Goal: Task Accomplishment & Management: Manage account settings

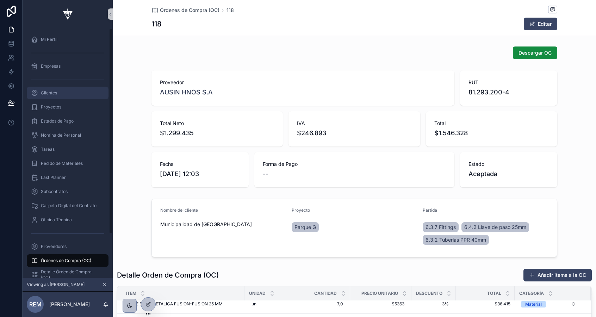
click at [56, 92] on span "Clientes" at bounding box center [49, 93] width 16 height 6
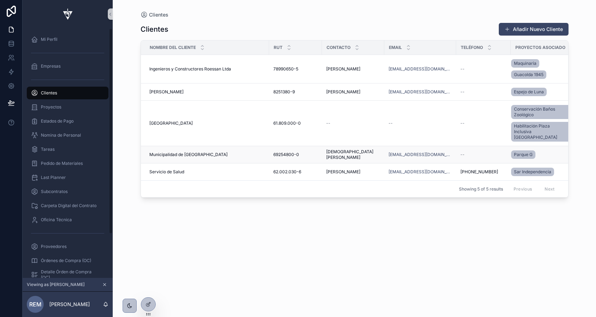
scroll to position [0, 4]
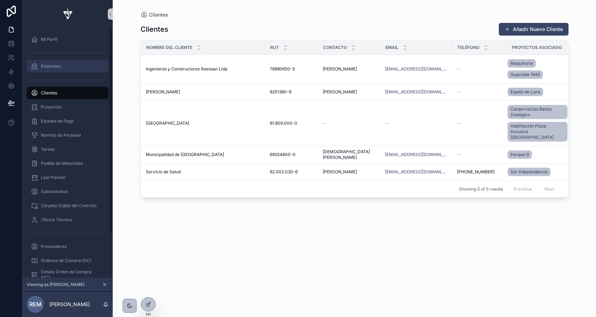
click at [52, 67] on span "Empresas" at bounding box center [51, 66] width 20 height 6
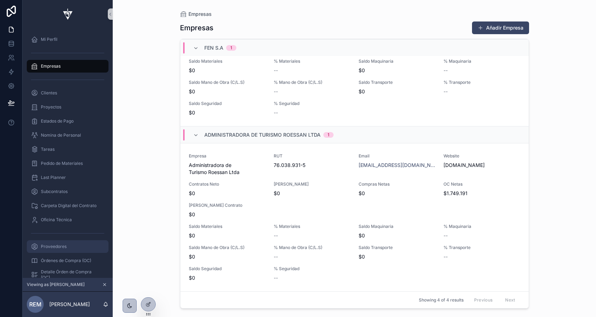
scroll to position [53, 0]
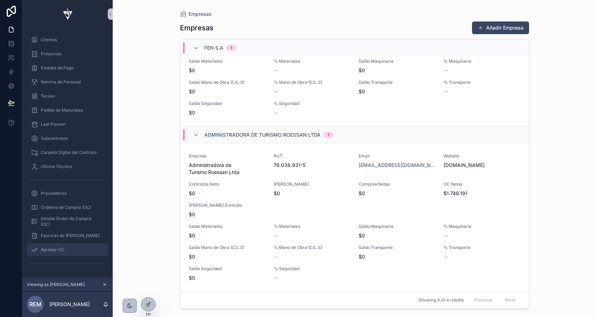
click at [58, 249] on span "Aprobar OC" at bounding box center [53, 250] width 24 height 6
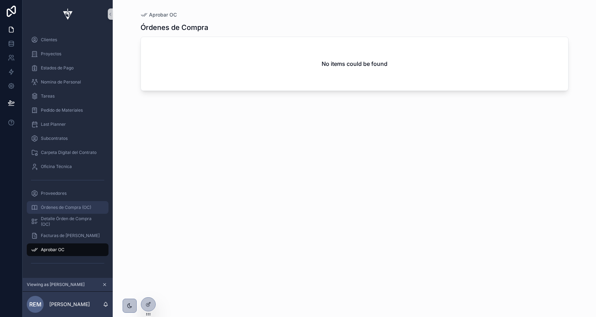
click at [50, 208] on span "Órdenes de Compra (OC)" at bounding box center [66, 208] width 50 height 6
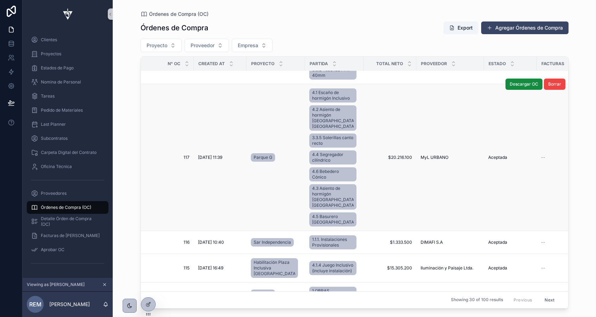
scroll to position [79, 0]
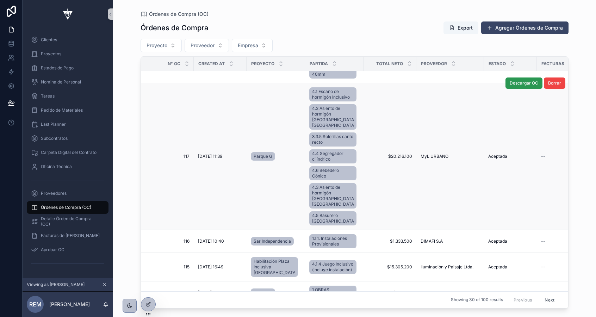
click at [523, 87] on button "Descargar OC" at bounding box center [524, 83] width 37 height 11
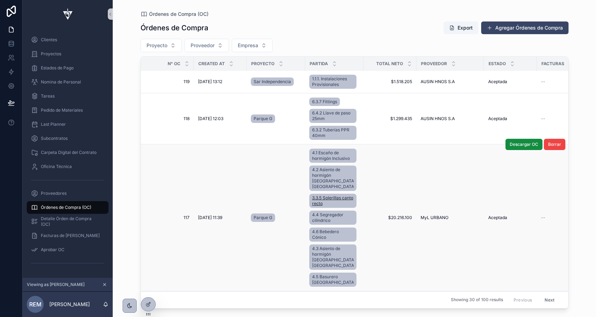
scroll to position [38, 0]
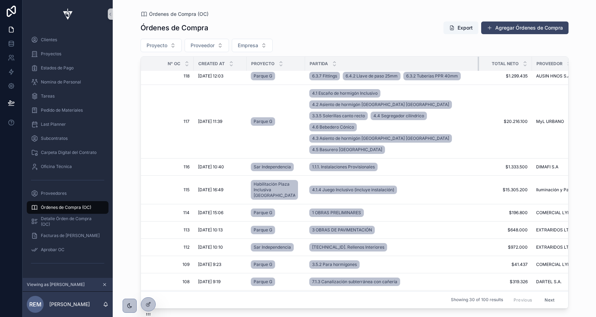
drag, startPoint x: 351, startPoint y: 63, endPoint x: 472, endPoint y: 72, distance: 121.5
click at [48, 139] on span "Subcontratos" at bounding box center [54, 139] width 27 height 6
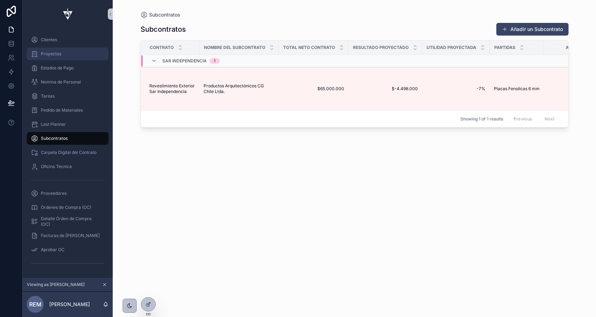
click at [50, 55] on span "Proyectos" at bounding box center [51, 54] width 20 height 6
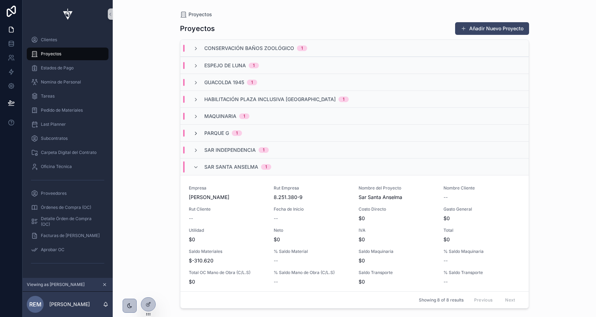
click at [194, 134] on icon "scrollable content" at bounding box center [196, 134] width 6 height 6
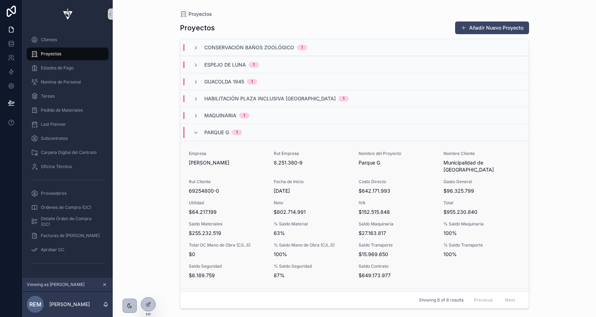
click at [223, 161] on span "Rodolfo Espina Santander" at bounding box center [227, 162] width 76 height 7
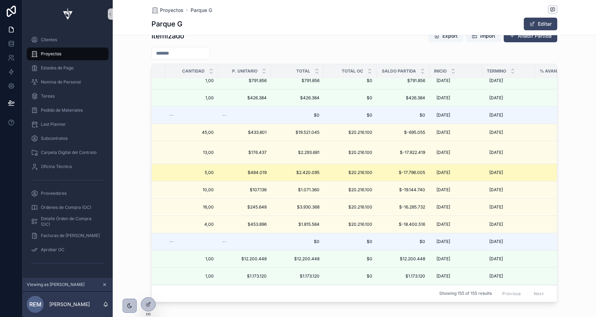
scroll to position [712, 198]
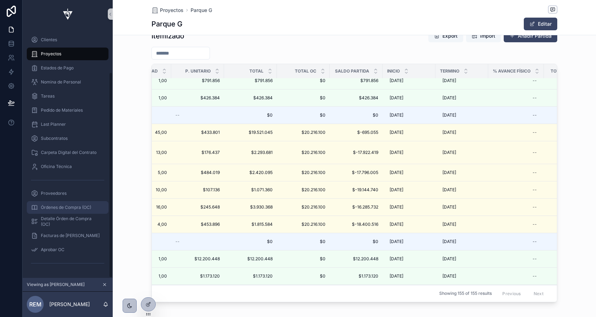
click at [56, 208] on span "Órdenes de Compra (OC)" at bounding box center [66, 208] width 50 height 6
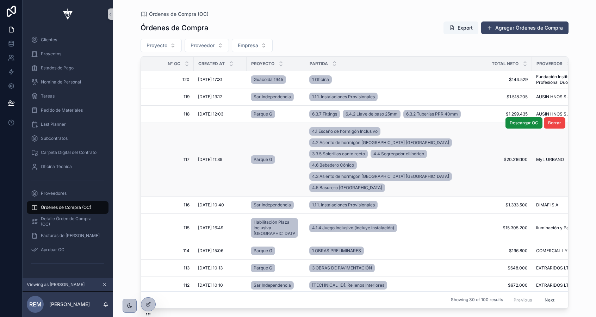
click at [209, 157] on span "1/9/2025 11:39" at bounding box center [210, 160] width 24 height 6
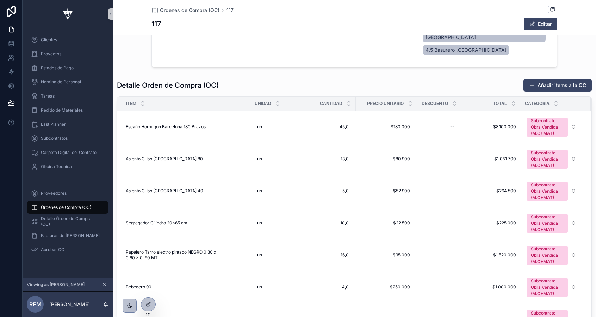
click at [315, 188] on span "5,0" at bounding box center [329, 191] width 39 height 6
click at [354, 149] on td "13,0 13,0" at bounding box center [329, 159] width 53 height 32
click at [206, 156] on div "Asiento Cubo Londres 80 Asiento Cubo Londres 80" at bounding box center [186, 159] width 120 height 6
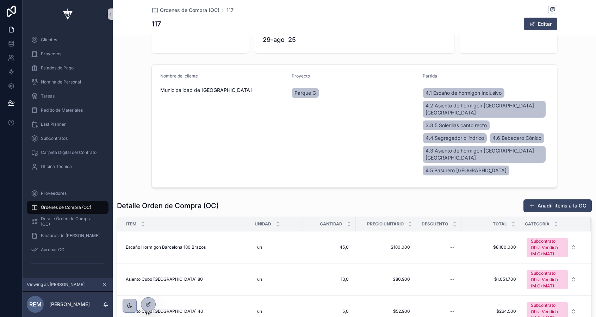
scroll to position [144, 0]
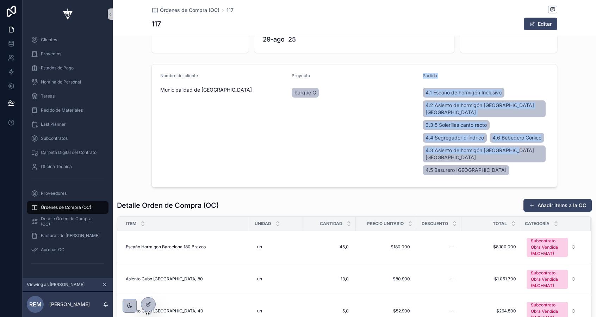
drag, startPoint x: 421, startPoint y: 75, endPoint x: 509, endPoint y: 165, distance: 125.8
click at [509, 165] on form "Nombre del cliente Municipalidad de Recoleta Proyecto Parque G Partida 4.1 Esca…" at bounding box center [354, 125] width 405 height 123
click at [493, 165] on form "Nombre del cliente Municipalidad de Recoleta Proyecto Parque G Partida 4.1 Esca…" at bounding box center [354, 125] width 405 height 123
drag, startPoint x: 488, startPoint y: 163, endPoint x: 419, endPoint y: 62, distance: 122.5
click at [419, 62] on div "Nombre del cliente Municipalidad de Recoleta Proyecto Parque G Partida 4.1 Esca…" at bounding box center [354, 125] width 483 height 129
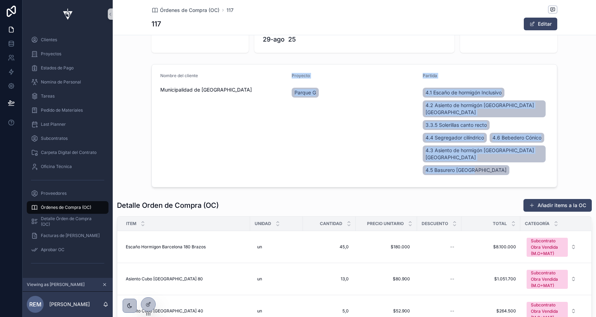
click at [386, 96] on div "Parque G" at bounding box center [355, 92] width 126 height 13
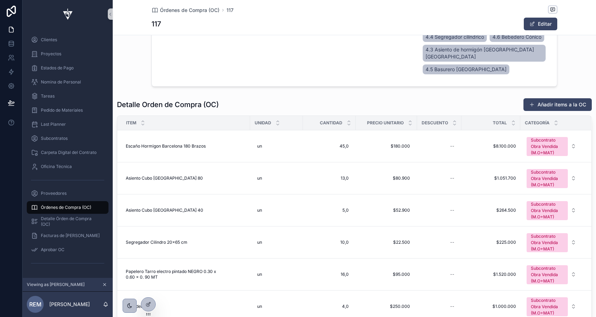
scroll to position [233, 0]
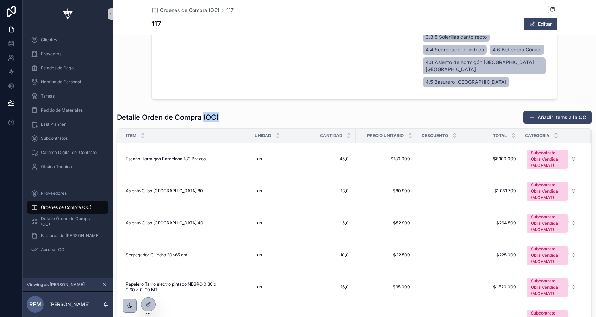
drag, startPoint x: 204, startPoint y: 104, endPoint x: 227, endPoint y: 104, distance: 23.6
click at [227, 111] on div "Detalle Orden de Compra (OC) Añadir items a la OC" at bounding box center [354, 117] width 475 height 13
click at [213, 112] on h1 "Detalle Orden de Compra (OC)" at bounding box center [168, 117] width 102 height 10
click at [230, 111] on div "Detalle Orden de Compra (OC) Añadir items a la OC" at bounding box center [354, 117] width 475 height 13
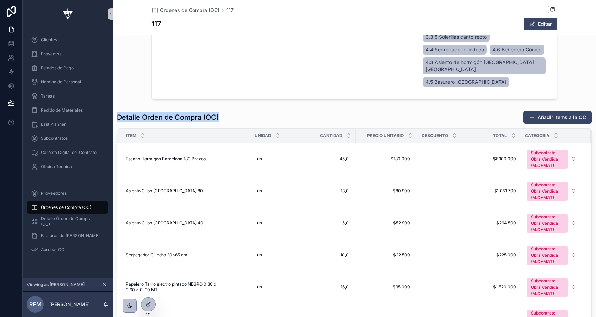
drag, startPoint x: 236, startPoint y: 103, endPoint x: 118, endPoint y: 99, distance: 118.4
click at [118, 111] on div "Detalle Orden de Compra (OC) Añadir items a la OC" at bounding box center [354, 117] width 475 height 13
click at [121, 72] on div "Nombre del cliente Municipalidad de Recoleta Proyecto Parque G Partida 4.1 Esca…" at bounding box center [354, 37] width 483 height 129
click at [11, 47] on icon at bounding box center [11, 43] width 7 height 7
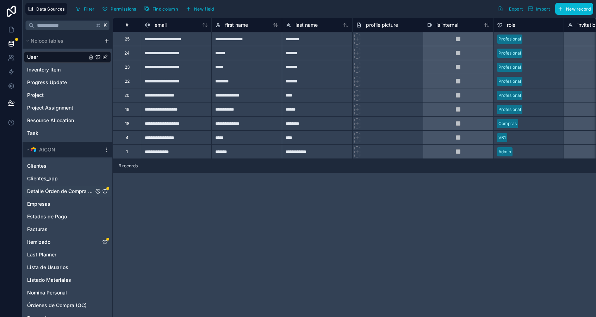
click at [58, 190] on span "Detalle Órden de Compra (OC)" at bounding box center [60, 191] width 67 height 7
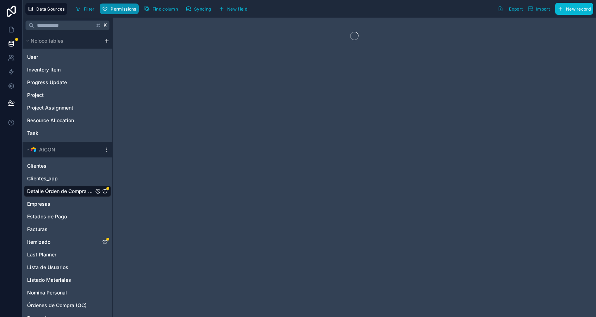
click at [121, 7] on span "Permissions" at bounding box center [123, 8] width 25 height 5
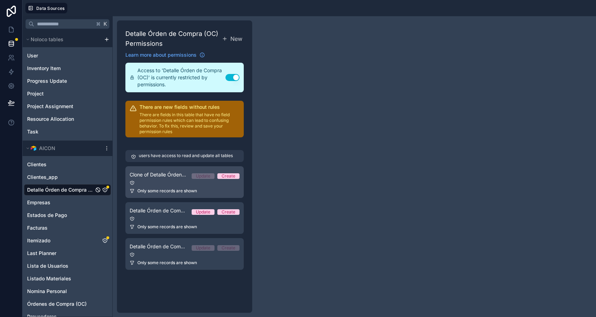
click at [181, 185] on div at bounding box center [185, 182] width 110 height 5
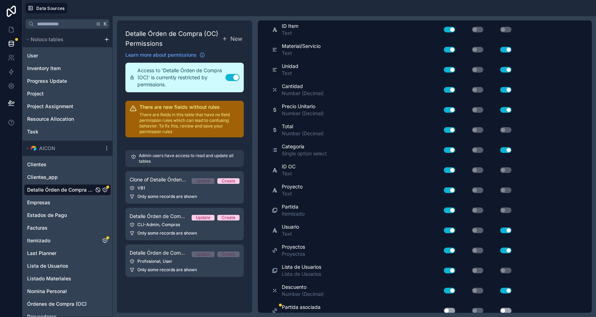
scroll to position [214, 0]
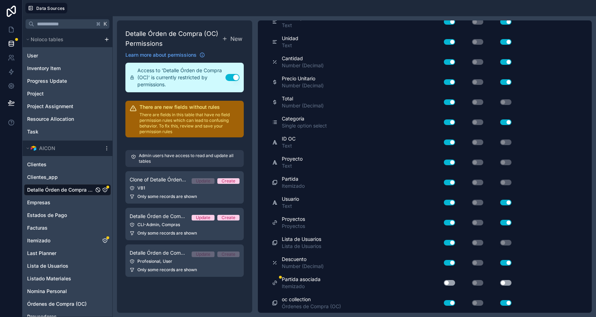
click at [451, 282] on button "Use setting" at bounding box center [449, 283] width 11 height 6
click at [509, 284] on button "Use setting" at bounding box center [505, 283] width 11 height 6
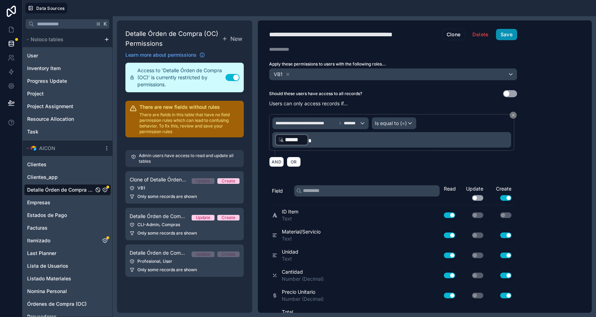
click at [506, 31] on button "Save" at bounding box center [506, 34] width 21 height 11
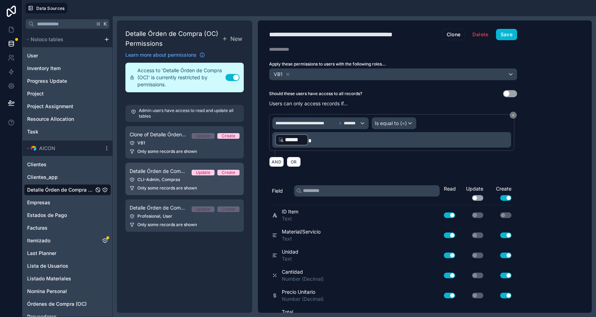
click at [155, 180] on div "CLI-Admin, Compras" at bounding box center [185, 180] width 110 height 6
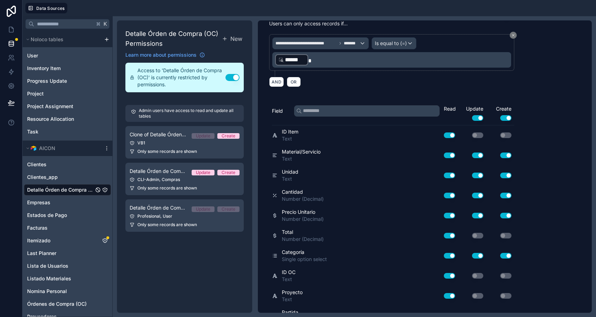
scroll to position [234, 0]
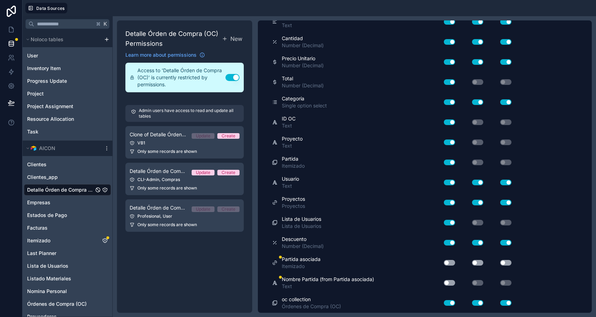
click at [450, 263] on button "Use setting" at bounding box center [449, 263] width 11 height 6
click at [482, 261] on button "Use setting" at bounding box center [477, 263] width 11 height 6
click at [507, 262] on button "Use setting" at bounding box center [505, 263] width 11 height 6
click at [444, 282] on button "Use setting" at bounding box center [449, 283] width 11 height 6
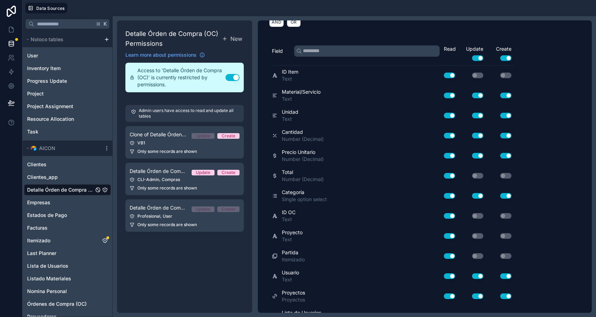
scroll to position [0, 0]
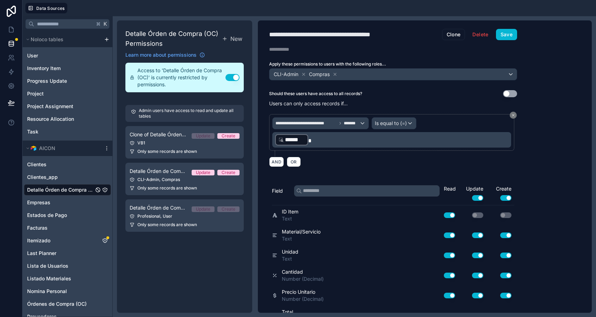
click at [499, 40] on div "**********" at bounding box center [393, 166] width 271 height 292
click at [501, 37] on button "Save" at bounding box center [506, 34] width 21 height 11
click at [159, 215] on div "Profesional, User" at bounding box center [185, 217] width 110 height 6
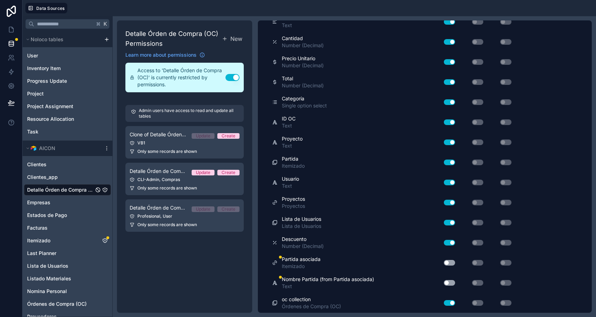
scroll to position [234, 0]
click at [447, 262] on button "Use setting" at bounding box center [449, 263] width 11 height 6
click at [447, 280] on button "Use setting" at bounding box center [449, 283] width 11 height 6
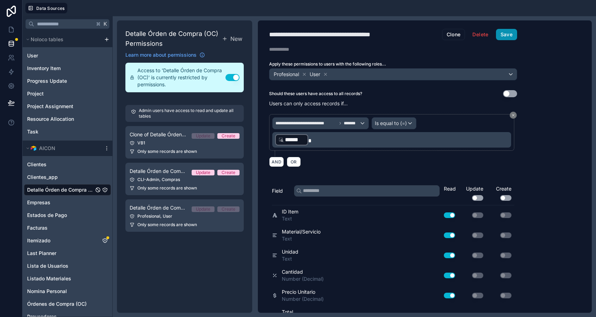
click at [501, 35] on button "Save" at bounding box center [506, 34] width 21 height 11
click at [45, 241] on span "Itemizado" at bounding box center [38, 240] width 23 height 7
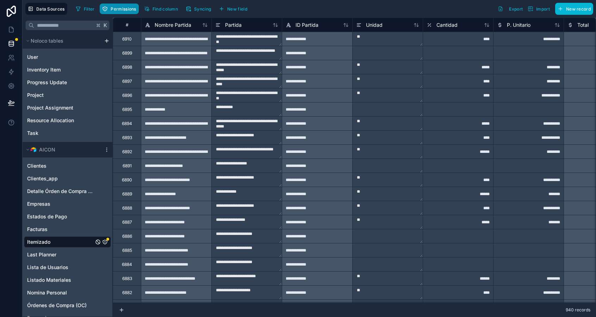
click at [113, 9] on span "Permissions" at bounding box center [123, 8] width 25 height 5
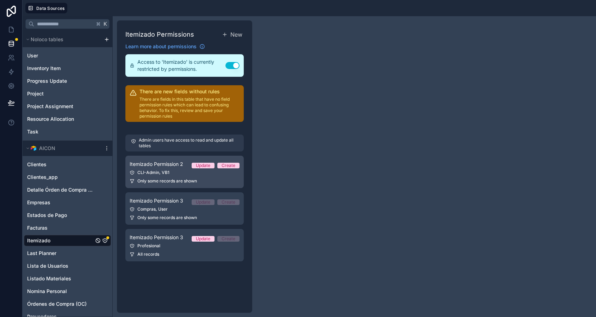
click at [176, 170] on div "CLI-Admin, VB1" at bounding box center [185, 173] width 110 height 6
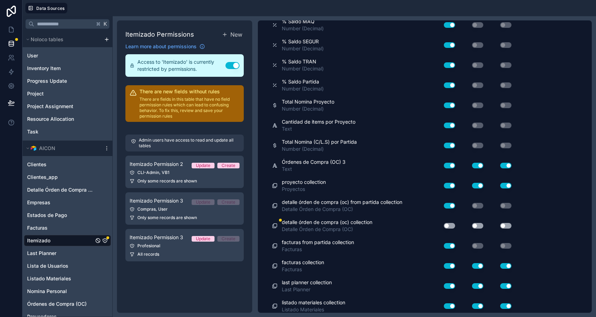
scroll to position [1278, 0]
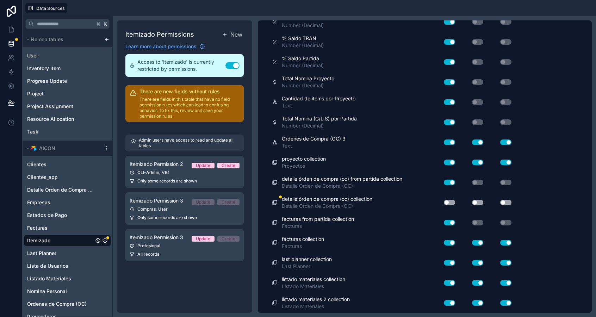
click at [452, 202] on button "Use setting" at bounding box center [449, 203] width 11 height 6
click at [480, 200] on button "Use setting" at bounding box center [477, 203] width 11 height 6
click at [510, 202] on button "Use setting" at bounding box center [505, 203] width 11 height 6
click at [506, 201] on button "Use setting" at bounding box center [505, 203] width 11 height 6
click at [507, 204] on button "Use setting" at bounding box center [505, 203] width 11 height 6
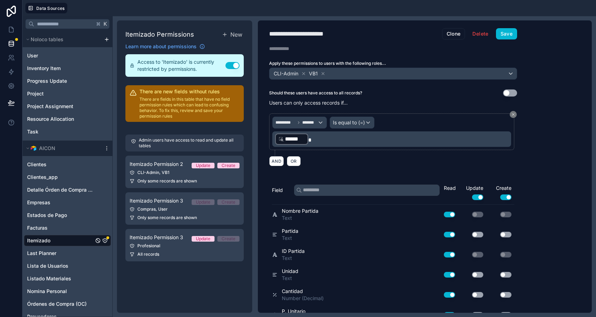
scroll to position [0, 0]
click at [504, 36] on button "Save" at bounding box center [506, 34] width 21 height 11
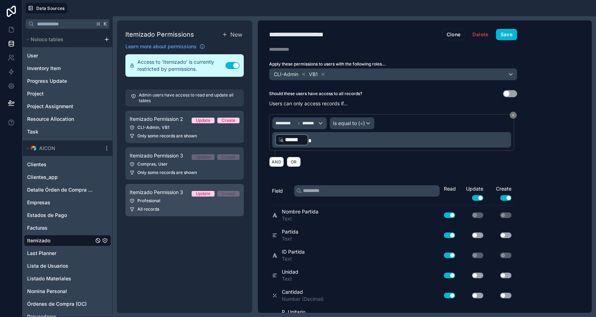
click at [168, 202] on div "Profesional" at bounding box center [185, 201] width 110 height 6
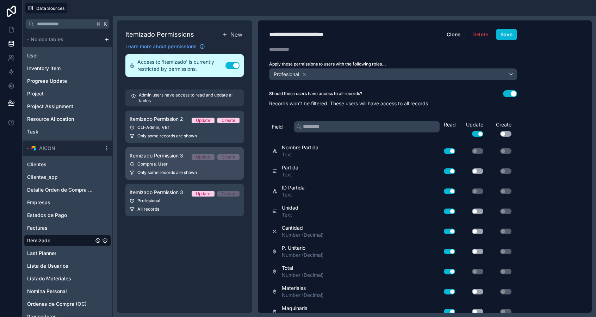
click at [176, 176] on link "Itemizado Permission 3 Update Create Compras, User Only some records are shown" at bounding box center [184, 163] width 118 height 32
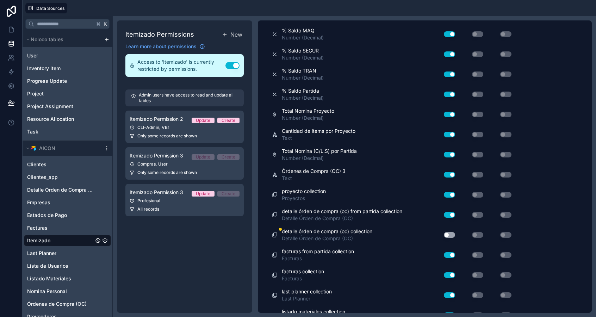
scroll to position [1278, 0]
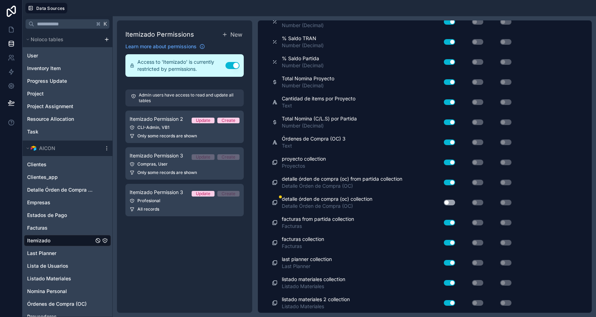
click at [444, 200] on button "Use setting" at bounding box center [449, 203] width 11 height 6
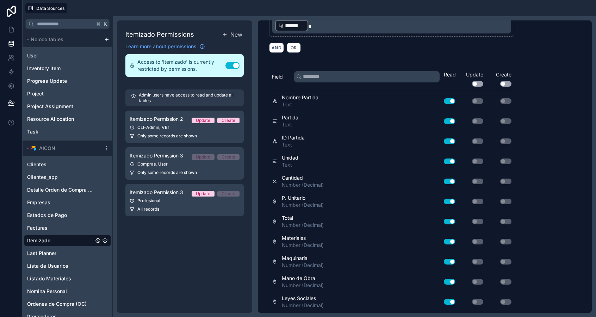
scroll to position [0, 0]
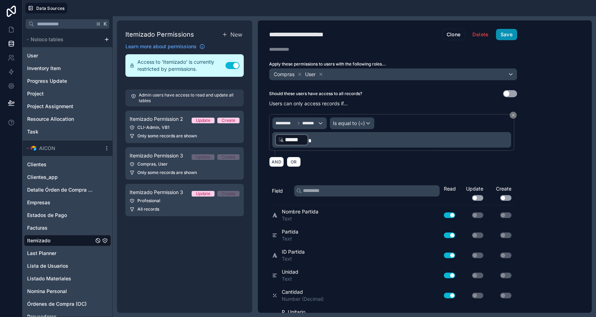
click at [508, 32] on button "Save" at bounding box center [506, 34] width 21 height 11
click at [173, 203] on div "Profesional" at bounding box center [185, 201] width 110 height 6
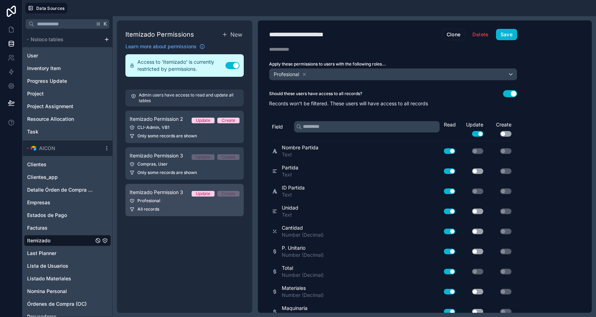
click at [164, 199] on div "Profesional" at bounding box center [185, 201] width 110 height 6
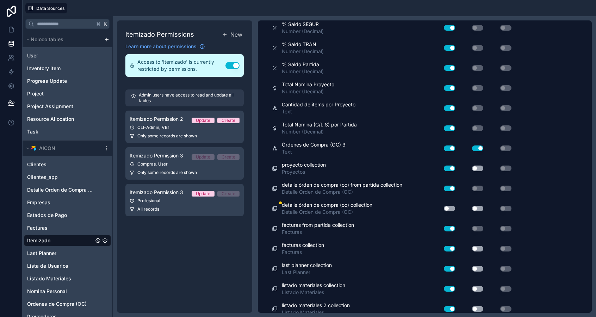
scroll to position [1214, 0]
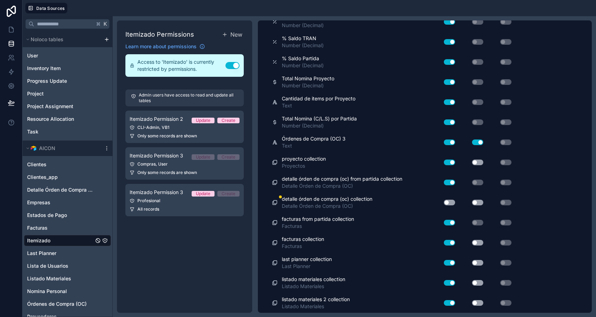
click at [452, 201] on button "Use setting" at bounding box center [449, 203] width 11 height 6
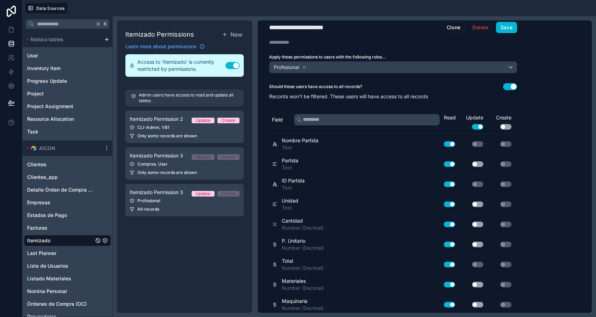
scroll to position [0, 0]
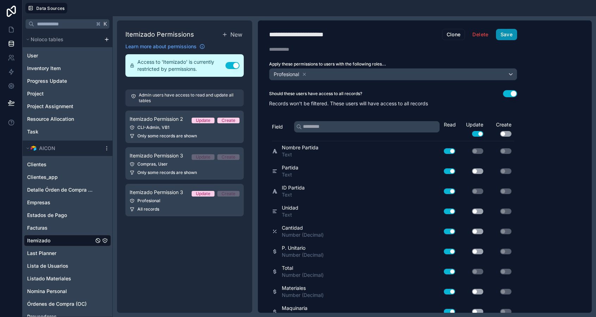
click at [507, 38] on button "Save" at bounding box center [506, 34] width 21 height 11
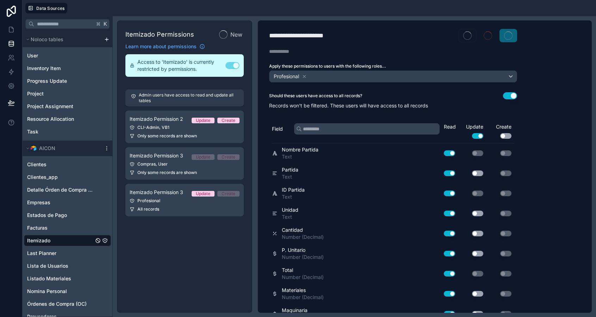
click at [177, 159] on div "Itemizado Permission 3 Update Create" at bounding box center [185, 156] width 110 height 8
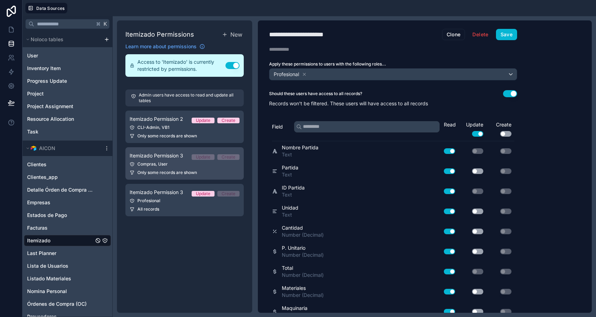
click at [179, 167] on link "Itemizado Permission 3 Update Create Compras, User Only some records are shown" at bounding box center [184, 163] width 118 height 32
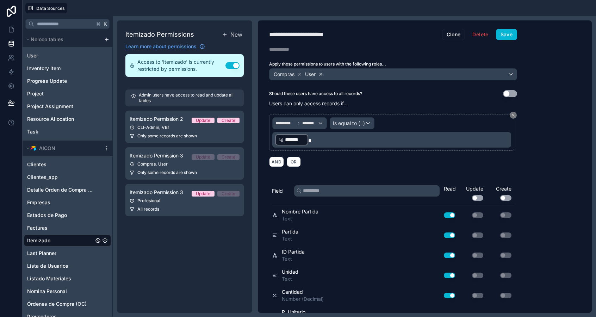
click at [323, 74] on icon at bounding box center [321, 74] width 5 height 5
click at [506, 30] on button "Save" at bounding box center [506, 34] width 21 height 11
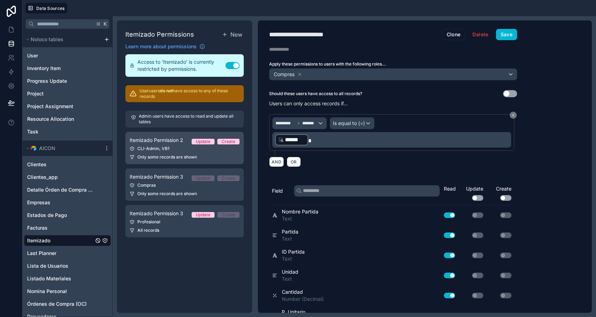
click at [165, 143] on span "Itemizado Permission 2" at bounding box center [157, 140] width 54 height 7
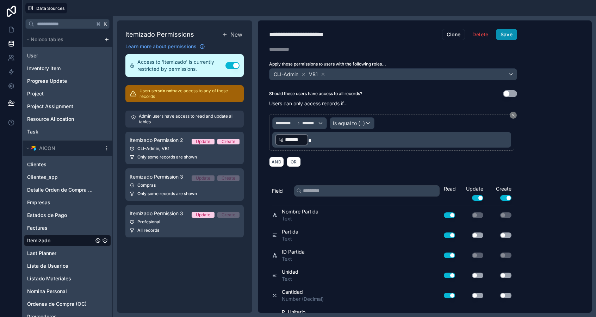
click at [510, 33] on button "Save" at bounding box center [506, 34] width 21 height 11
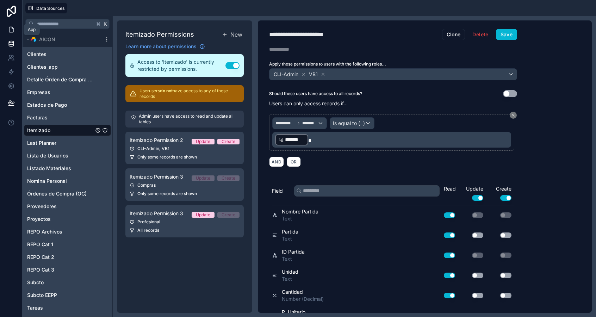
click at [12, 28] on icon at bounding box center [12, 27] width 1 height 1
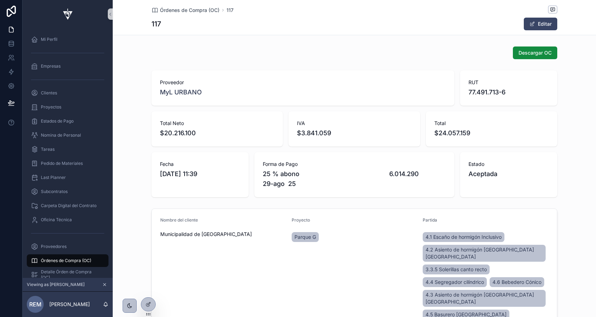
click at [74, 259] on span "Órdenes de Compra (OC)" at bounding box center [66, 261] width 50 height 6
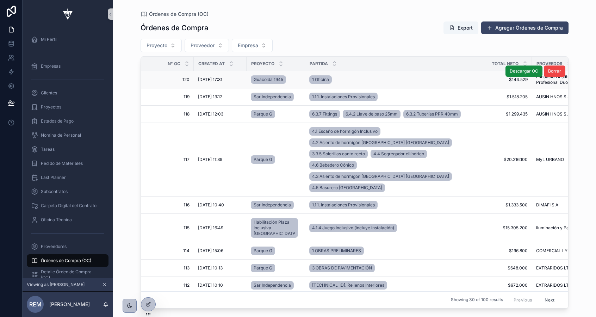
click at [169, 81] on span "120" at bounding box center [169, 80] width 40 height 6
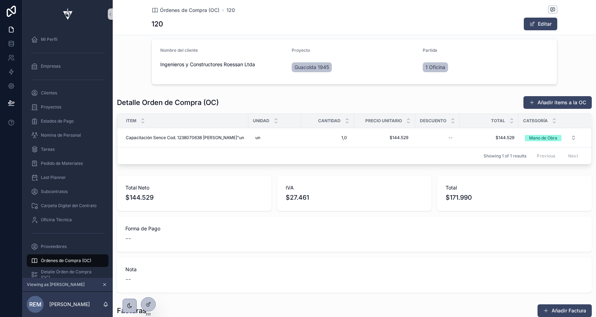
scroll to position [159, 0]
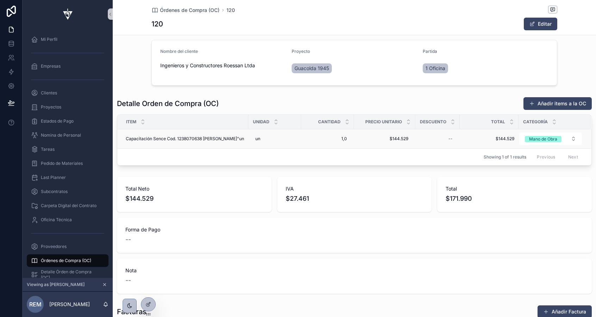
click at [488, 144] on td "$144.529 $144.529" at bounding box center [489, 138] width 59 height 19
click at [170, 142] on span "Capacitación Sence Cod. 1238070638 Katherine Castillo Sanchez"un" at bounding box center [185, 139] width 118 height 6
click at [150, 304] on icon at bounding box center [149, 305] width 6 height 6
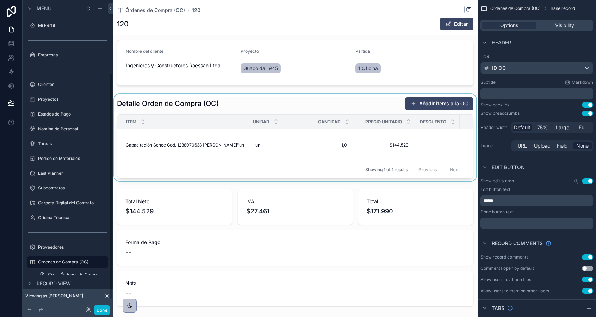
scroll to position [100, 0]
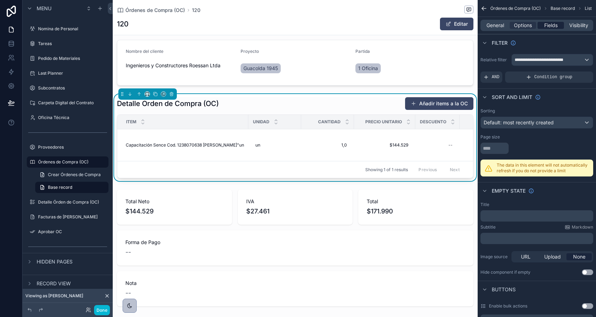
click at [551, 23] on span "Fields" at bounding box center [550, 25] width 13 height 7
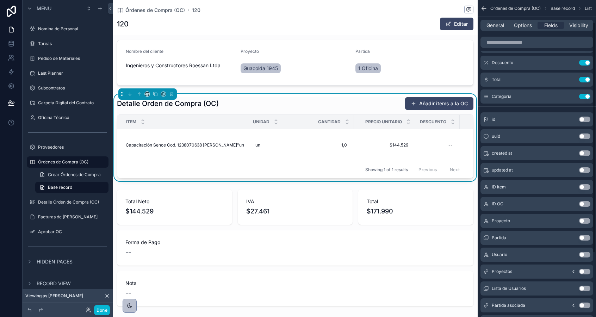
scroll to position [118, 0]
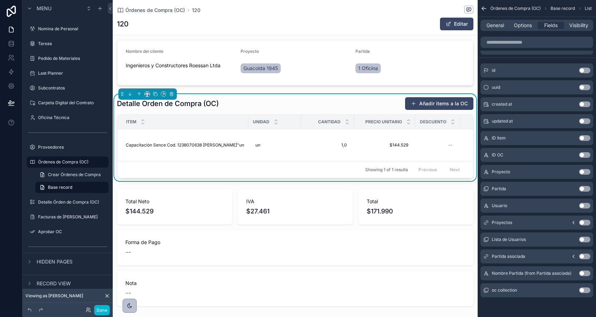
click at [583, 257] on button "Use setting" at bounding box center [584, 257] width 11 height 6
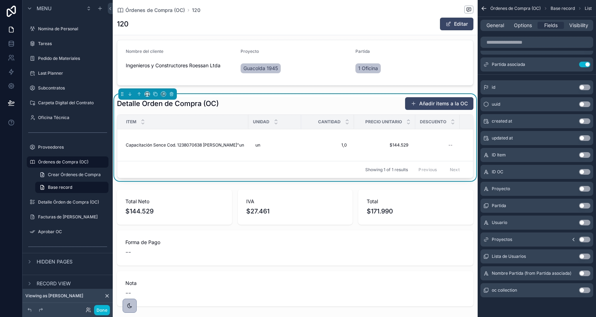
click at [573, 240] on icon "scrollable content" at bounding box center [574, 240] width 6 height 6
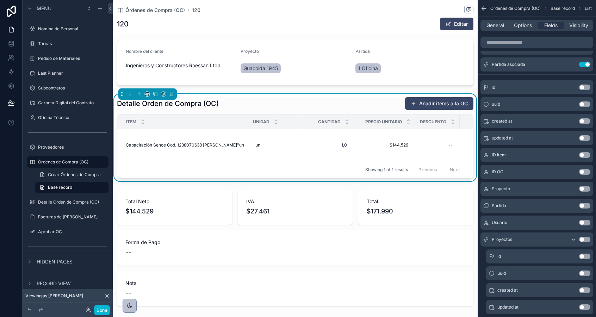
click at [573, 240] on icon "scrollable content" at bounding box center [574, 240] width 6 height 6
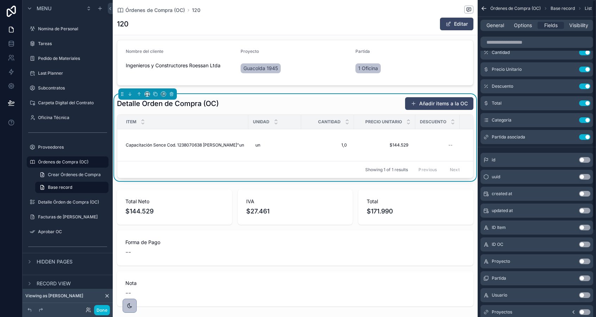
scroll to position [0, 0]
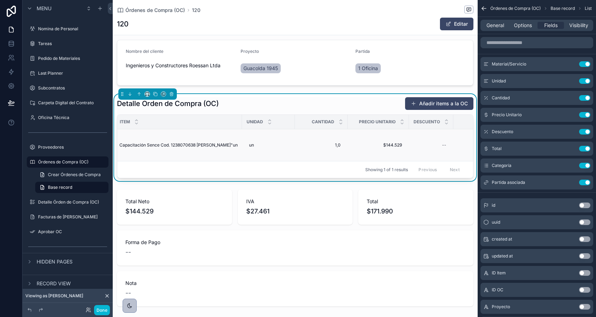
click at [387, 152] on td "$144.529 $144.529" at bounding box center [378, 145] width 61 height 32
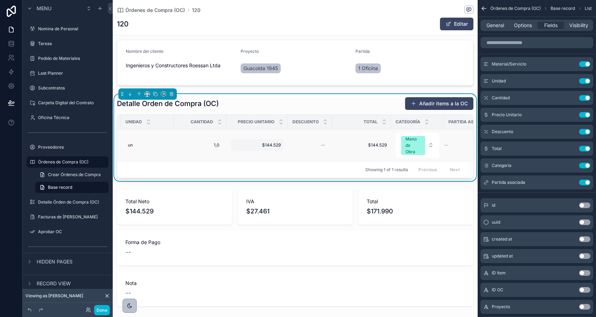
scroll to position [0, 154]
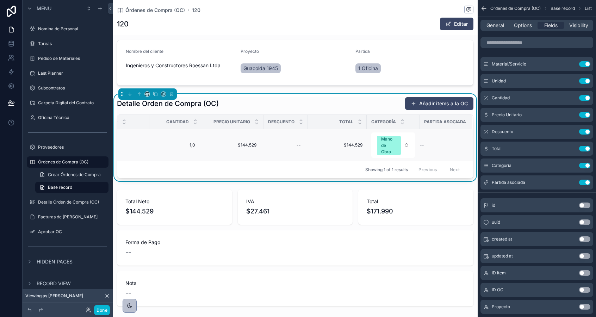
click at [425, 146] on div "--" at bounding box center [442, 145] width 44 height 6
click at [570, 182] on icon "scrollable content" at bounding box center [571, 181] width 3 height 3
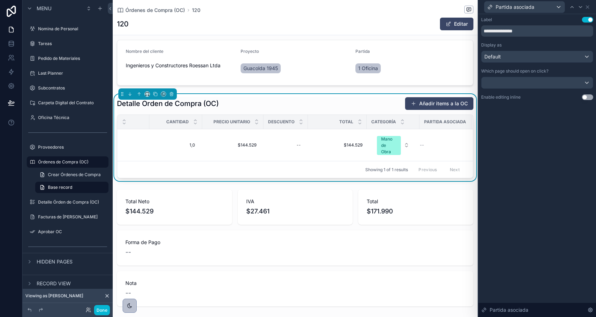
click at [591, 97] on button "Use setting" at bounding box center [587, 97] width 11 height 6
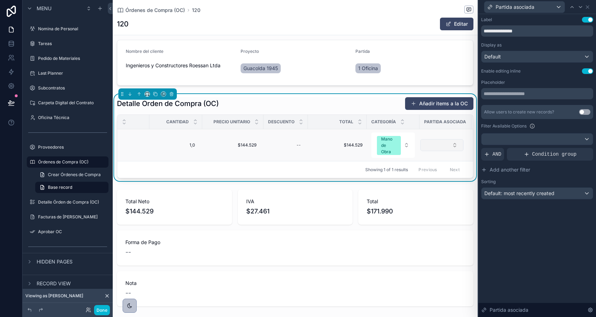
click at [439, 147] on button "Select Button" at bounding box center [441, 145] width 43 height 12
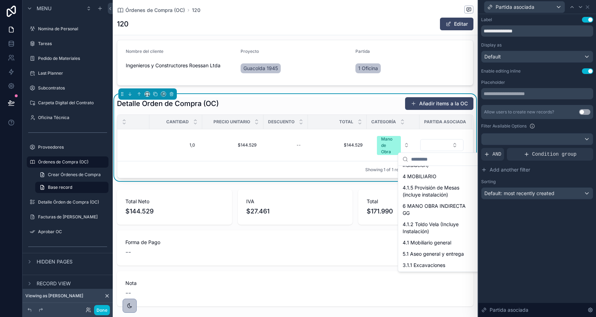
scroll to position [0, 0]
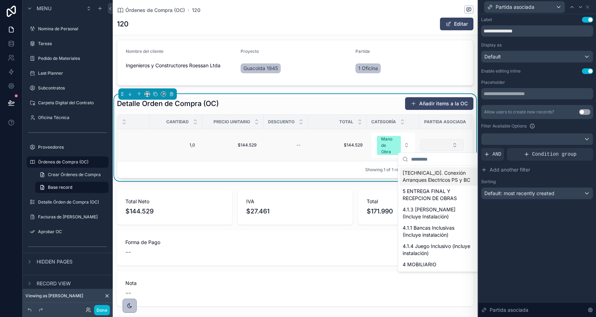
click at [439, 148] on button "Select Button" at bounding box center [441, 145] width 43 height 12
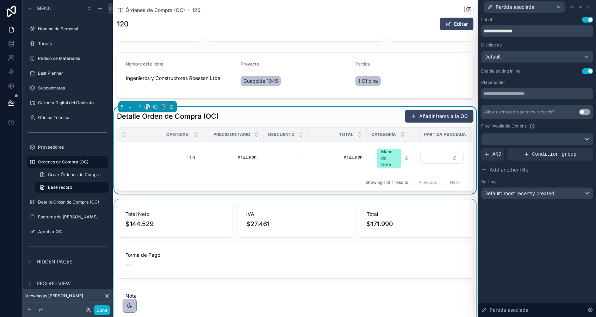
scroll to position [144, 0]
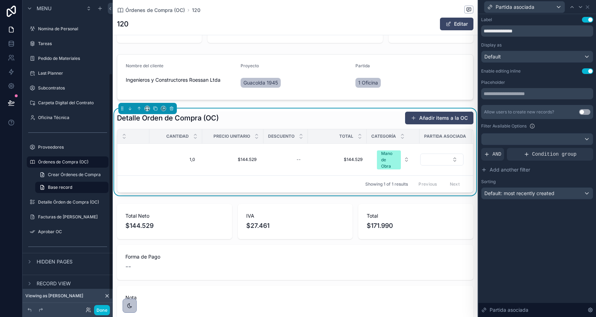
click at [117, 47] on div "Descargar OC Proveedor Fundación Instituto Profesional Duoc UC RUT 72.754.700-2…" at bounding box center [295, 152] width 365 height 507
click at [108, 307] on button "Done" at bounding box center [102, 310] width 16 height 10
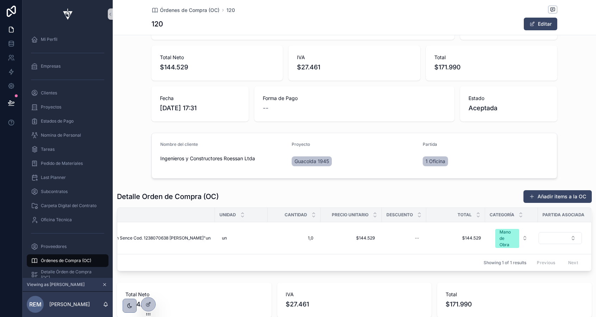
scroll to position [75, 0]
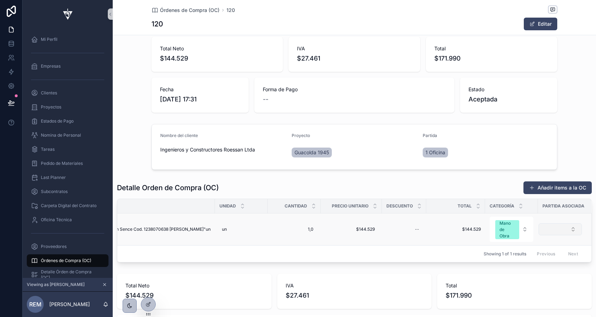
click at [572, 229] on button "Select Button" at bounding box center [560, 229] width 43 height 12
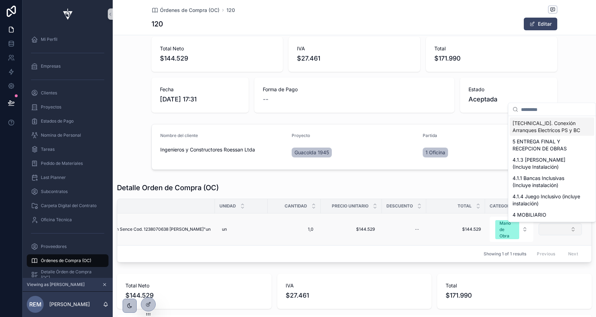
click at [572, 230] on button "Select Button" at bounding box center [560, 229] width 43 height 12
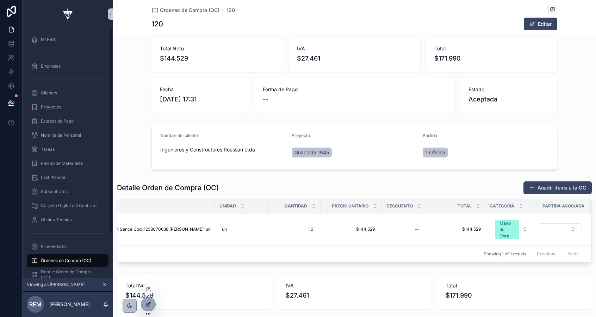
click at [152, 303] on div at bounding box center [148, 304] width 14 height 13
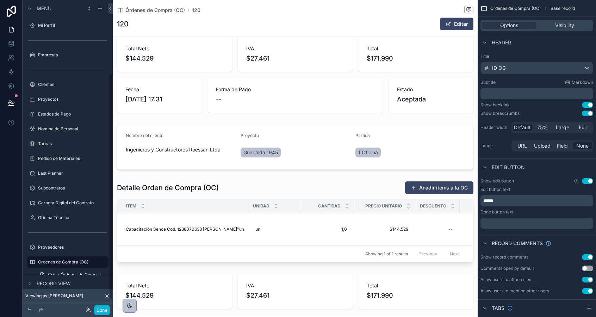
scroll to position [100, 0]
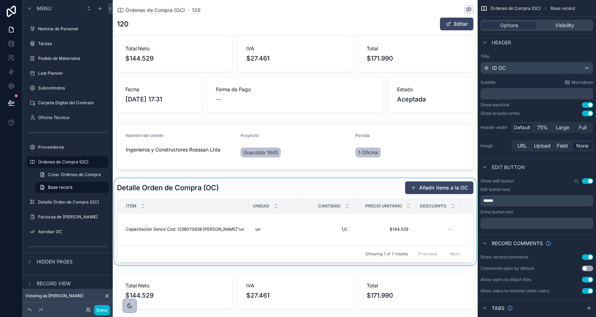
click at [426, 233] on div "scrollable content" at bounding box center [295, 221] width 365 height 87
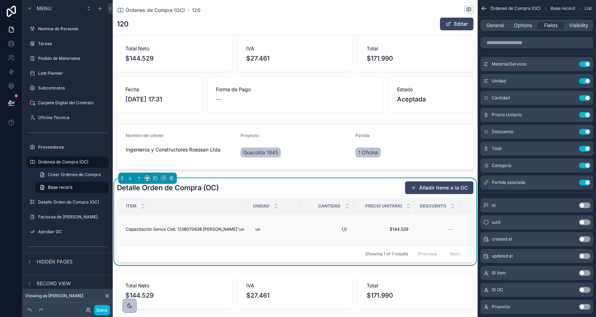
scroll to position [0, 154]
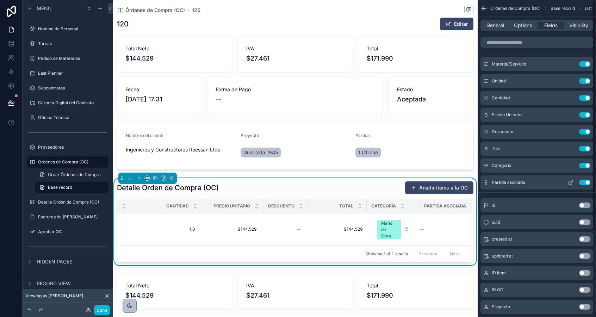
click at [572, 183] on icon "scrollable content" at bounding box center [571, 183] width 6 height 6
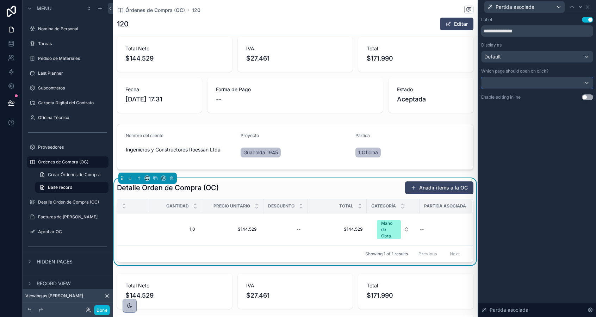
click at [519, 82] on div at bounding box center [537, 82] width 111 height 11
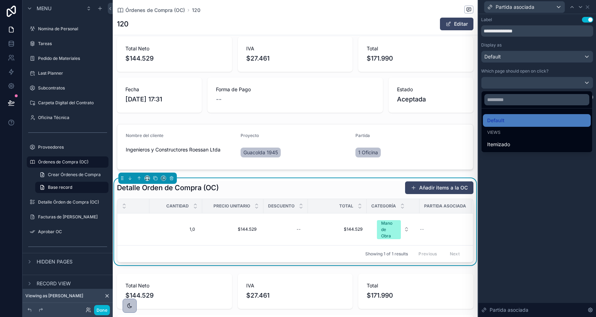
click at [519, 179] on div at bounding box center [537, 158] width 118 height 317
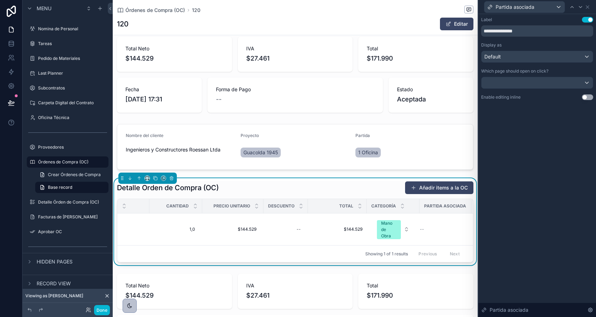
click at [515, 140] on div "**********" at bounding box center [537, 165] width 118 height 303
click at [587, 6] on icon at bounding box center [587, 7] width 3 height 3
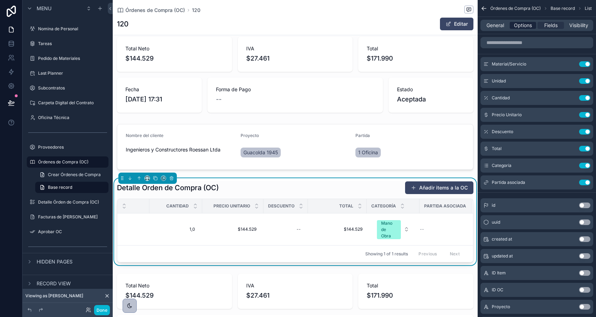
click at [520, 26] on span "Options" at bounding box center [523, 25] width 18 height 7
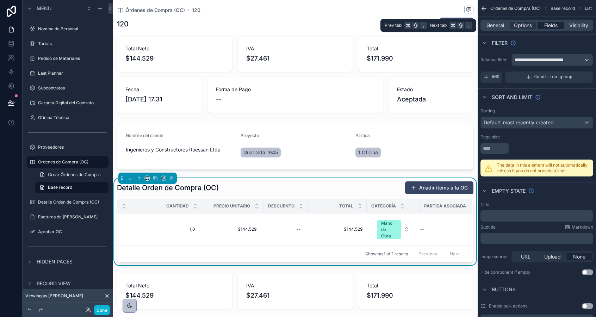
click at [546, 25] on span "Fields" at bounding box center [550, 25] width 13 height 7
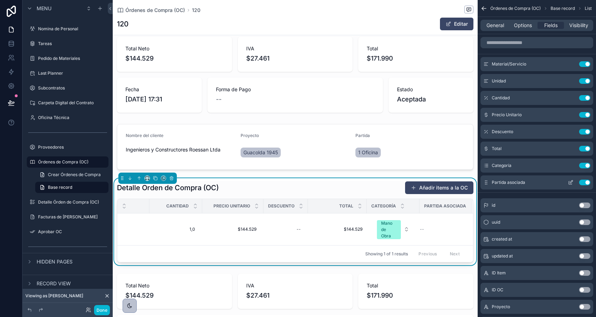
click at [570, 181] on icon "scrollable content" at bounding box center [571, 183] width 6 height 6
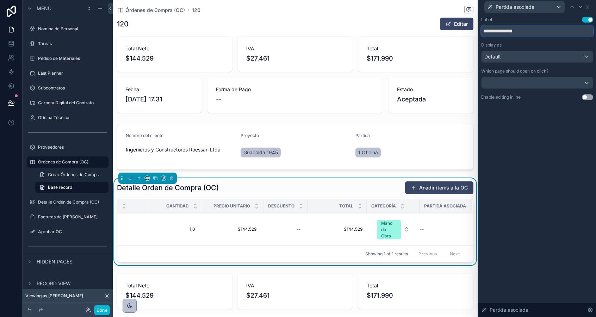
click at [536, 29] on input "**********" at bounding box center [537, 30] width 112 height 11
click at [554, 63] on div "**********" at bounding box center [537, 58] width 112 height 83
click at [555, 60] on div "Default" at bounding box center [537, 56] width 111 height 11
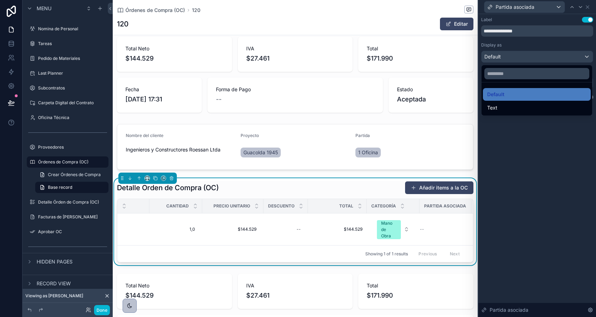
click at [538, 132] on div at bounding box center [537, 158] width 118 height 317
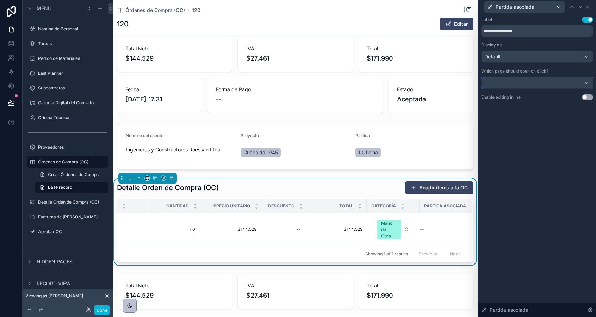
click at [535, 80] on div at bounding box center [537, 82] width 111 height 11
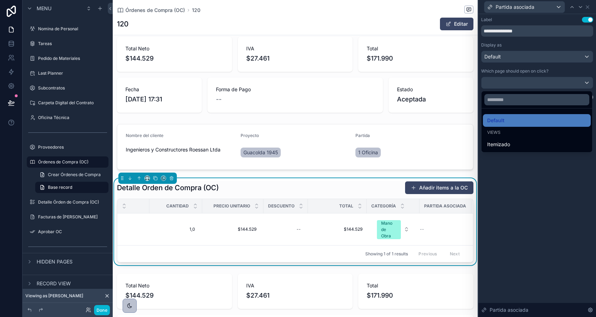
click at [517, 202] on div at bounding box center [537, 158] width 118 height 317
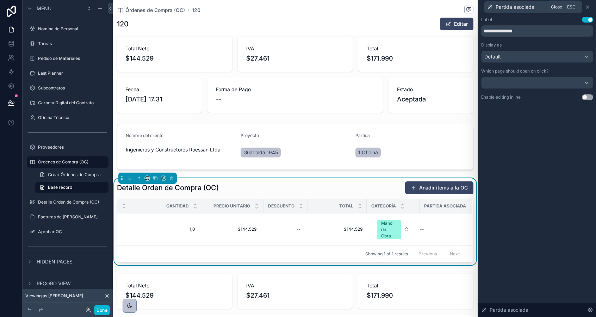
click at [588, 6] on icon at bounding box center [588, 7] width 6 height 6
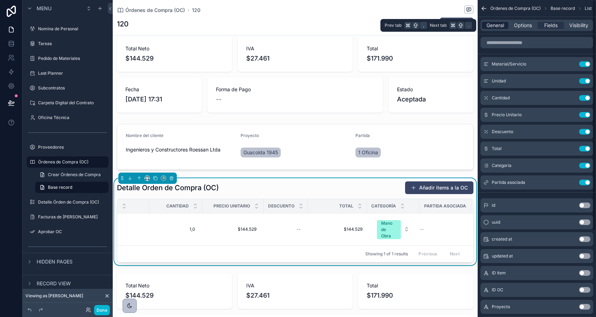
click at [499, 23] on span "General" at bounding box center [496, 25] width 18 height 7
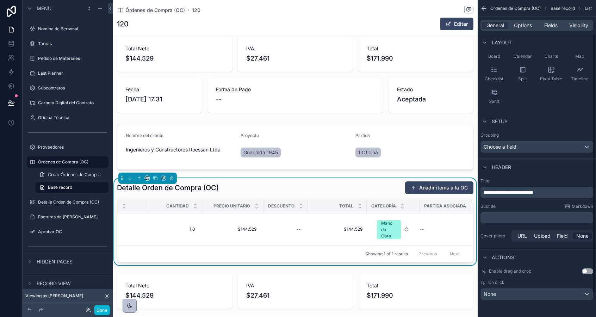
scroll to position [0, 0]
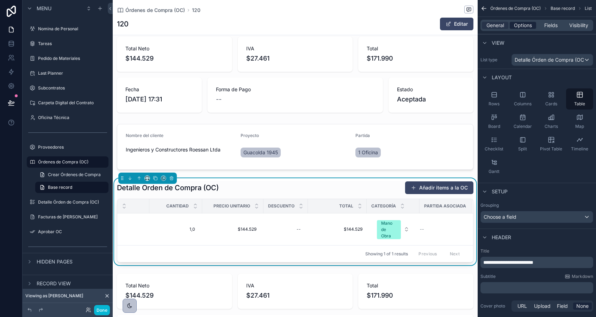
click at [517, 22] on span "Options" at bounding box center [523, 25] width 18 height 7
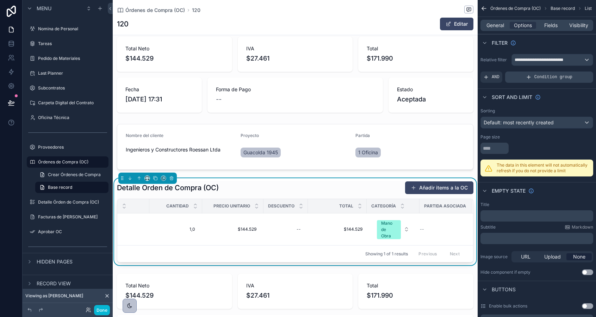
click at [530, 76] on icon "scrollable content" at bounding box center [529, 77] width 6 height 6
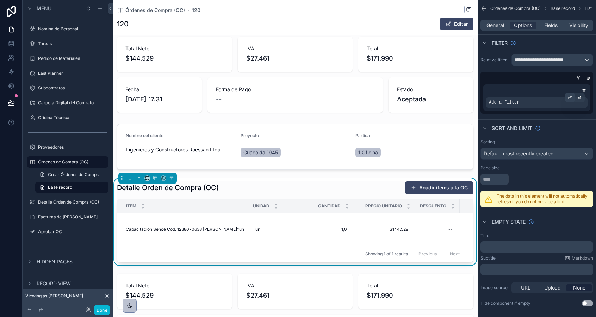
click at [570, 96] on icon "scrollable content" at bounding box center [571, 97] width 2 height 2
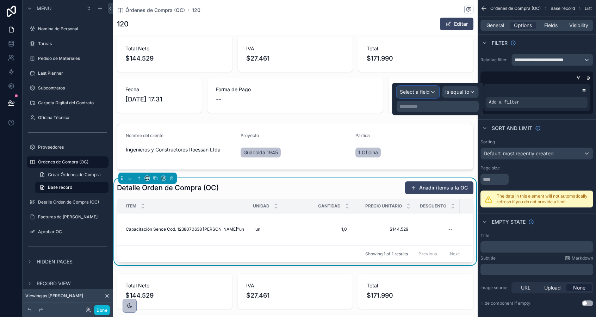
click at [426, 91] on span "Select a field" at bounding box center [415, 92] width 30 height 6
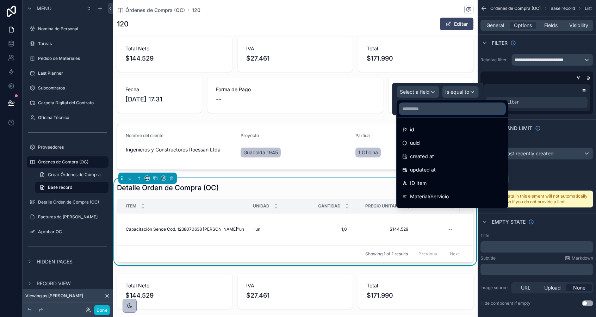
click at [435, 106] on input "text" at bounding box center [453, 108] width 106 height 11
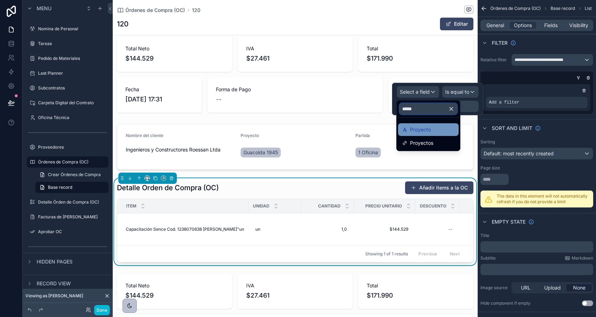
type input "*****"
click at [431, 133] on div "Proyecto" at bounding box center [428, 129] width 52 height 8
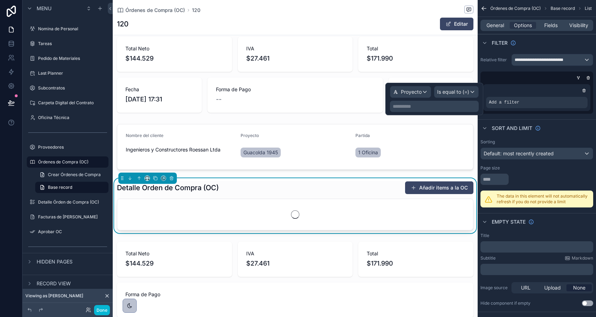
click at [436, 104] on p "**********" at bounding box center [435, 106] width 85 height 7
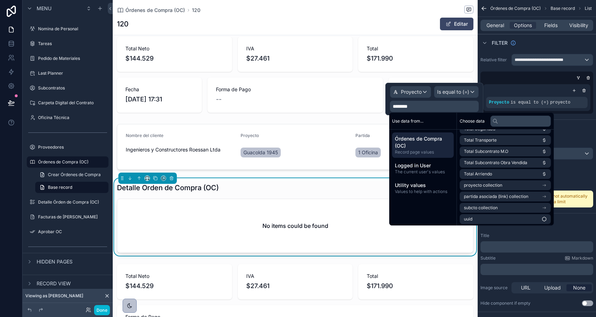
scroll to position [382, 0]
click at [408, 104] on span "********" at bounding box center [400, 106] width 15 height 5
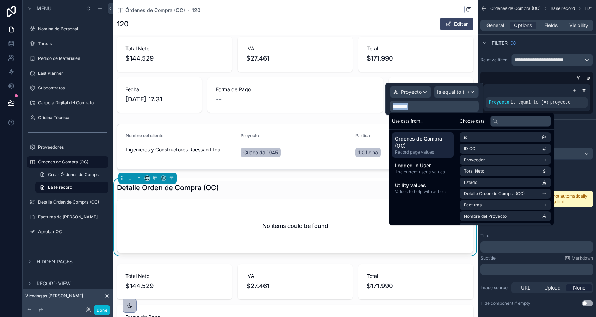
click at [408, 104] on span "********" at bounding box center [400, 106] width 15 height 5
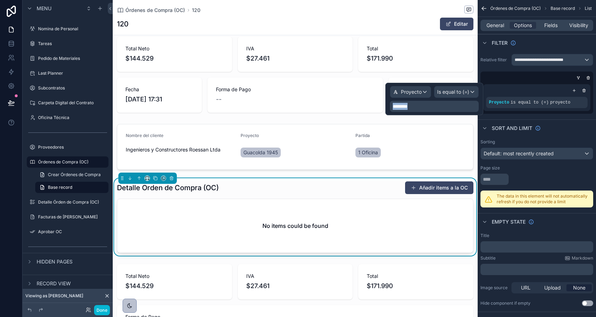
click at [408, 104] on span "********" at bounding box center [400, 106] width 15 height 5
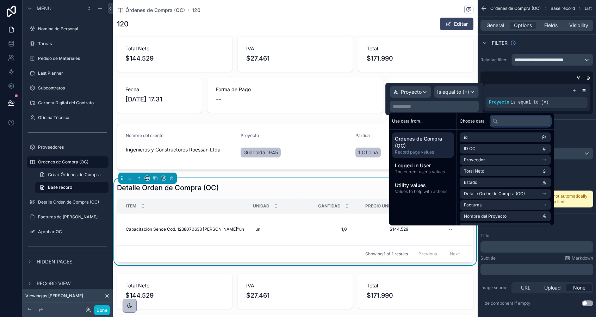
click at [509, 122] on input "text" at bounding box center [520, 121] width 61 height 11
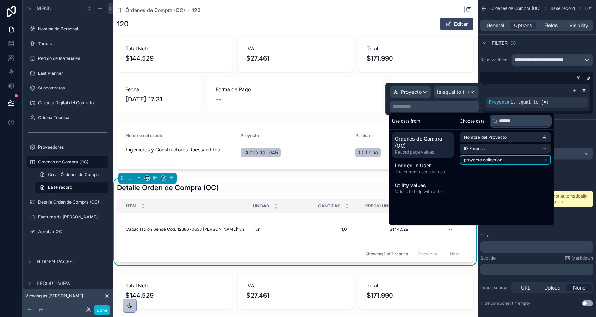
type input "******"
click at [474, 159] on span "proyecto collection" at bounding box center [483, 160] width 38 height 6
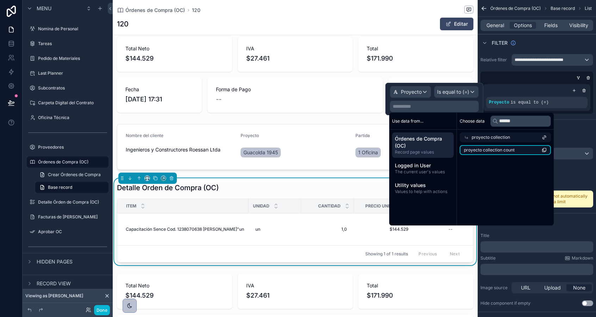
click at [480, 150] on span "proyecto collection count" at bounding box center [489, 150] width 51 height 6
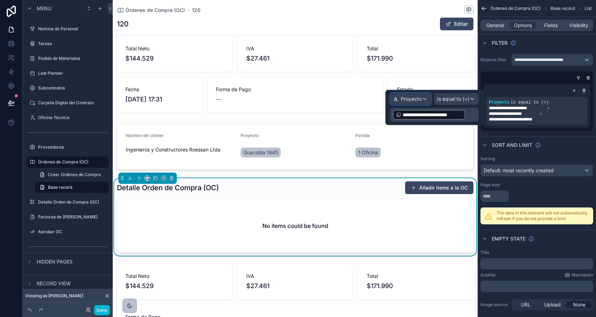
click at [418, 100] on span "Proyecto" at bounding box center [411, 98] width 21 height 7
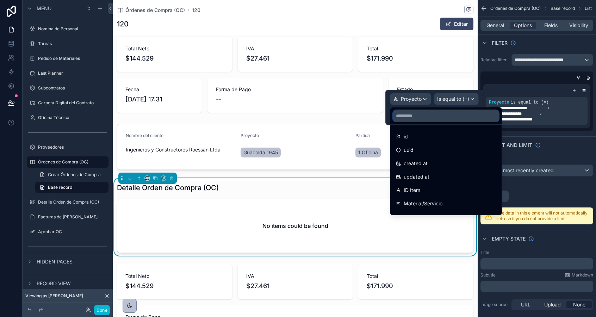
click at [422, 116] on input "text" at bounding box center [446, 115] width 106 height 11
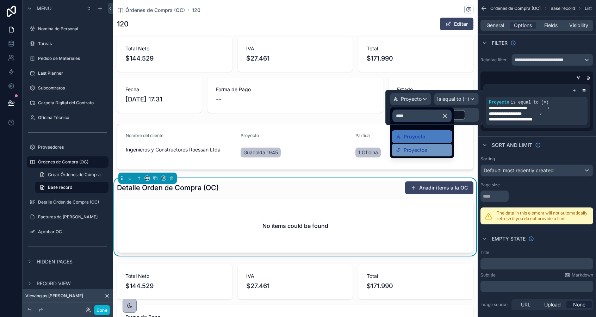
type input "****"
click at [420, 149] on span "Proyectos" at bounding box center [415, 150] width 23 height 8
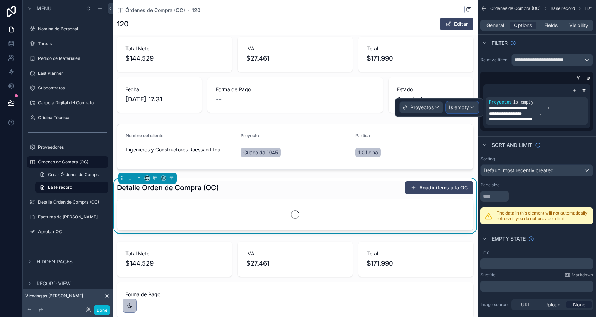
click at [452, 107] on span "Is empty" at bounding box center [459, 107] width 20 height 7
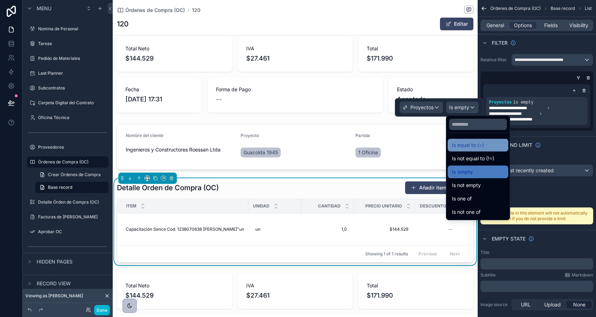
click at [463, 146] on span "Is equal to (=)" at bounding box center [468, 145] width 32 height 8
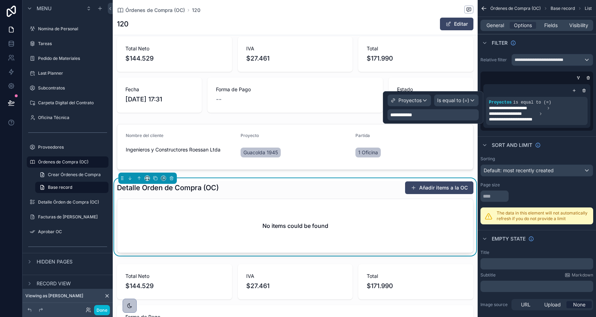
click at [426, 117] on div "**********" at bounding box center [433, 114] width 91 height 11
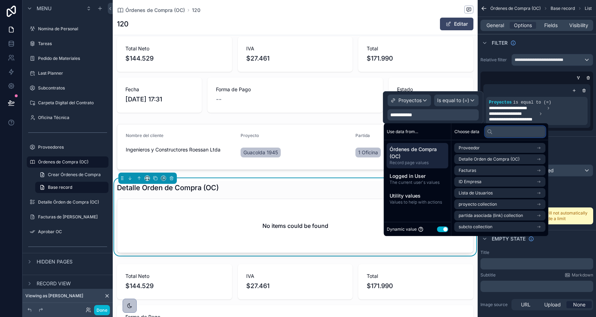
click at [503, 131] on input "text" at bounding box center [515, 131] width 61 height 11
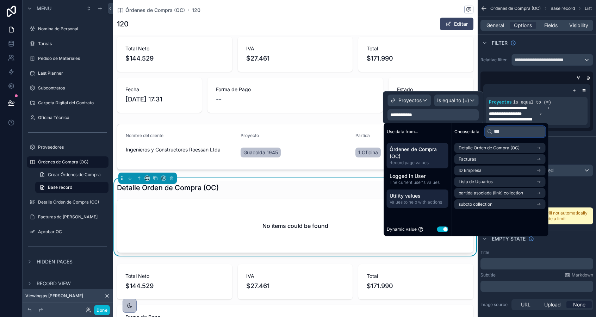
type input "***"
click at [405, 197] on span "Utility values" at bounding box center [418, 195] width 56 height 7
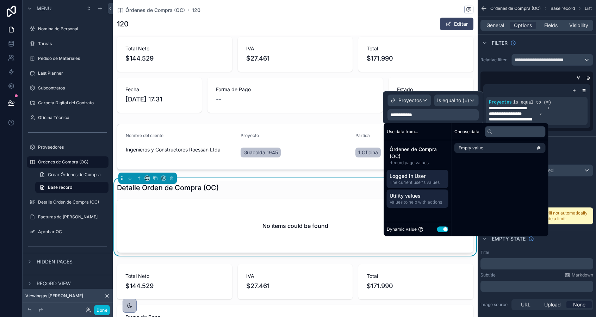
click at [405, 180] on span "The current user's values" at bounding box center [418, 183] width 56 height 6
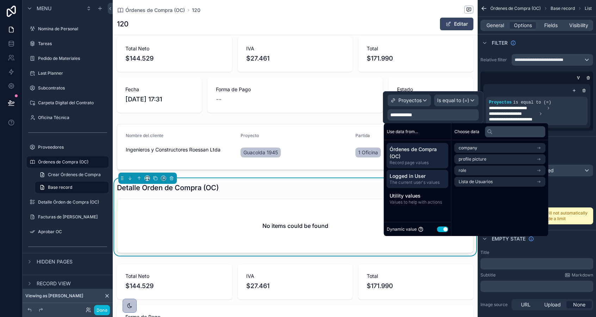
click at [404, 161] on span "Record page values" at bounding box center [418, 163] width 56 height 6
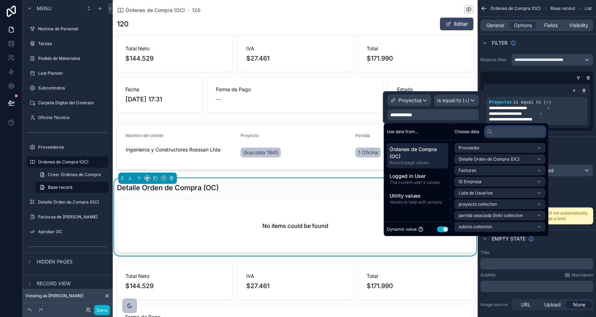
click at [509, 131] on input "text" at bounding box center [515, 131] width 61 height 11
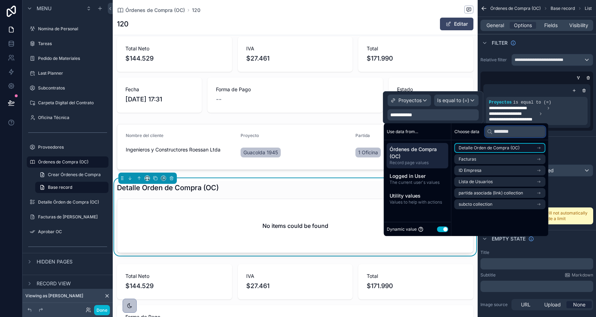
type input "********"
click at [528, 146] on li "Detalle Orden de Compra (OC)" at bounding box center [500, 148] width 91 height 10
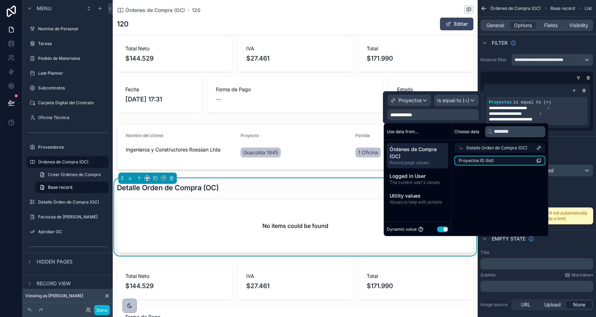
click at [494, 162] on li "Proyectos ID (list)" at bounding box center [500, 161] width 91 height 10
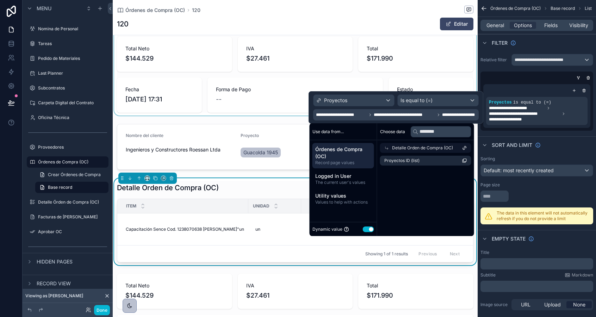
click at [379, 74] on div "scrollable content" at bounding box center [295, 54] width 365 height 123
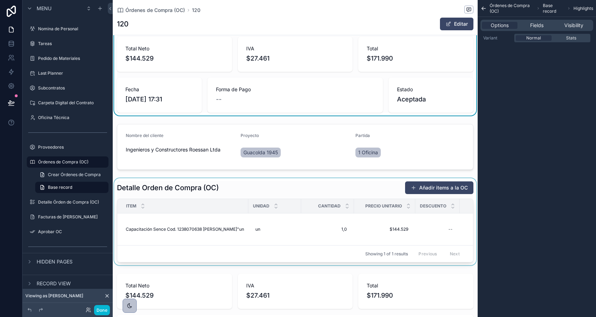
click at [319, 225] on div "scrollable content" at bounding box center [295, 221] width 365 height 87
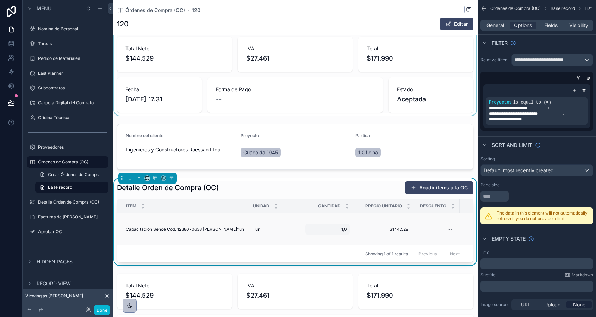
scroll to position [0, 154]
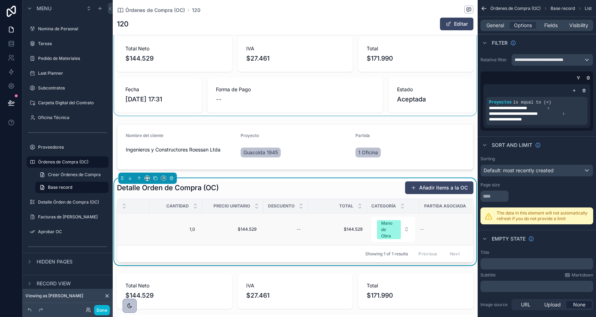
click at [425, 230] on div "--" at bounding box center [442, 230] width 44 height 6
click at [422, 229] on span "--" at bounding box center [422, 230] width 4 height 6
click at [439, 230] on div "--" at bounding box center [442, 230] width 44 height 6
click at [549, 26] on span "Fields" at bounding box center [550, 25] width 13 height 7
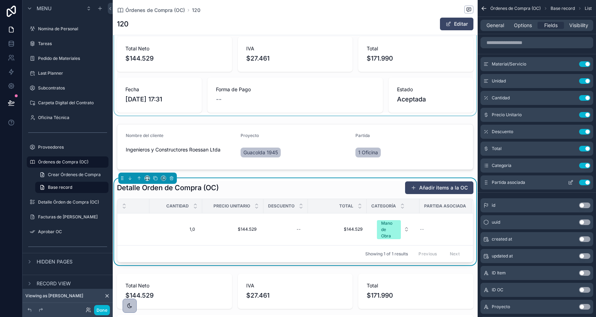
click at [571, 180] on icon "scrollable content" at bounding box center [571, 183] width 6 height 6
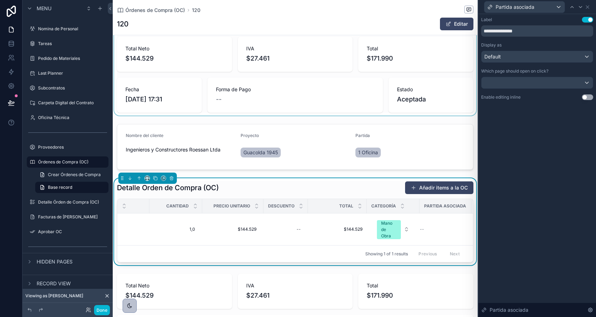
click at [585, 98] on button "Use setting" at bounding box center [587, 97] width 11 height 6
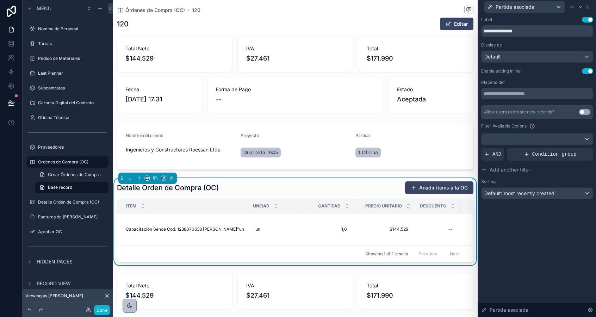
click at [338, 184] on div "Detalle Orden de Compra (OC) Añadir items a la OC" at bounding box center [295, 187] width 357 height 13
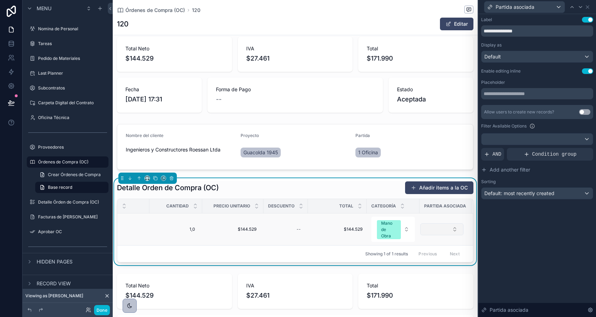
click at [437, 230] on button "Select Button" at bounding box center [441, 229] width 43 height 12
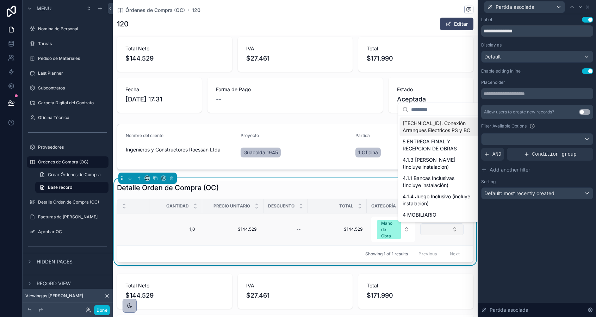
click at [437, 230] on button "Select Button" at bounding box center [441, 229] width 43 height 12
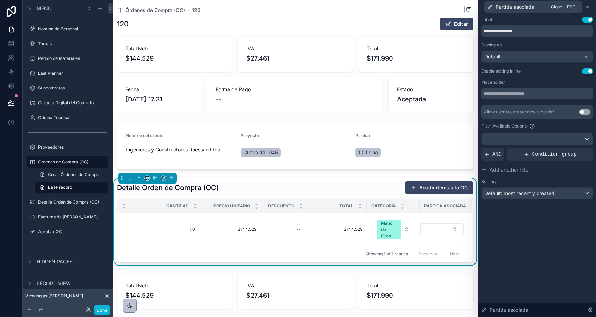
click at [588, 9] on icon at bounding box center [588, 7] width 6 height 6
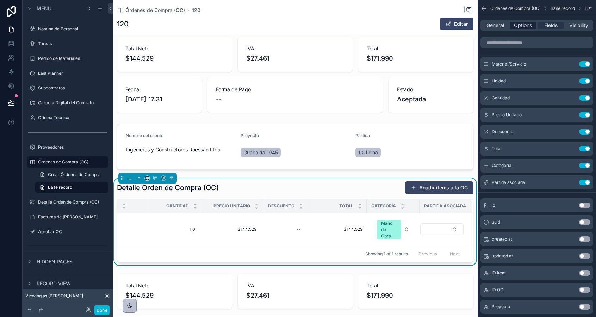
click at [521, 24] on span "Options" at bounding box center [523, 25] width 18 height 7
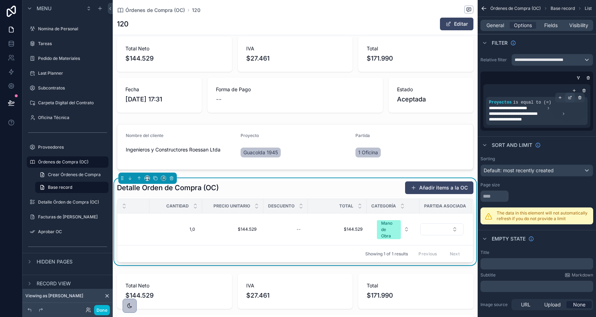
click at [570, 98] on icon "scrollable content" at bounding box center [571, 97] width 2 height 2
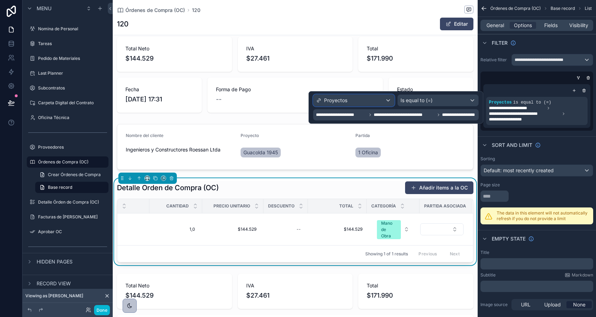
click at [359, 101] on div "Proyectos" at bounding box center [354, 100] width 81 height 11
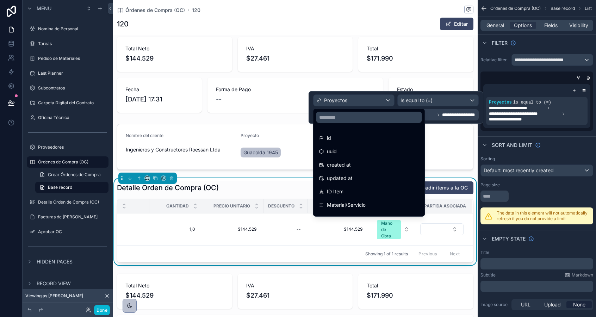
click at [359, 101] on div at bounding box center [396, 107] width 175 height 32
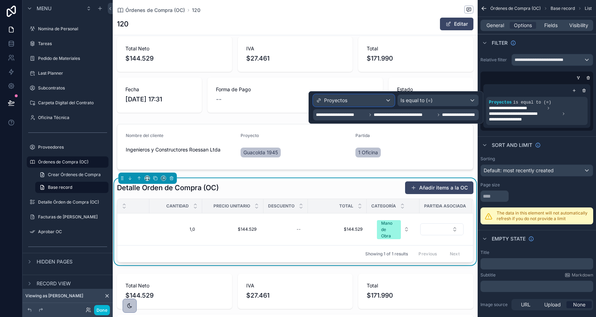
click at [354, 100] on div "Proyectos" at bounding box center [354, 100] width 81 height 11
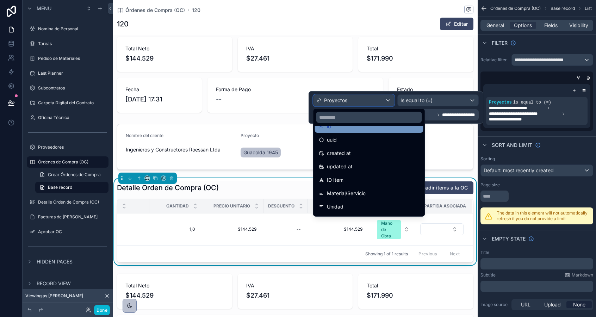
scroll to position [0, 0]
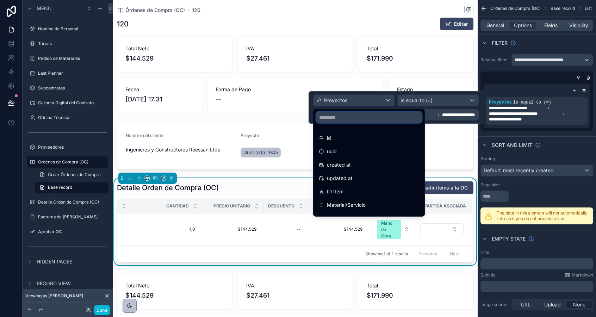
click at [345, 119] on input "text" at bounding box center [369, 117] width 106 height 11
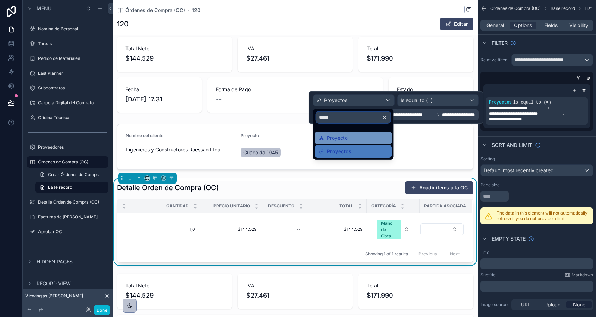
type input "*****"
click at [346, 139] on span "Proyecto" at bounding box center [337, 138] width 21 height 8
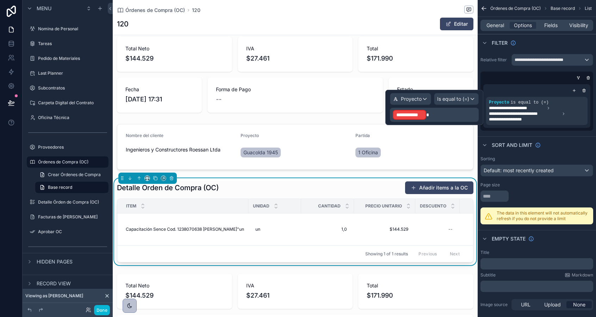
click at [456, 112] on p "**********" at bounding box center [435, 114] width 85 height 11
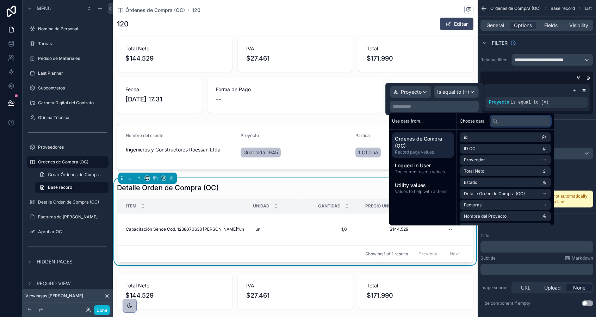
click at [511, 124] on input "text" at bounding box center [520, 121] width 61 height 11
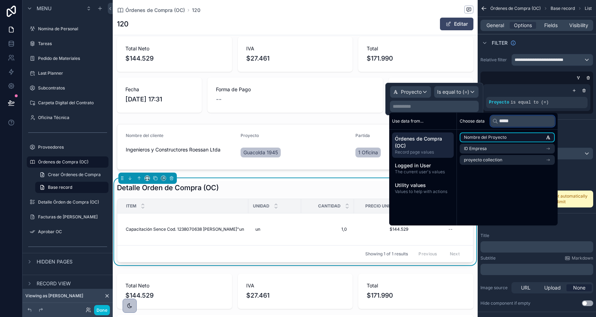
type input "*****"
click at [494, 138] on span "Nombre del Proyecto" at bounding box center [485, 138] width 43 height 6
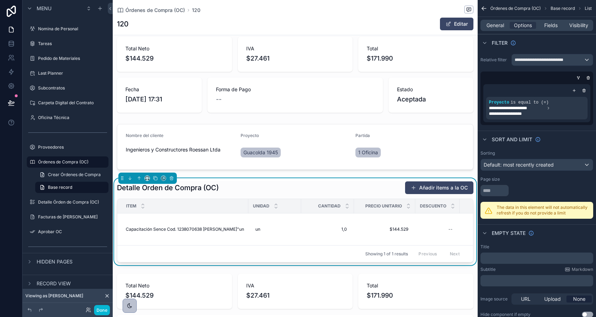
click at [347, 117] on div "Descargar OC Proveedor Fundación Instituto Profesional Duoc UC RUT 72.754.700-2…" at bounding box center [295, 222] width 365 height 507
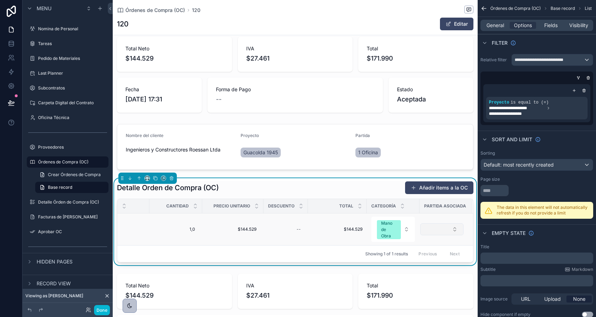
click at [451, 229] on button "Select Button" at bounding box center [441, 229] width 43 height 12
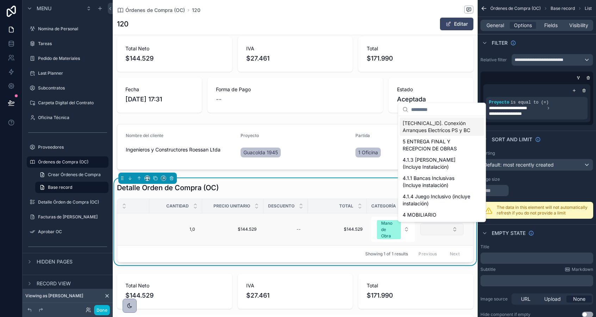
click at [451, 229] on button "Select Button" at bounding box center [441, 229] width 43 height 12
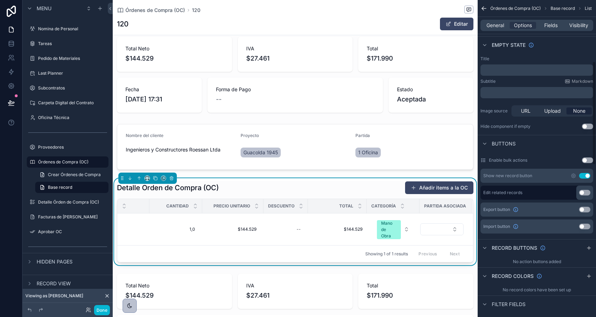
scroll to position [0, 0]
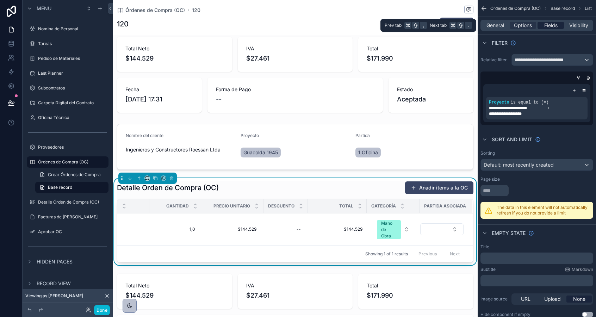
click at [546, 26] on span "Fields" at bounding box center [550, 25] width 13 height 7
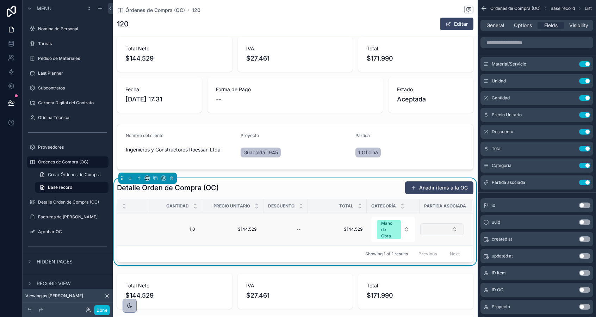
click at [451, 230] on button "Select Button" at bounding box center [441, 229] width 43 height 12
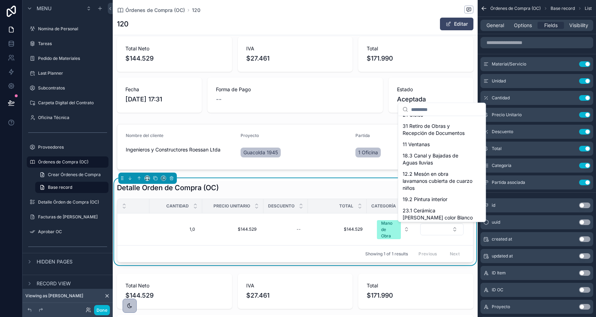
scroll to position [654, 0]
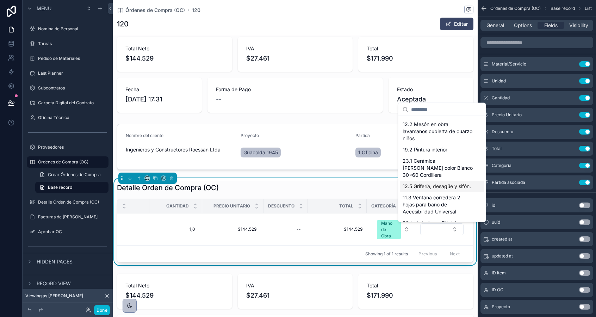
click at [421, 183] on span "12.5 Grifería, desagüe y sifón." at bounding box center [437, 186] width 68 height 7
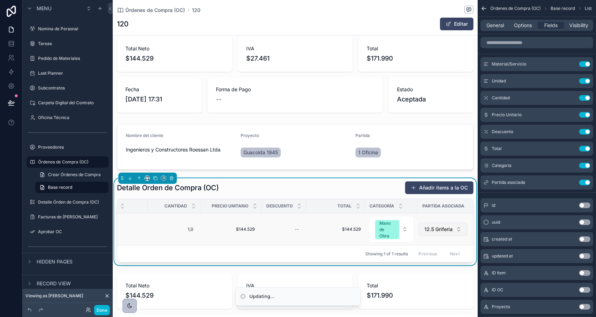
click at [460, 230] on button "12.5 Grifería, desagüe y sifón." at bounding box center [443, 229] width 49 height 13
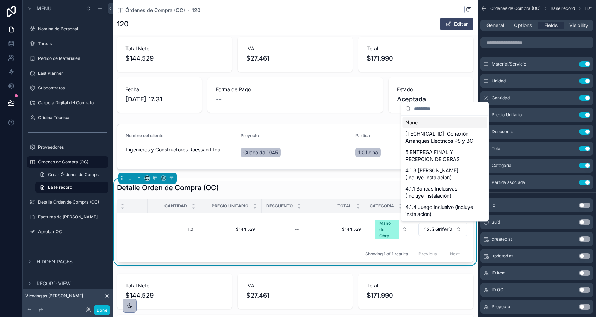
click at [423, 121] on div "None" at bounding box center [445, 122] width 85 height 11
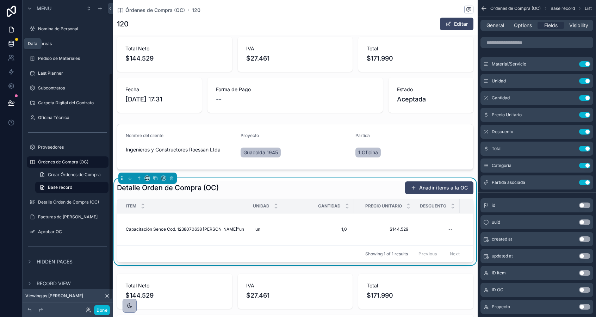
click at [13, 45] on icon at bounding box center [11, 43] width 7 height 7
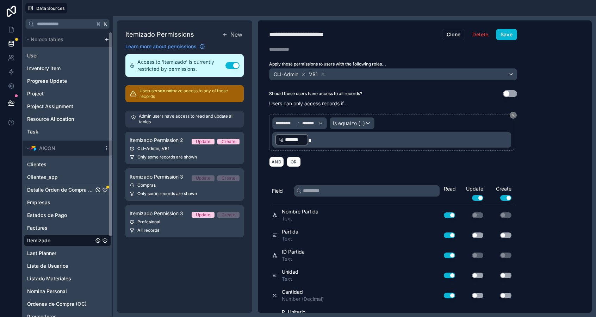
click at [74, 187] on span "Detalle Órden de Compra (OC)" at bounding box center [60, 189] width 67 height 7
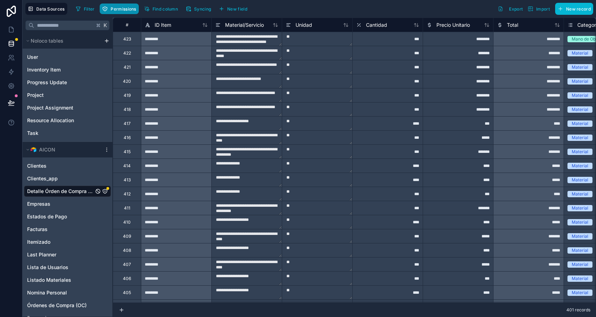
click at [122, 10] on span "Permissions" at bounding box center [123, 8] width 25 height 5
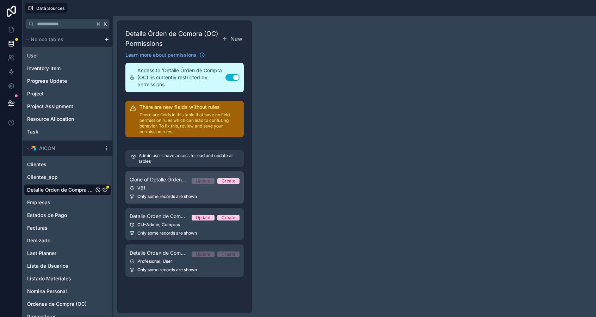
click at [173, 191] on div "VB1" at bounding box center [185, 188] width 110 height 6
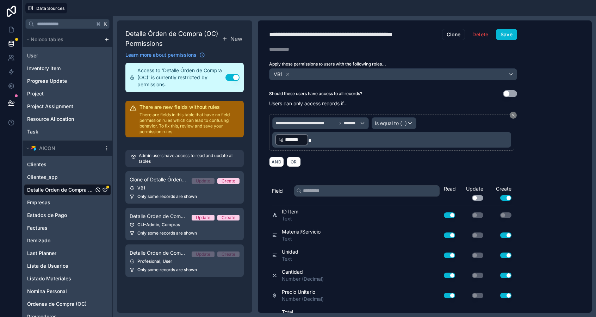
scroll to position [254, 0]
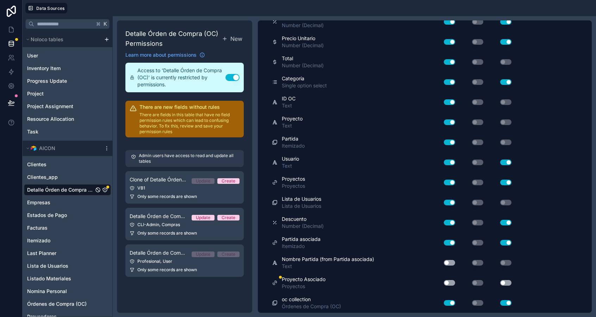
click at [452, 262] on button "Use setting" at bounding box center [449, 263] width 11 height 6
click at [449, 283] on button "Use setting" at bounding box center [449, 283] width 11 height 6
click at [503, 283] on button "Use setting" at bounding box center [505, 283] width 11 height 6
click at [506, 282] on button "Use setting" at bounding box center [505, 283] width 11 height 6
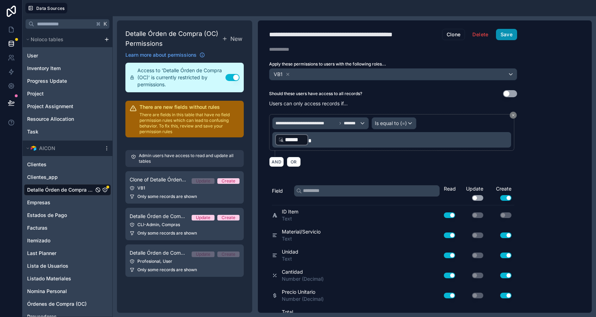
click at [509, 38] on button "Save" at bounding box center [506, 34] width 21 height 11
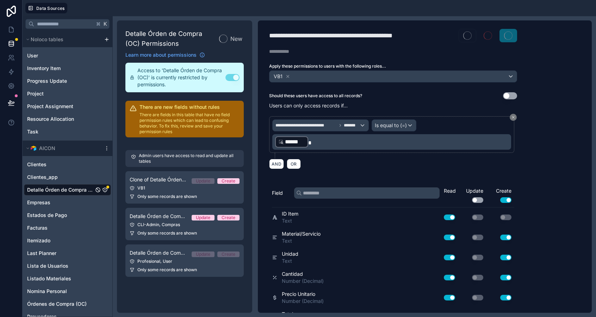
click at [158, 223] on div "CLI-Admin, Compras" at bounding box center [185, 225] width 110 height 6
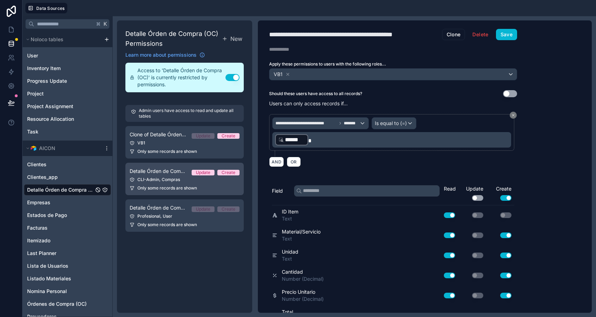
click at [143, 178] on div "CLI-Admin, Compras" at bounding box center [185, 180] width 110 height 6
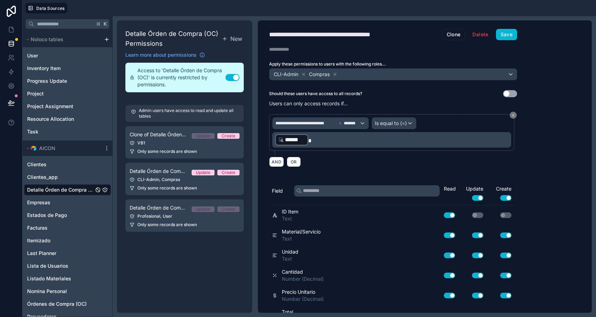
scroll to position [254, 0]
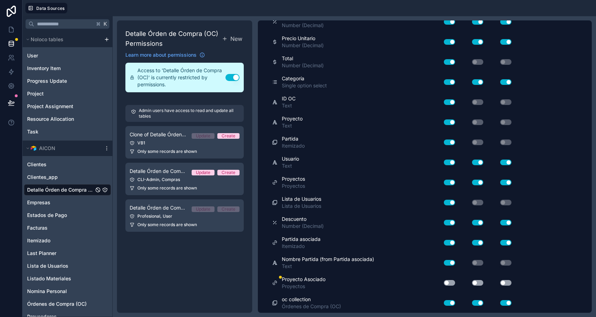
click at [450, 283] on button "Use setting" at bounding box center [449, 283] width 11 height 6
click at [476, 282] on button "Use setting" at bounding box center [477, 283] width 11 height 6
click at [509, 282] on button "Use setting" at bounding box center [505, 283] width 11 height 6
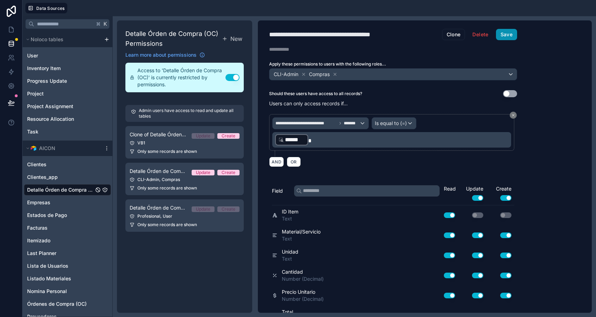
click at [506, 34] on button "Save" at bounding box center [506, 34] width 21 height 11
click at [502, 39] on button "Save" at bounding box center [506, 34] width 21 height 11
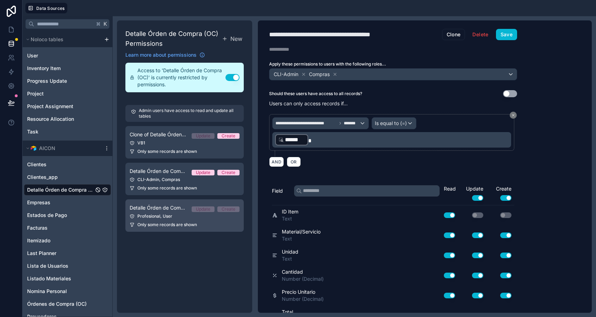
click at [185, 219] on div "Profesional, User" at bounding box center [185, 217] width 110 height 6
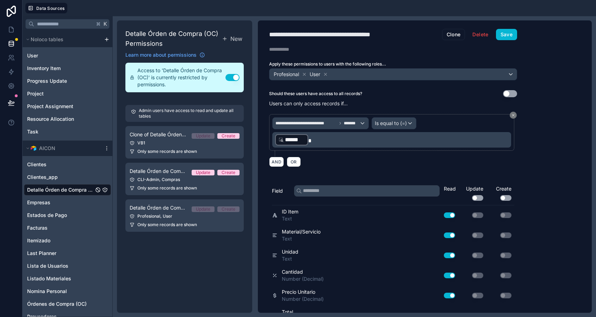
scroll to position [254, 0]
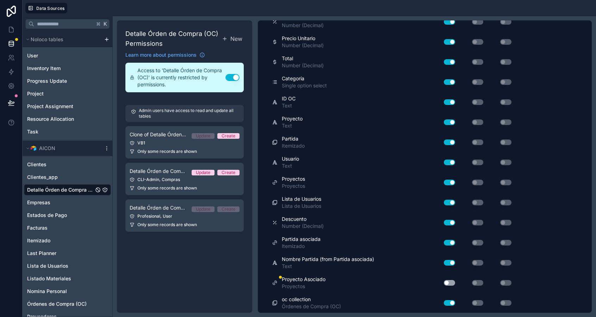
click at [446, 280] on button "Use setting" at bounding box center [449, 283] width 11 height 6
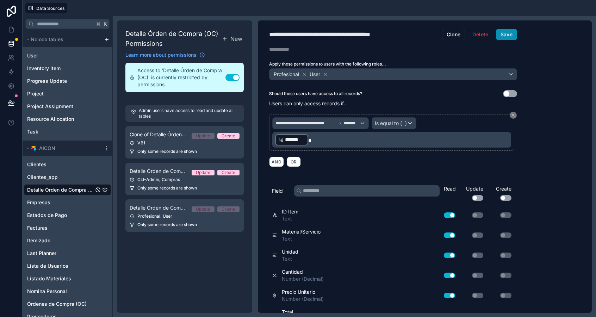
click at [499, 38] on button "Save" at bounding box center [506, 34] width 21 height 11
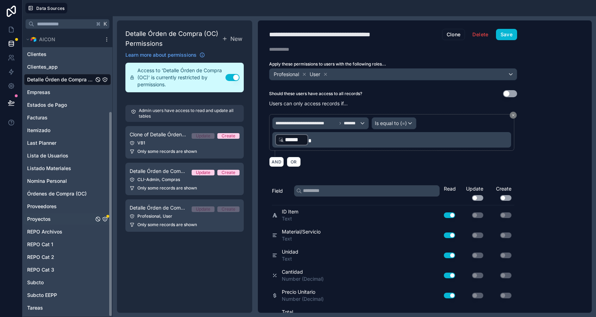
click at [37, 217] on span "Proyectos" at bounding box center [39, 219] width 24 height 7
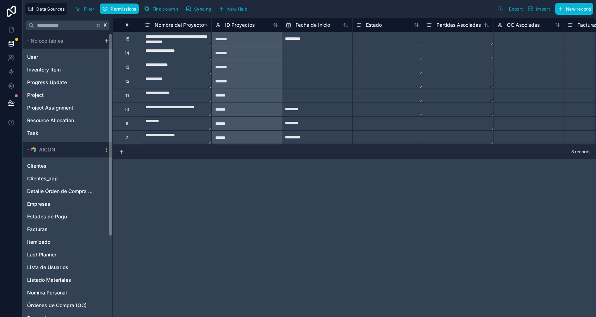
scroll to position [112, 0]
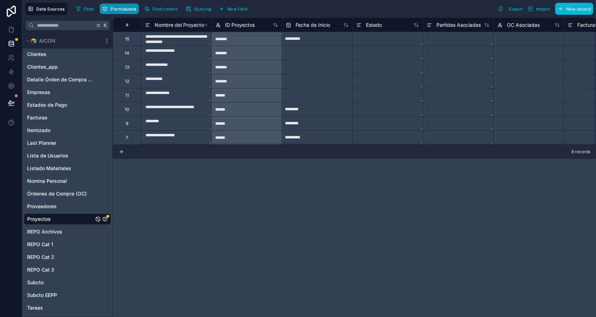
click at [108, 10] on button "Permissions" at bounding box center [119, 9] width 39 height 11
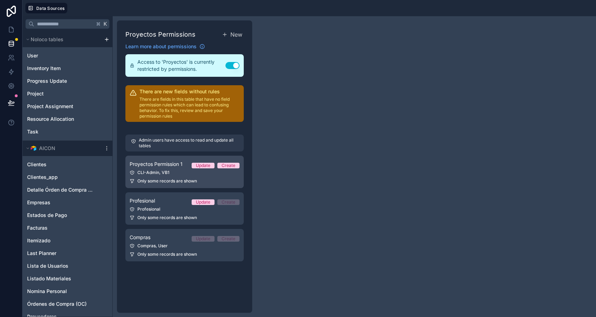
click at [163, 173] on div "CLI-Admin, VB1" at bounding box center [185, 173] width 110 height 6
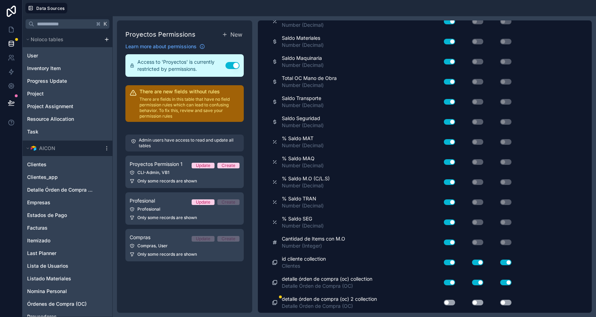
scroll to position [1258, 0]
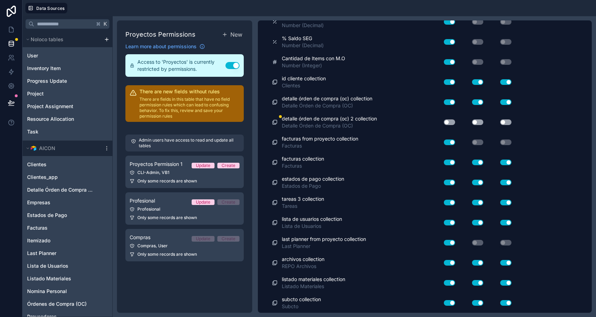
click at [450, 120] on button "Use setting" at bounding box center [449, 122] width 11 height 6
click at [480, 120] on button "Use setting" at bounding box center [477, 122] width 11 height 6
click at [507, 120] on button "Use setting" at bounding box center [505, 122] width 11 height 6
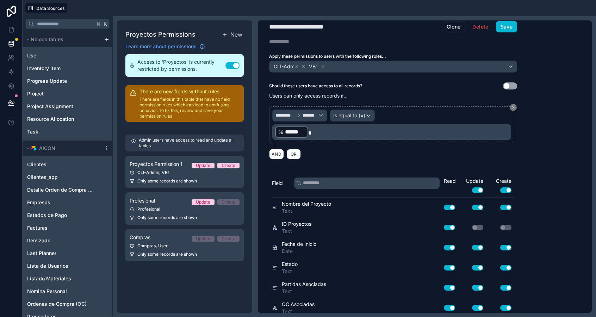
scroll to position [0, 0]
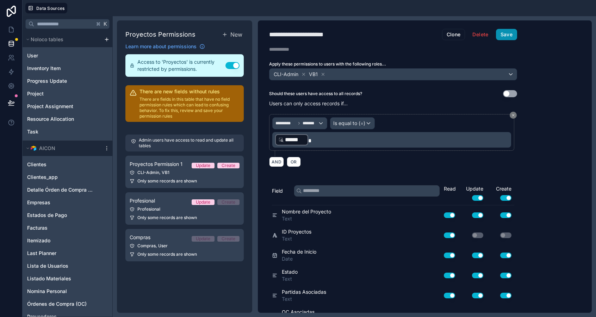
click at [509, 34] on button "Save" at bounding box center [506, 34] width 21 height 11
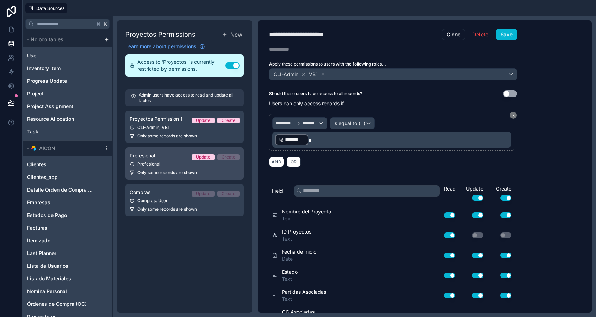
click at [164, 167] on link "Profesional Update Create Profesional Only some records are shown" at bounding box center [184, 163] width 118 height 32
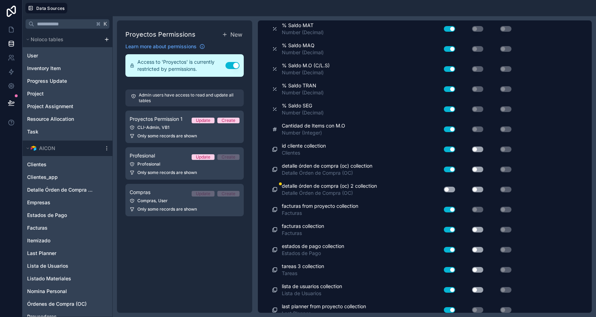
scroll to position [1258, 0]
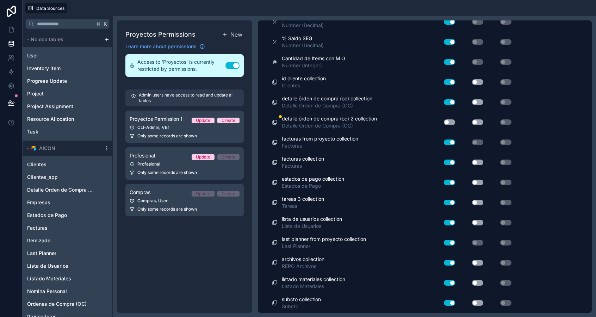
click at [448, 125] on div "Use setting" at bounding box center [446, 122] width 23 height 11
click at [449, 120] on button "Use setting" at bounding box center [449, 122] width 11 height 6
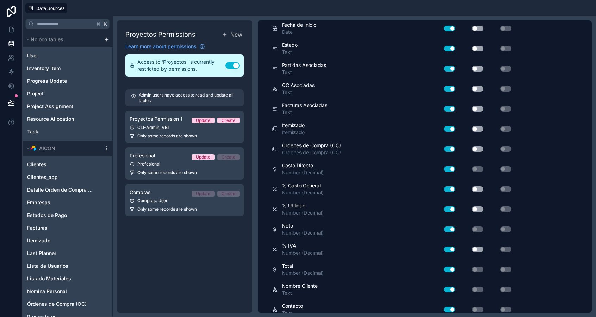
scroll to position [0, 0]
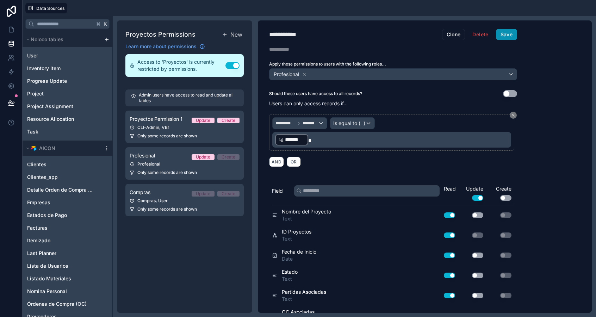
click at [510, 32] on button "Save" at bounding box center [506, 34] width 21 height 11
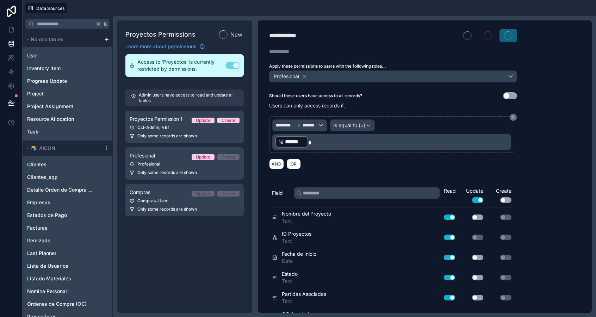
click at [162, 195] on div "Compras Update Create" at bounding box center [185, 192] width 110 height 8
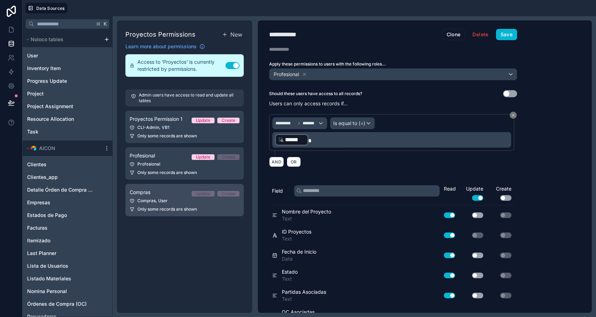
click at [173, 199] on div "Compras, User" at bounding box center [185, 201] width 110 height 6
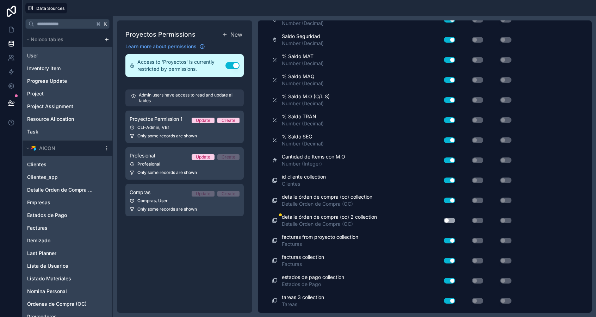
scroll to position [1258, 0]
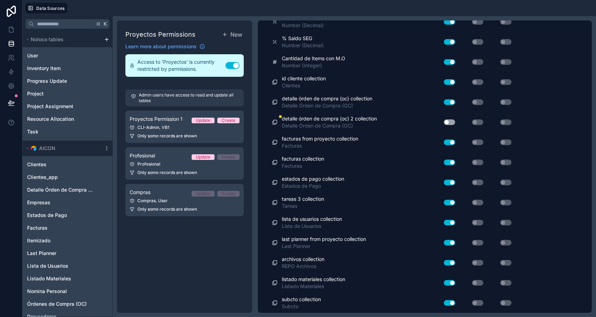
click at [448, 122] on button "Use setting" at bounding box center [449, 122] width 11 height 6
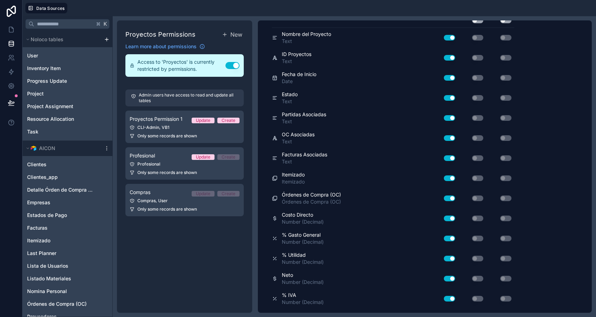
scroll to position [0, 0]
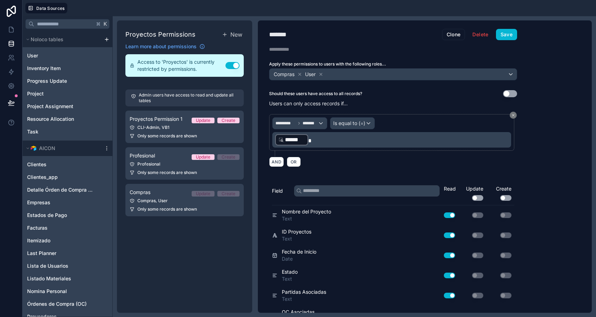
click at [508, 29] on div "******* Compras Clone Delete Save Description Apply these permissions to users …" at bounding box center [393, 166] width 271 height 292
click at [508, 32] on button "Save" at bounding box center [506, 34] width 21 height 11
click at [13, 33] on link at bounding box center [11, 30] width 22 height 14
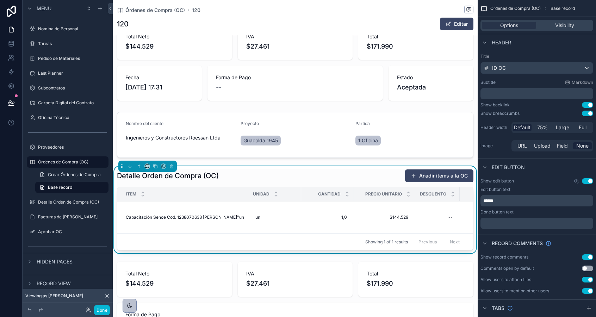
scroll to position [92, 0]
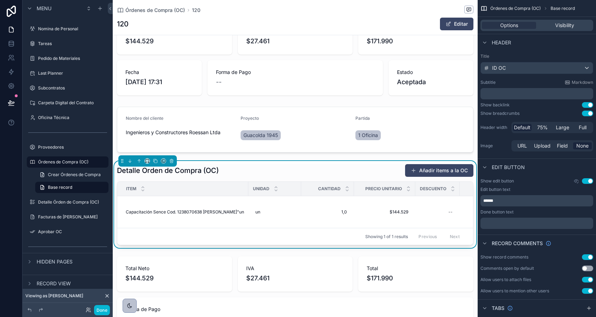
click at [319, 172] on div "Detalle Orden de Compra (OC) Añadir items a la OC" at bounding box center [295, 170] width 357 height 13
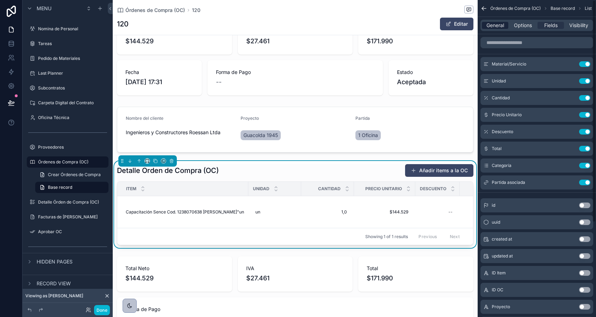
click at [492, 24] on span "General" at bounding box center [496, 25] width 18 height 7
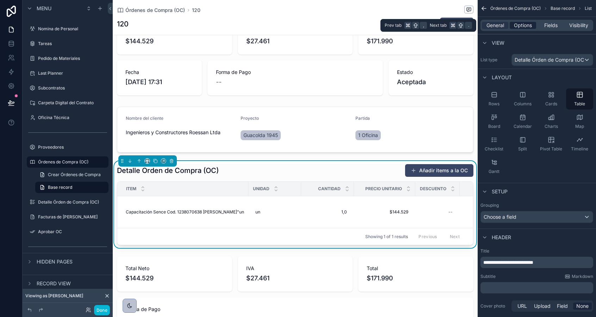
click at [522, 23] on span "Options" at bounding box center [523, 25] width 18 height 7
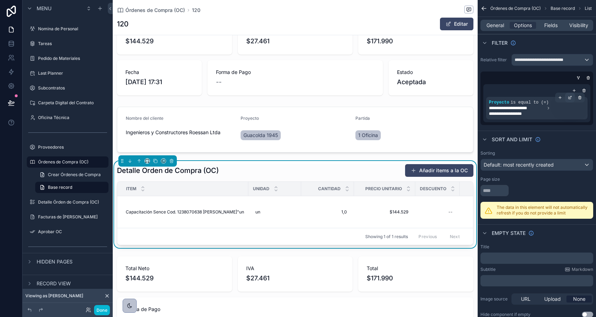
click at [571, 97] on icon "scrollable content" at bounding box center [571, 97] width 1 height 1
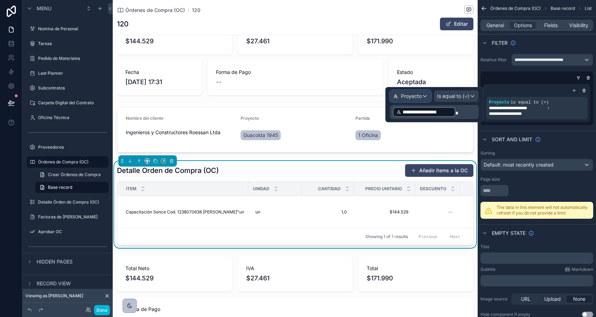
click at [424, 97] on div "Proyecto" at bounding box center [410, 96] width 41 height 11
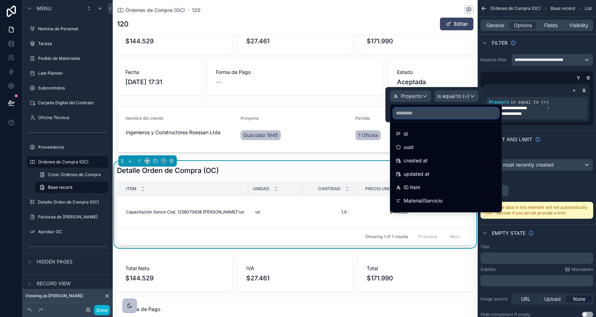
click at [426, 112] on input "text" at bounding box center [446, 112] width 106 height 11
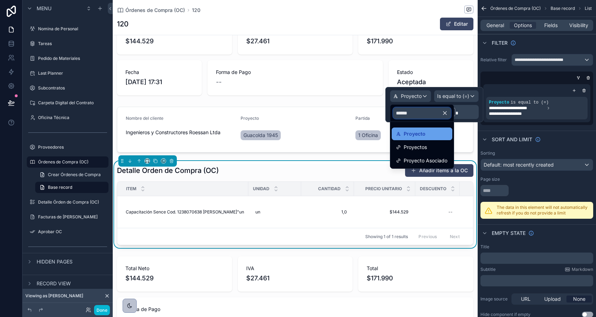
type input "******"
click at [409, 134] on span "Proyecto" at bounding box center [415, 134] width 22 height 8
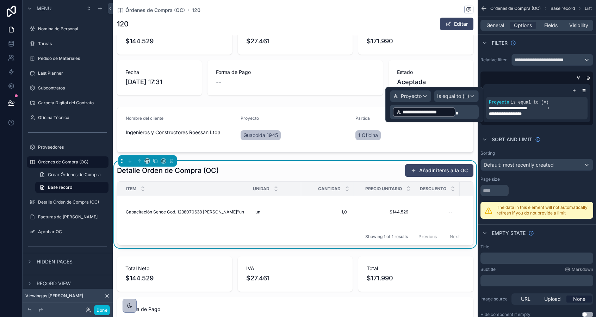
click at [467, 113] on p "**********" at bounding box center [435, 111] width 85 height 11
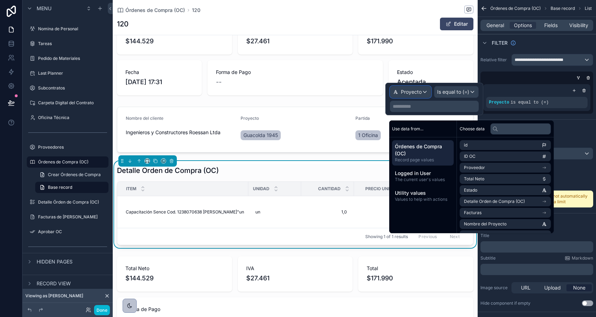
click at [412, 89] on span "Proyecto" at bounding box center [411, 91] width 21 height 7
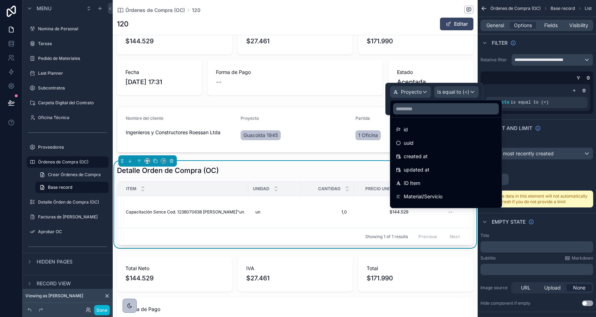
click at [412, 90] on div at bounding box center [434, 99] width 98 height 32
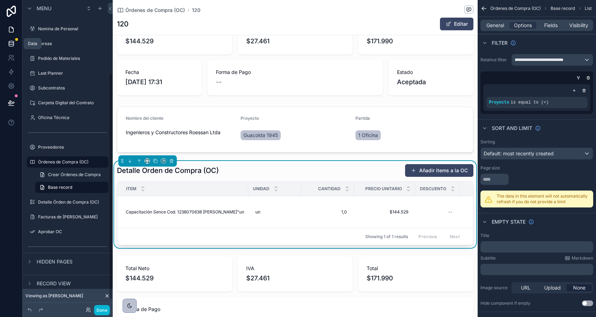
click at [11, 49] on link at bounding box center [11, 44] width 22 height 14
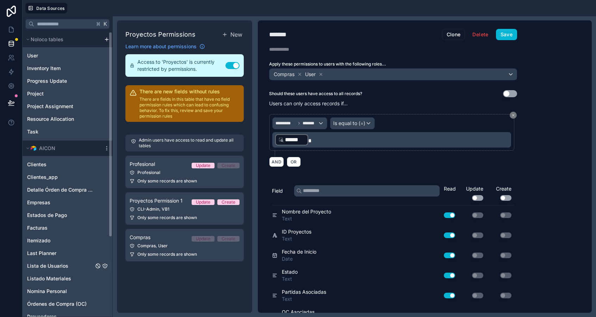
scroll to position [110, 0]
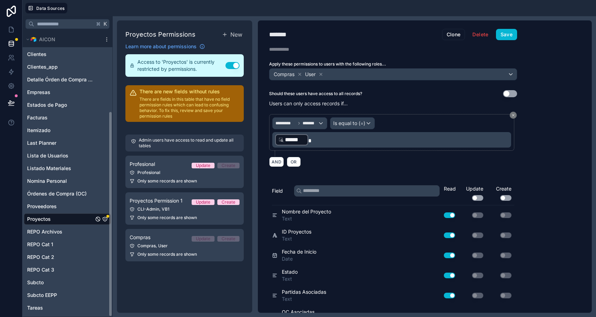
click at [58, 220] on div "Proyectos" at bounding box center [67, 219] width 87 height 11
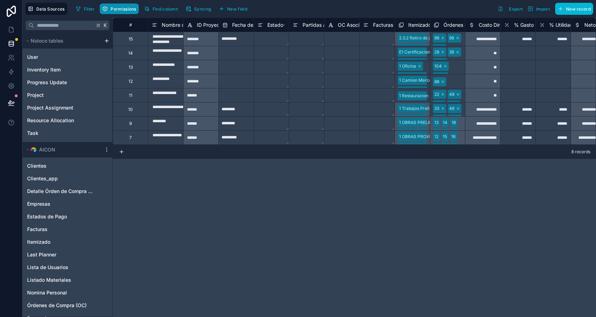
click at [121, 5] on button "Permissions" at bounding box center [119, 9] width 39 height 11
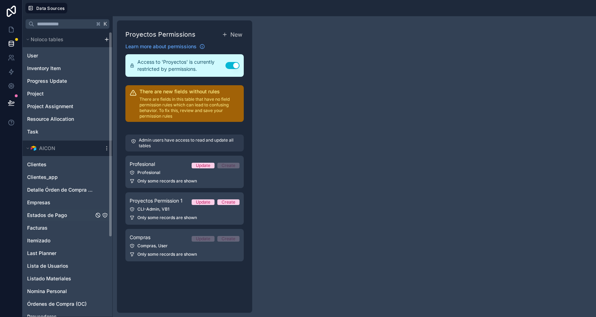
scroll to position [110, 0]
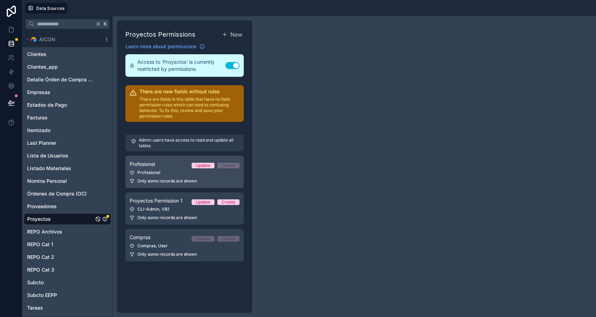
click at [160, 177] on link "Profesional Update Create Profesional Only some records are shown" at bounding box center [184, 172] width 118 height 32
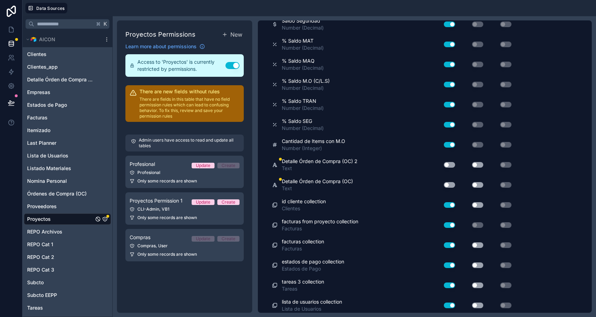
scroll to position [1258, 0]
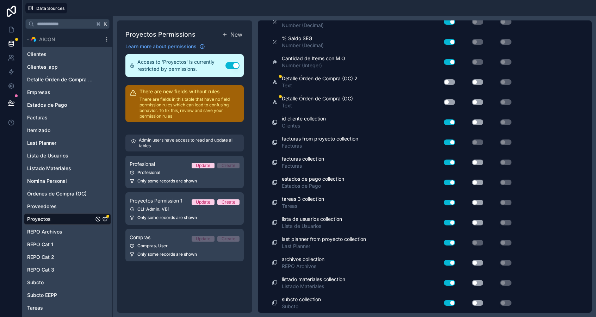
click at [446, 84] on button "Use setting" at bounding box center [449, 82] width 11 height 6
click at [450, 101] on button "Use setting" at bounding box center [449, 102] width 11 height 6
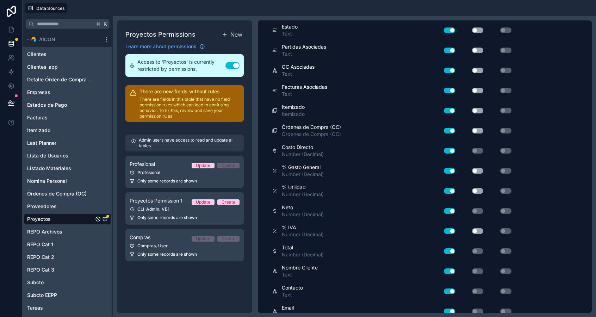
scroll to position [0, 0]
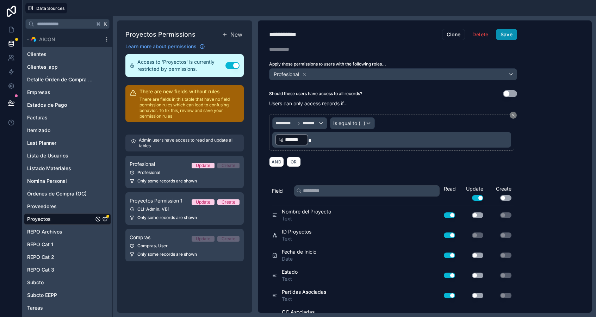
click at [500, 34] on button "Save" at bounding box center [506, 34] width 21 height 11
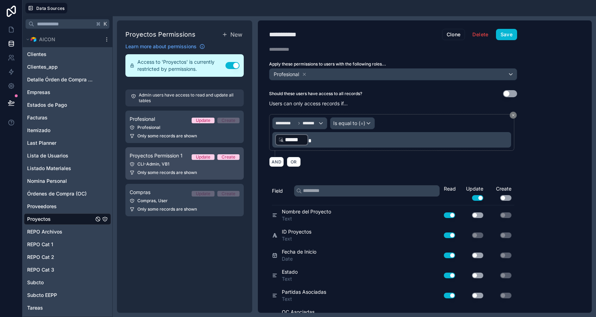
click at [160, 163] on div "CLI-Admin, VB1" at bounding box center [185, 164] width 110 height 6
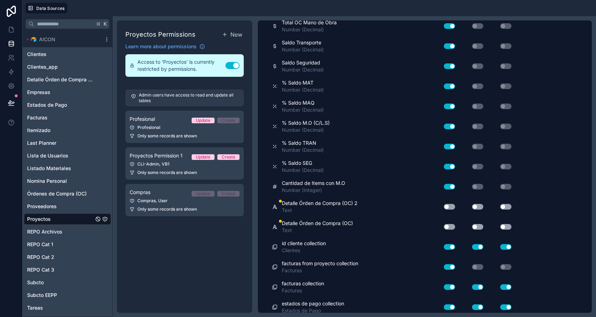
scroll to position [1258, 0]
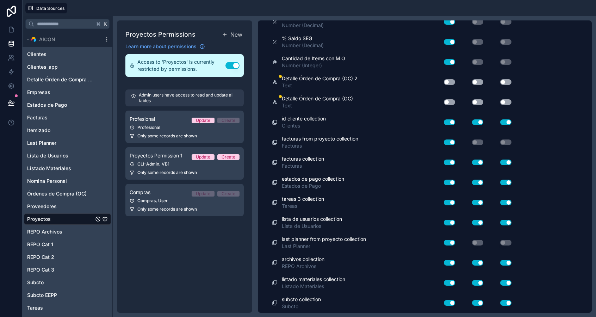
click at [449, 82] on button "Use setting" at bounding box center [449, 82] width 11 height 6
click at [447, 102] on button "Use setting" at bounding box center [449, 102] width 11 height 6
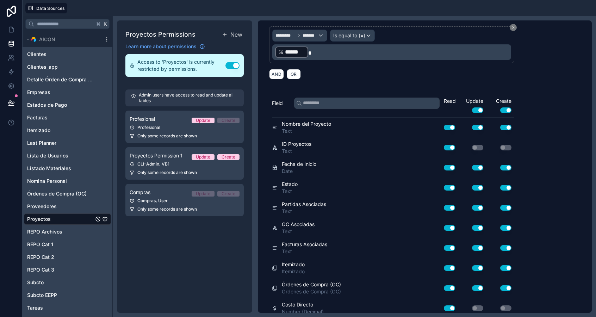
scroll to position [0, 0]
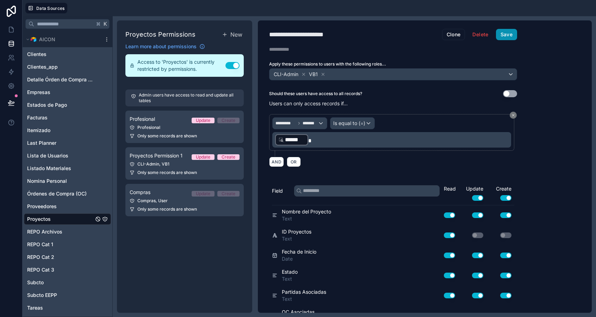
click at [506, 35] on button "Save" at bounding box center [506, 34] width 21 height 11
click at [172, 200] on div "Compras, User" at bounding box center [185, 201] width 110 height 6
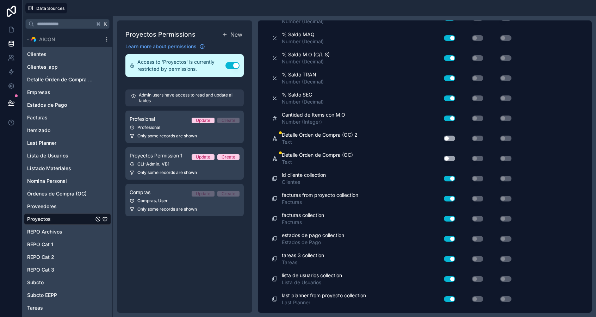
scroll to position [1258, 0]
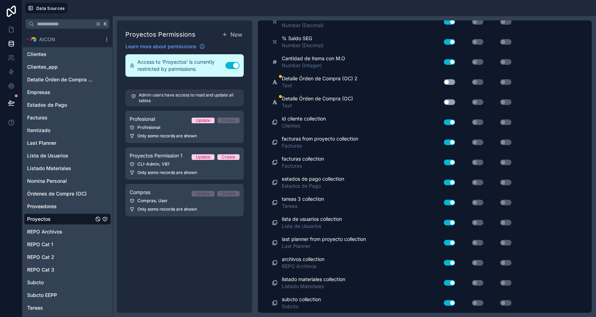
click at [450, 101] on button "Use setting" at bounding box center [449, 102] width 11 height 6
click at [450, 79] on button "Use setting" at bounding box center [449, 82] width 11 height 6
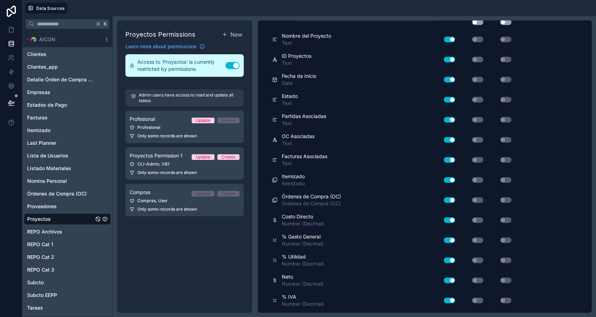
scroll to position [0, 0]
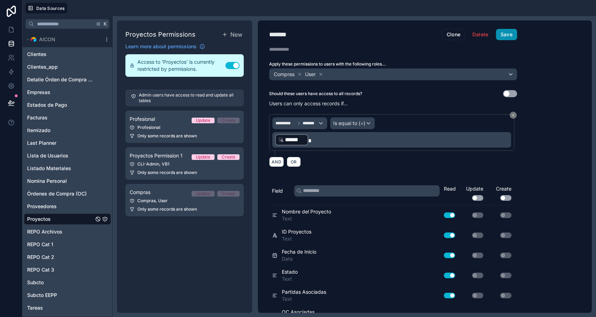
click at [511, 32] on button "Save" at bounding box center [506, 34] width 21 height 11
click at [160, 172] on span "Only some records are shown" at bounding box center [167, 173] width 60 height 6
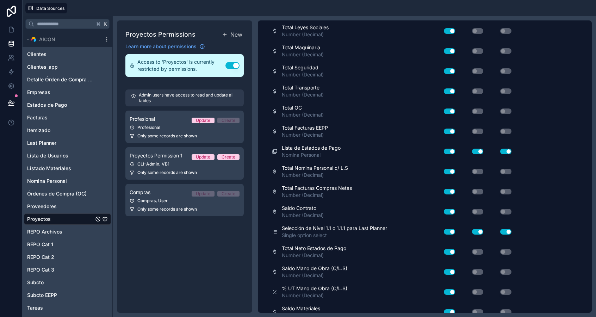
scroll to position [858, 0]
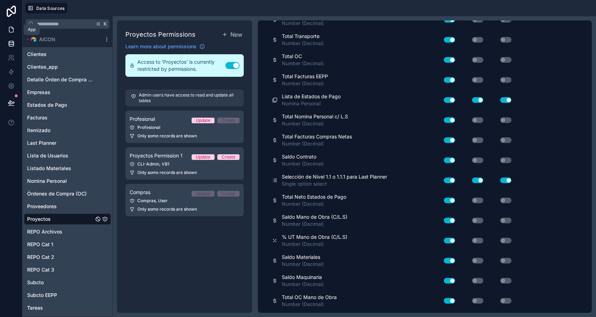
click at [13, 30] on icon at bounding box center [11, 29] width 4 height 5
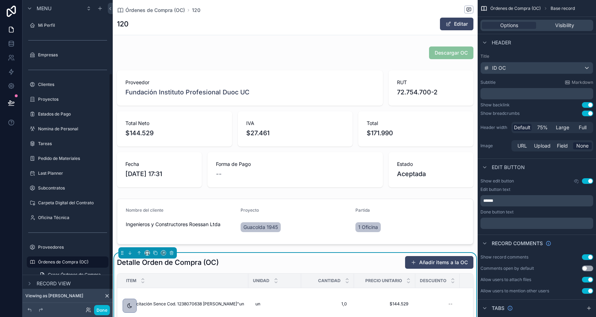
scroll to position [100, 0]
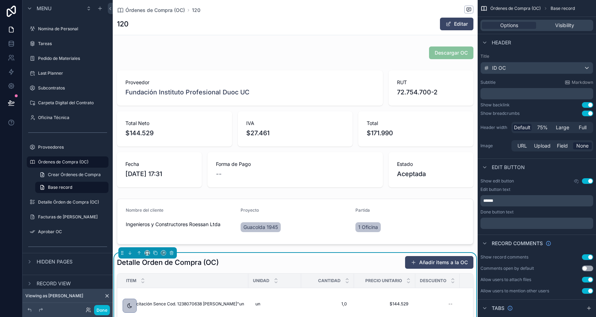
click at [379, 278] on span "Precio Unitario" at bounding box center [383, 281] width 37 height 6
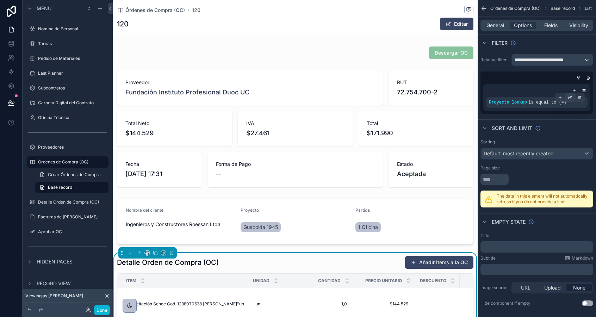
click at [571, 97] on icon "scrollable content" at bounding box center [571, 97] width 2 height 2
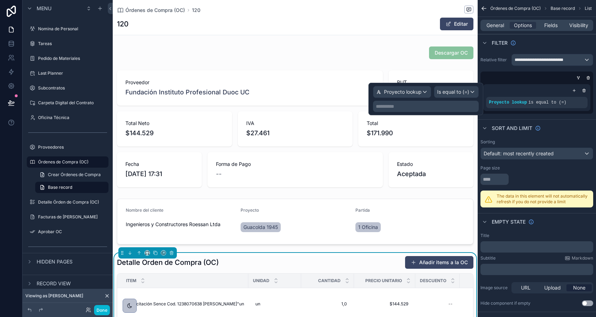
click at [416, 104] on p "**********" at bounding box center [426, 106] width 101 height 7
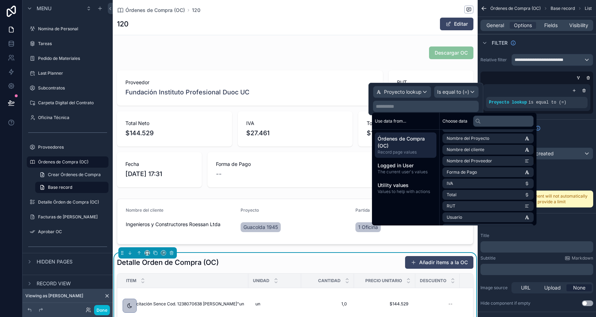
scroll to position [78, 0]
click at [515, 140] on li "Nombre del Proyecto" at bounding box center [488, 139] width 91 height 10
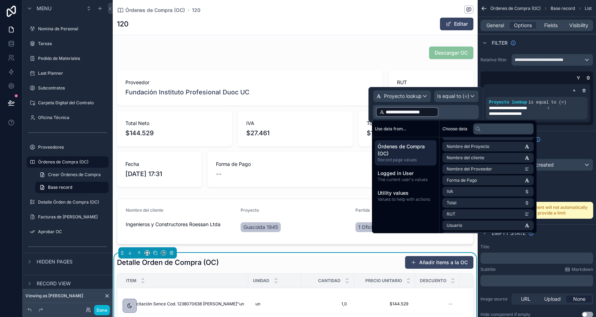
click at [364, 249] on div "Descargar OC Proveedor Fundación Instituto Profesional Duoc UC RUT 72.754.700-2…" at bounding box center [295, 297] width 365 height 507
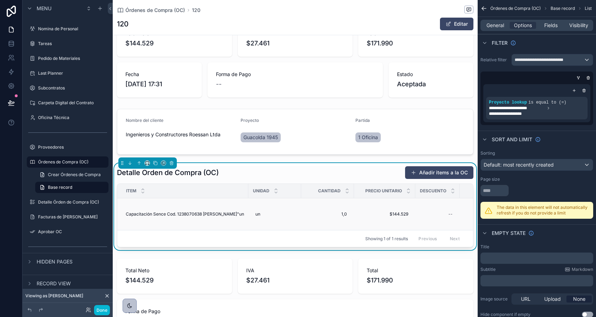
scroll to position [0, 154]
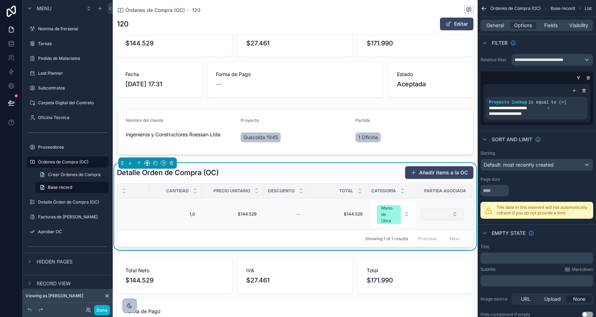
click at [432, 212] on button "Select Button" at bounding box center [441, 214] width 43 height 12
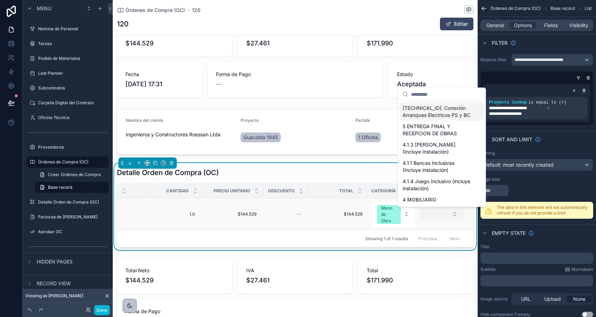
click at [434, 213] on button "Select Button" at bounding box center [441, 214] width 43 height 12
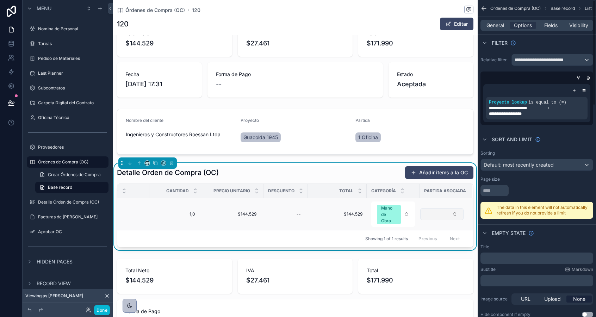
click at [435, 216] on button "Select Button" at bounding box center [441, 214] width 43 height 12
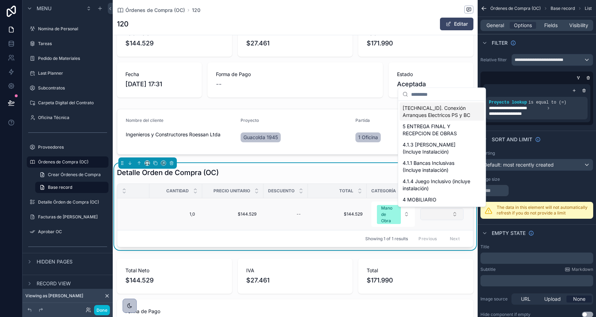
click at [435, 216] on button "Select Button" at bounding box center [441, 214] width 43 height 12
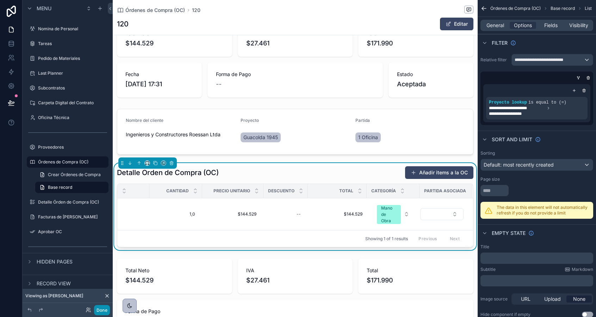
click at [102, 311] on button "Done" at bounding box center [102, 310] width 16 height 10
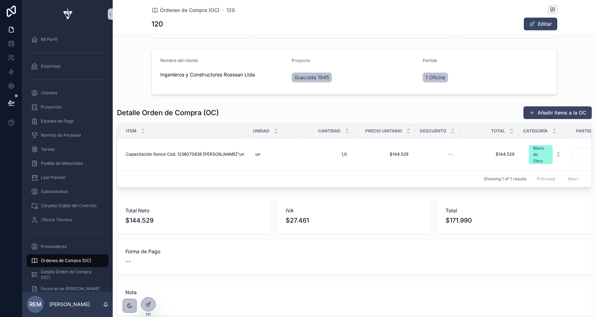
scroll to position [148, 0]
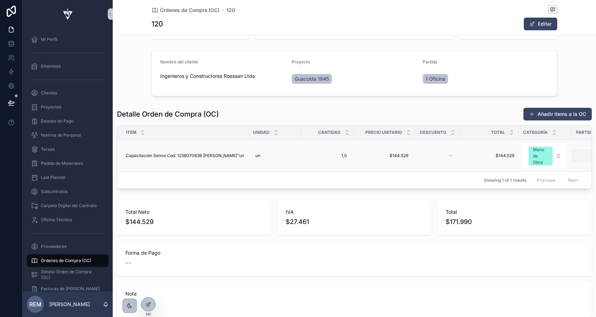
click at [583, 155] on button "Select Button" at bounding box center [593, 156] width 43 height 12
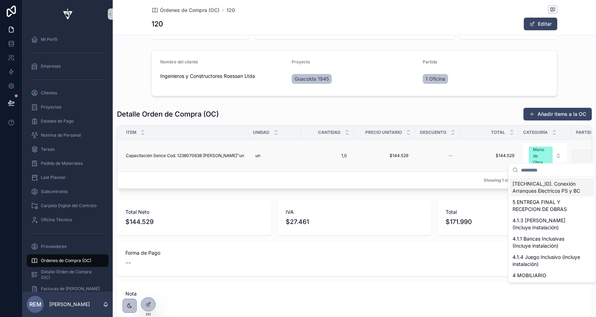
click at [583, 155] on button "Select Button" at bounding box center [593, 156] width 43 height 12
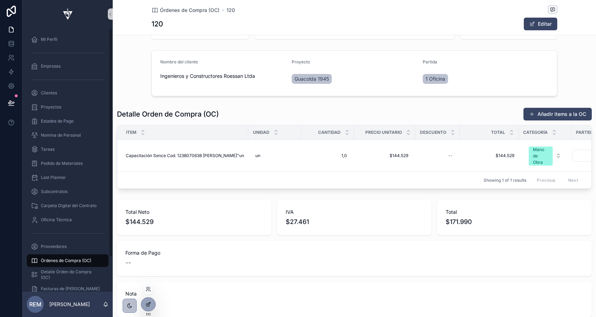
click at [154, 305] on div at bounding box center [148, 304] width 14 height 13
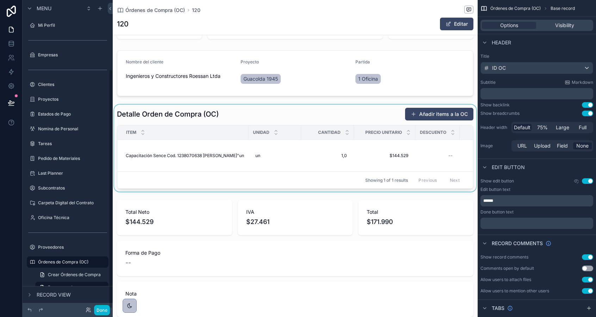
scroll to position [89, 0]
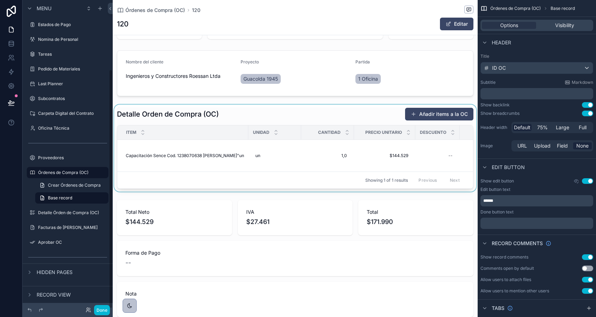
click at [260, 106] on div "scrollable content" at bounding box center [295, 148] width 365 height 87
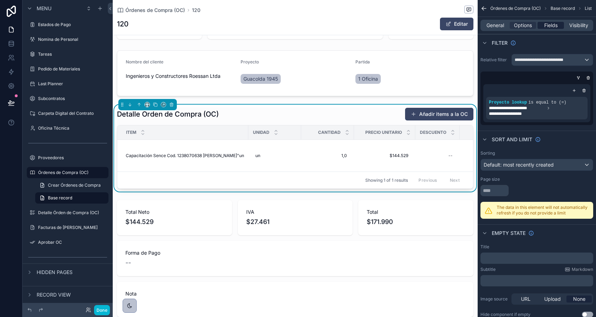
click at [550, 25] on span "Fields" at bounding box center [550, 25] width 13 height 7
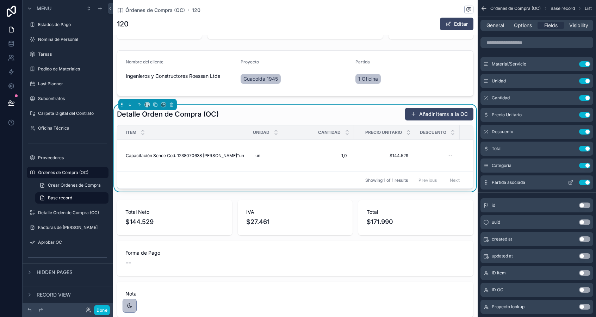
click at [570, 183] on icon "scrollable content" at bounding box center [571, 181] width 3 height 3
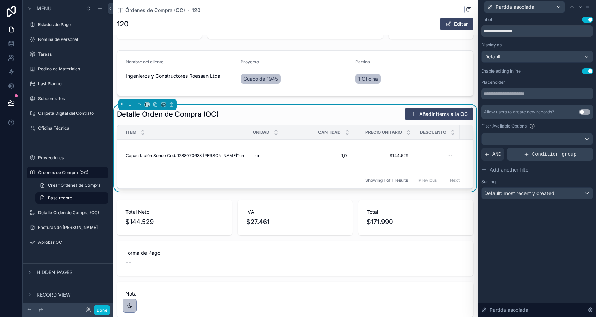
click at [530, 154] on div "Condition group" at bounding box center [550, 154] width 86 height 13
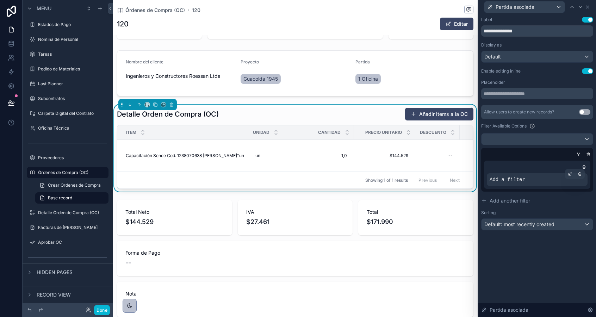
click at [563, 184] on div "Add a filter" at bounding box center [537, 179] width 101 height 13
click at [570, 172] on icon at bounding box center [570, 174] width 4 height 4
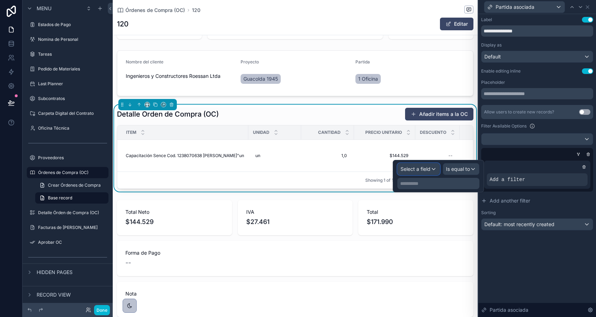
click at [419, 169] on span "Select a field" at bounding box center [416, 169] width 30 height 6
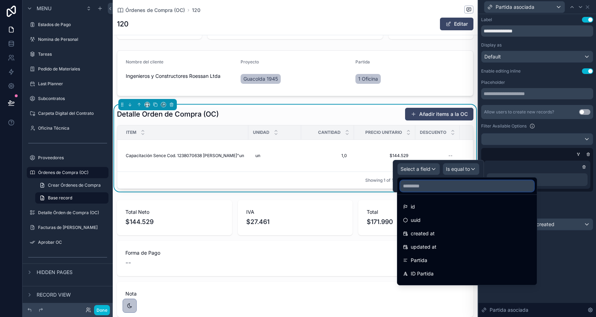
click at [421, 187] on input "text" at bounding box center [467, 185] width 134 height 11
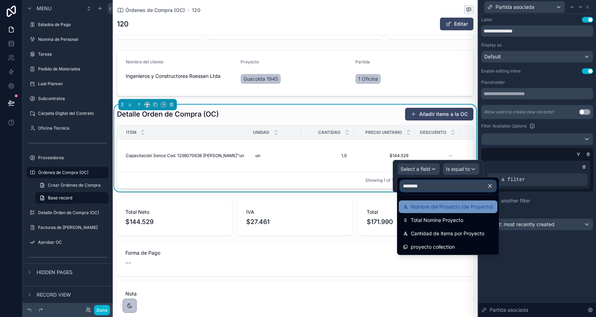
type input "********"
click at [432, 209] on span "Nombre del Proyecto (de Proyecto)" at bounding box center [452, 207] width 82 height 8
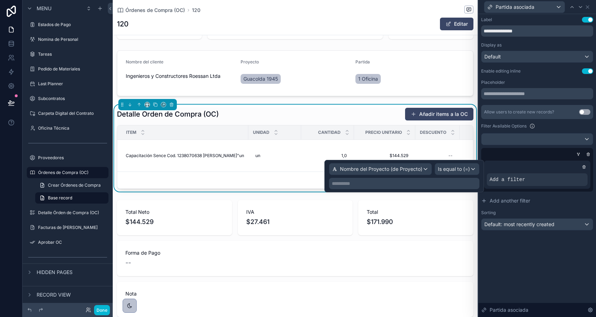
click at [438, 183] on p "**********" at bounding box center [405, 183] width 146 height 7
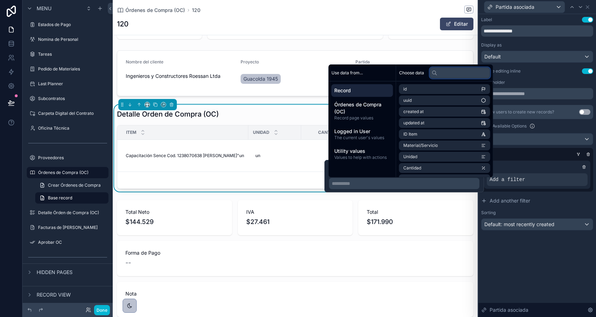
click at [446, 74] on input "text" at bounding box center [460, 72] width 61 height 11
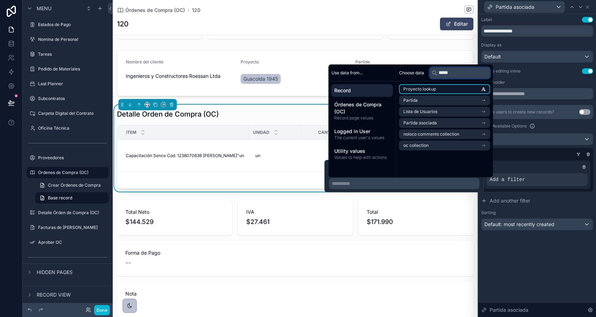
type input "*****"
click at [442, 89] on li "Proyecto lookup" at bounding box center [444, 89] width 91 height 10
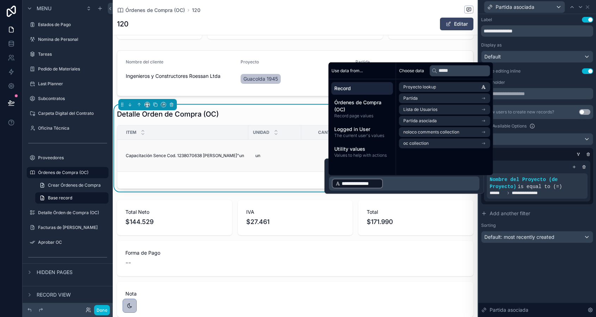
click at [276, 169] on td "un un" at bounding box center [274, 156] width 53 height 32
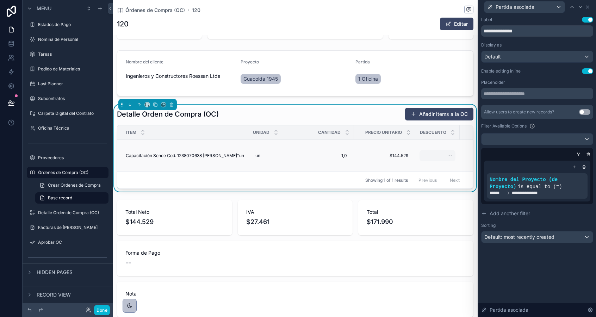
scroll to position [148, 0]
click at [368, 159] on div "$144.529 $144.529" at bounding box center [384, 155] width 53 height 11
click at [320, 167] on td "1,0 1,0" at bounding box center [327, 156] width 53 height 32
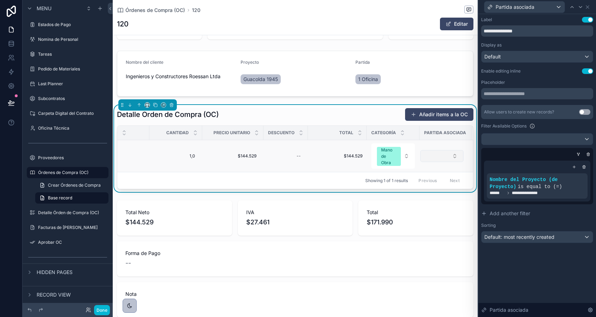
click at [453, 156] on button "Select Button" at bounding box center [441, 156] width 43 height 12
click at [586, 7] on icon at bounding box center [588, 7] width 6 height 6
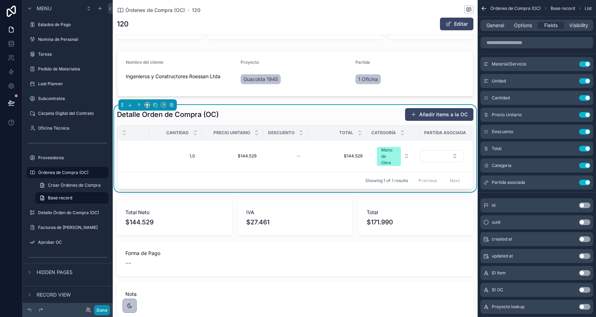
click at [100, 311] on button "Done" at bounding box center [102, 310] width 16 height 10
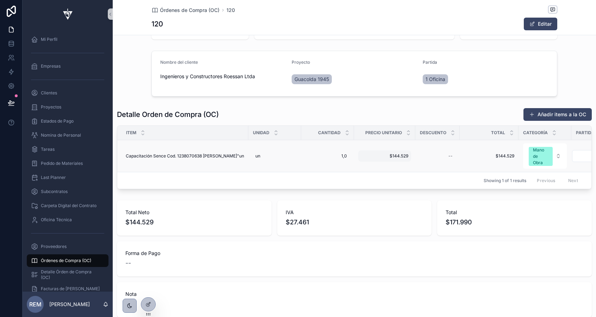
scroll to position [0, 35]
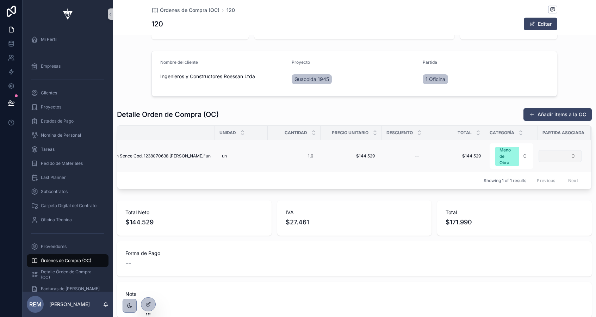
click at [564, 158] on button "Select Button" at bounding box center [560, 156] width 43 height 12
click at [539, 195] on div "1 Oficina" at bounding box center [552, 195] width 85 height 11
click at [60, 258] on span "Órdenes de Compra (OC)" at bounding box center [66, 261] width 50 height 6
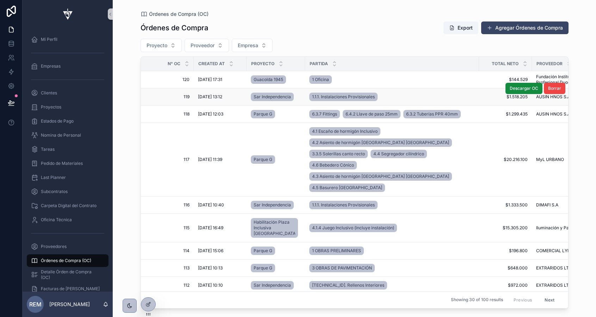
click at [170, 98] on span "119" at bounding box center [169, 97] width 40 height 6
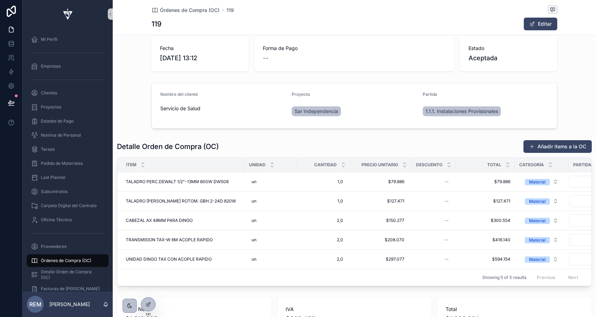
scroll to position [0, 30]
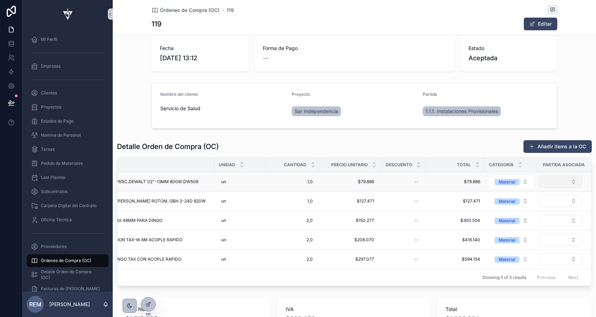
click at [561, 179] on button "Select Button" at bounding box center [560, 182] width 43 height 12
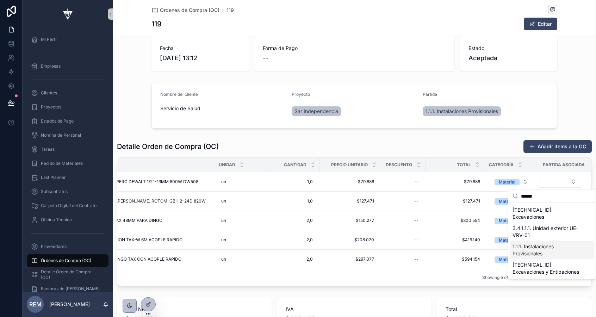
type input "******"
click at [552, 244] on span "1.1.1. Instalaciones Provisionales" at bounding box center [548, 250] width 70 height 14
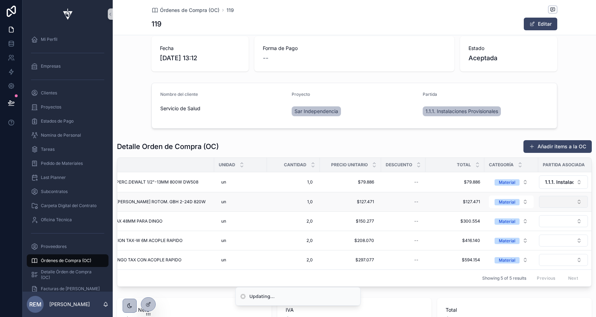
click at [576, 203] on button "Select Button" at bounding box center [563, 202] width 49 height 12
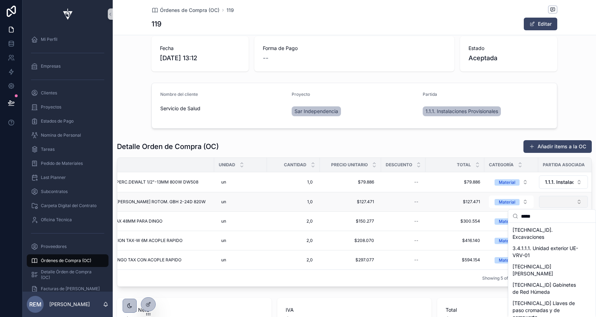
type input "******"
click at [538, 263] on span "1.1.1. Instalaciones Provisionales" at bounding box center [548, 270] width 70 height 14
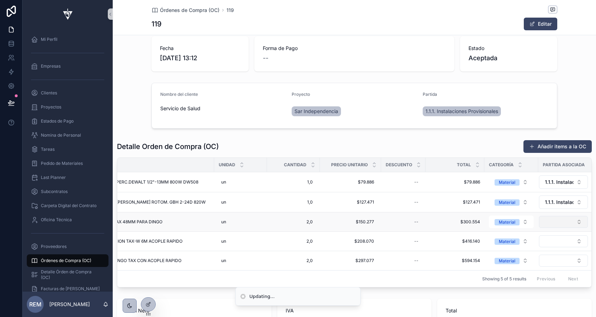
click at [560, 224] on button "Select Button" at bounding box center [563, 222] width 49 height 12
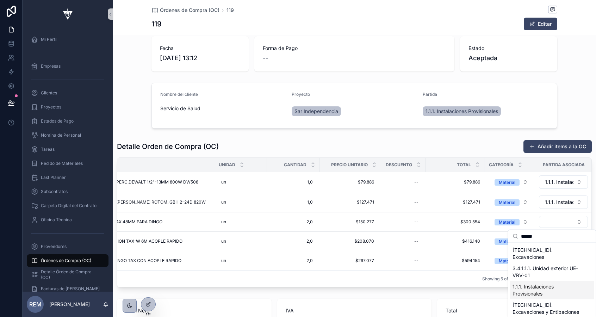
type input "******"
click at [539, 283] on span "1.1.1. Instalaciones Provisionales" at bounding box center [548, 290] width 70 height 14
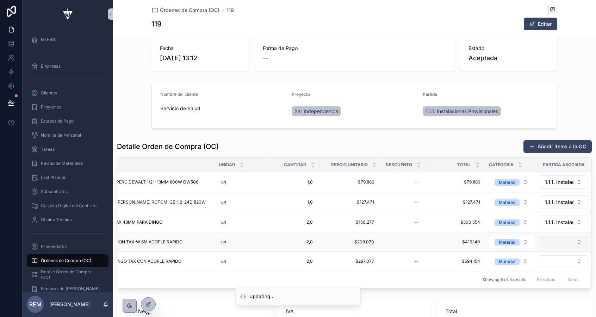
click at [556, 242] on button "Select Button" at bounding box center [563, 242] width 49 height 12
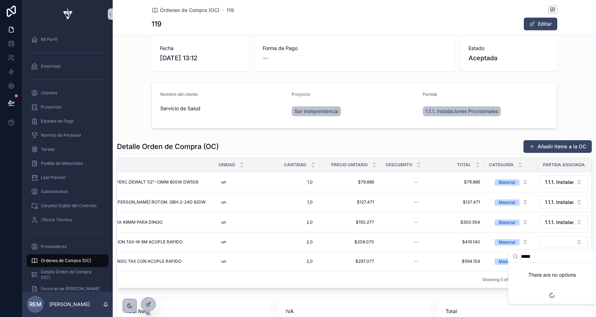
type input "******"
click at [50, 259] on span "Órdenes de Compra (OC)" at bounding box center [66, 261] width 50 height 6
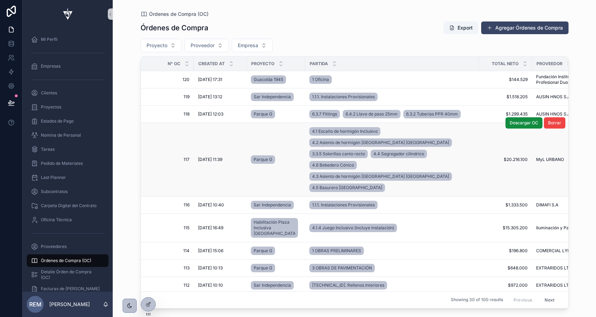
click at [169, 157] on span "117" at bounding box center [169, 160] width 40 height 6
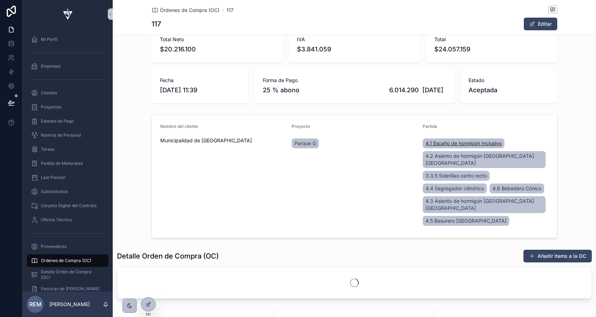
scroll to position [85, 0]
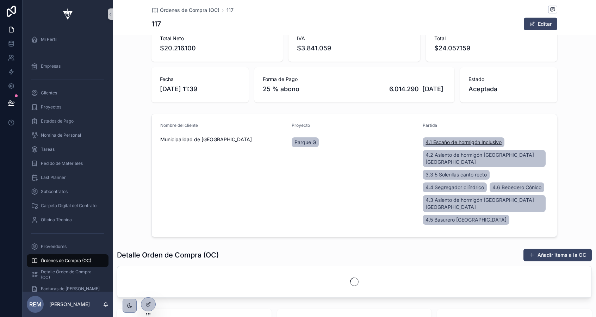
click at [456, 146] on span "4.1 Escaño de hormigón Inclusivo" at bounding box center [464, 142] width 76 height 7
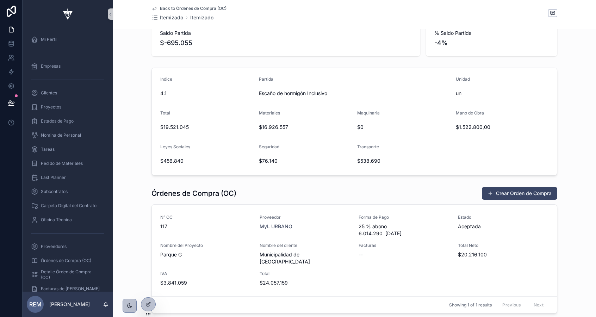
scroll to position [302, 0]
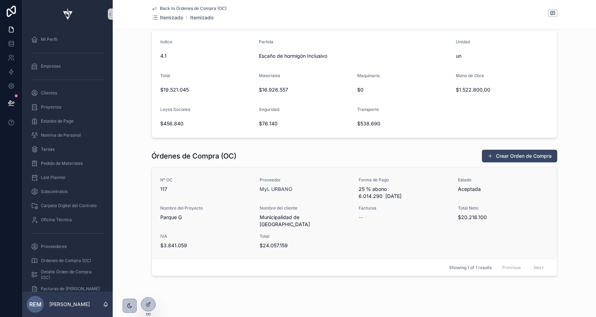
click at [170, 189] on span "117" at bounding box center [205, 189] width 91 height 7
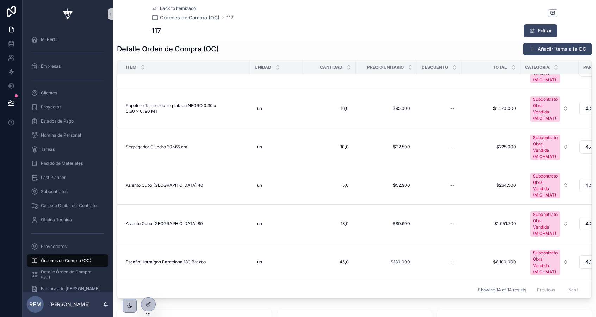
scroll to position [299, 0]
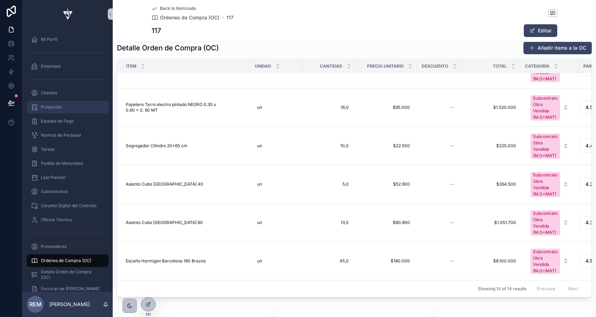
click at [58, 105] on span "Proyectos" at bounding box center [51, 107] width 20 height 6
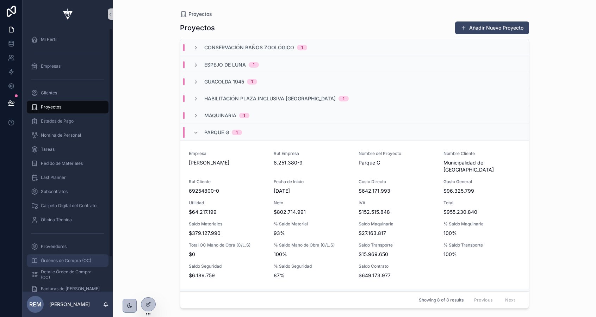
click at [62, 260] on span "Órdenes de Compra (OC)" at bounding box center [66, 261] width 50 height 6
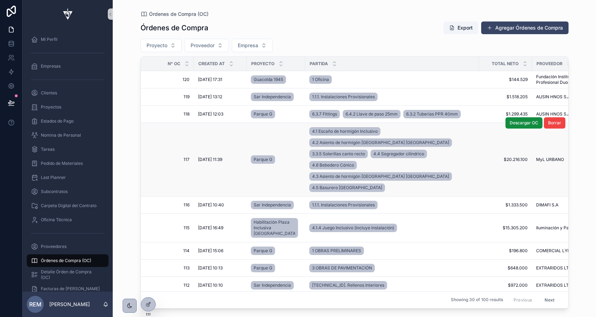
click at [199, 150] on td "1/9/2025 11:39 1/9/2025 11:39" at bounding box center [220, 160] width 53 height 74
click at [183, 157] on span "117" at bounding box center [169, 160] width 40 height 6
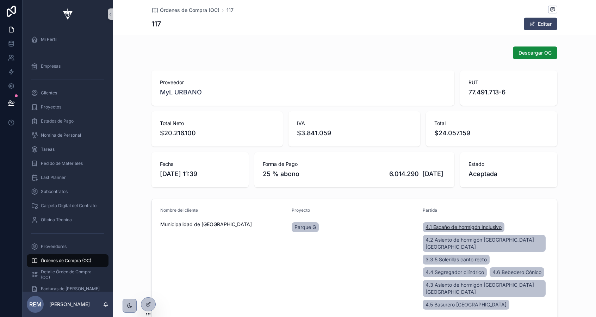
click at [439, 231] on span "4.1 Escaño de hormigón Inclusivo" at bounding box center [464, 227] width 76 height 7
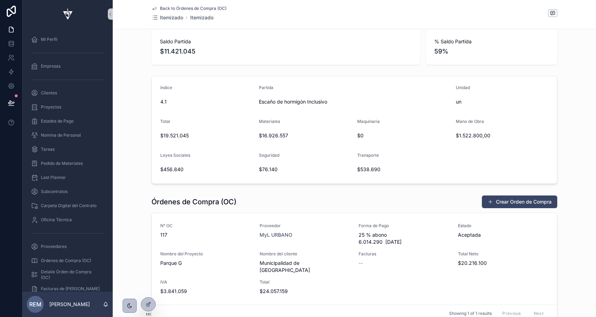
scroll to position [258, 0]
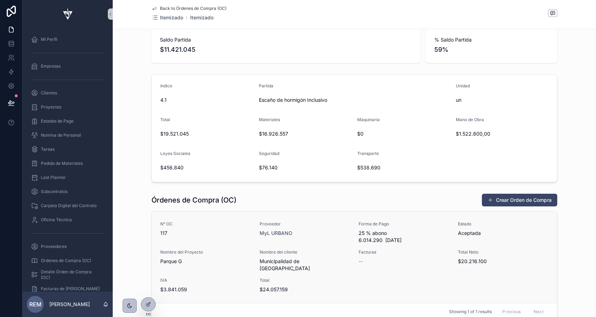
click at [264, 227] on span "Proveedor" at bounding box center [305, 224] width 91 height 6
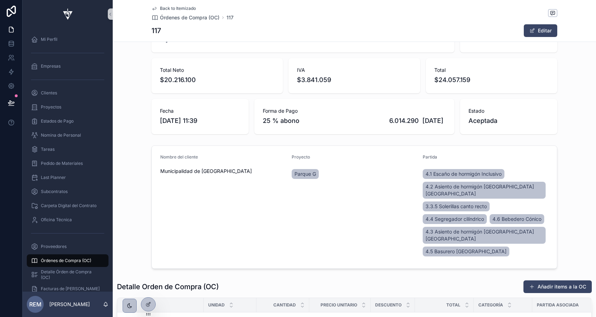
scroll to position [116, 0]
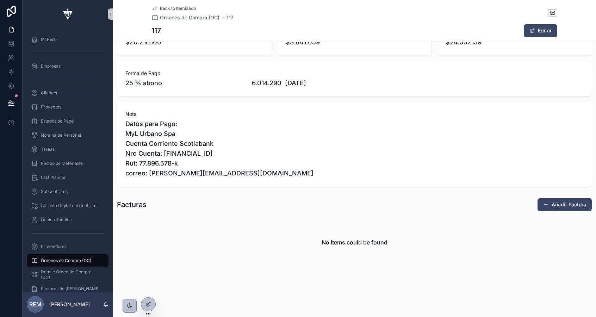
scroll to position [612, 0]
click at [56, 218] on span "Oficina Técnica" at bounding box center [56, 220] width 31 height 6
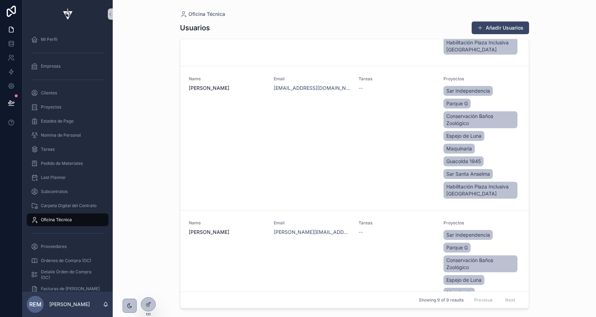
scroll to position [466, 0]
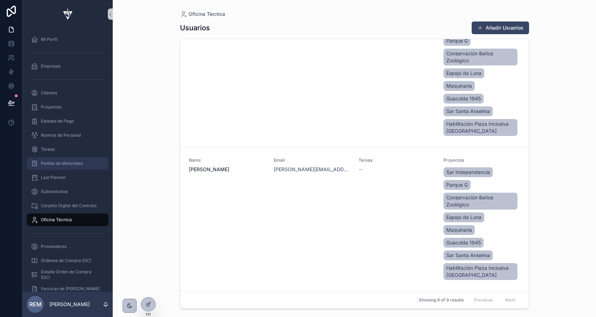
click at [48, 163] on span "Pedido de Materiales" at bounding box center [62, 164] width 42 height 6
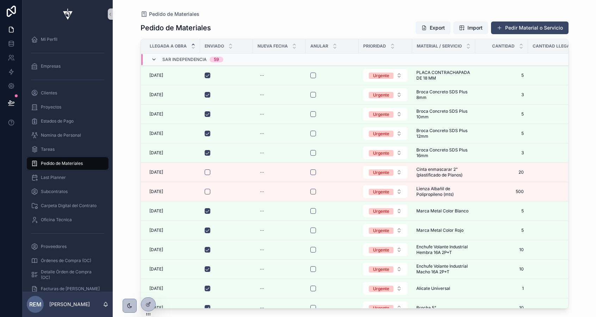
click at [152, 60] on icon "scrollable content" at bounding box center [154, 60] width 6 height 6
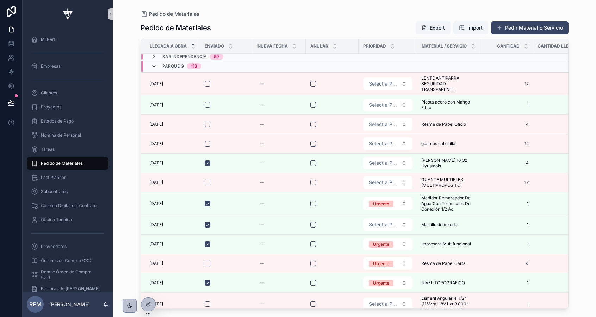
click at [155, 67] on icon "scrollable content" at bounding box center [154, 66] width 6 height 6
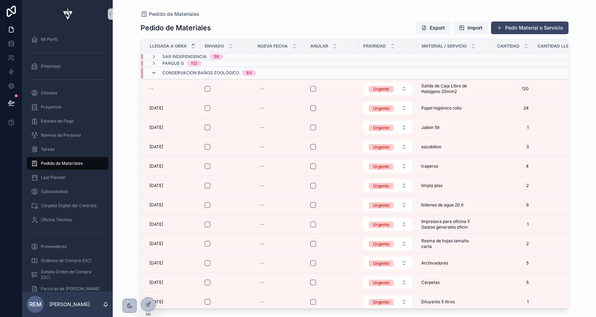
click at [154, 74] on icon "scrollable content" at bounding box center [154, 73] width 6 height 6
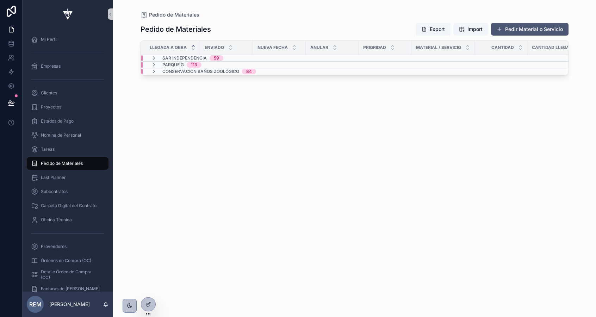
click at [505, 28] on button "Pedir Material o Servicio" at bounding box center [530, 29] width 78 height 13
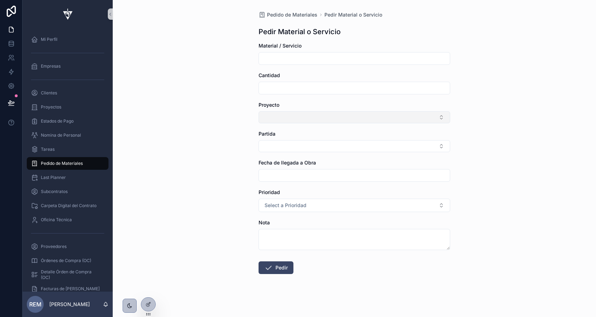
click at [291, 117] on button "Select Button" at bounding box center [355, 117] width 192 height 12
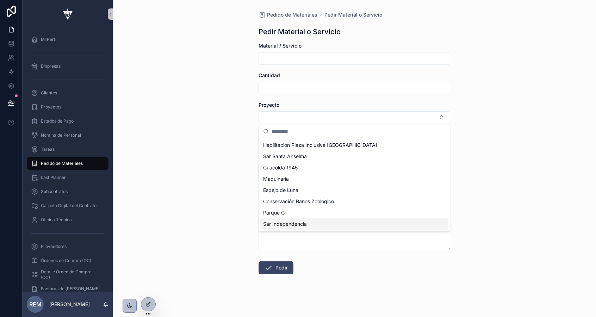
click at [291, 222] on span "Sar Independencia" at bounding box center [285, 224] width 44 height 7
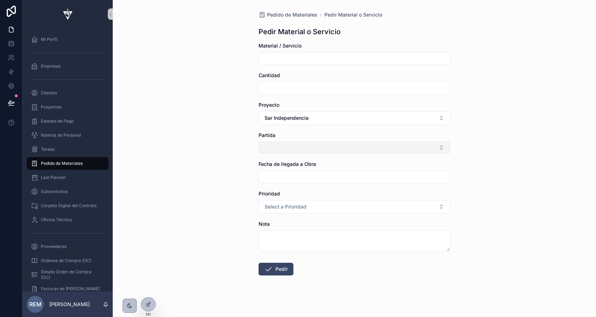
click at [326, 147] on button "Select Button" at bounding box center [355, 148] width 192 height 12
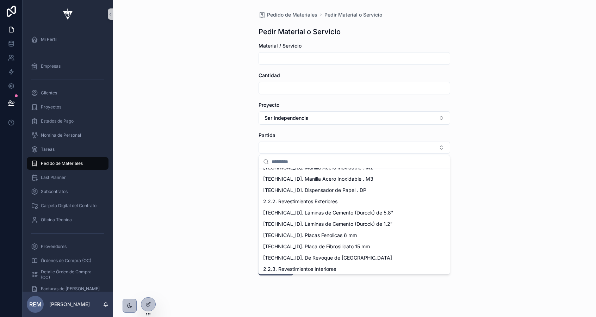
scroll to position [1331, 0]
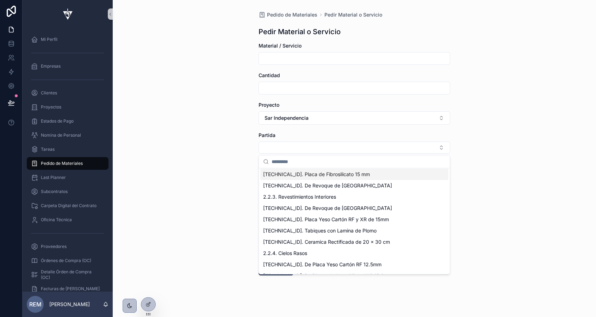
click at [231, 146] on div "Pedido de Materiales Pedir Material o Servicio Pedir Material o Servicio Materi…" at bounding box center [354, 158] width 483 height 317
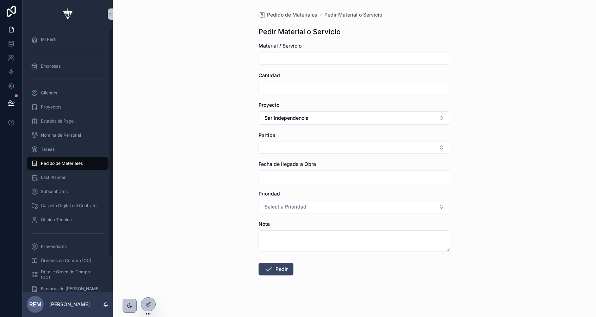
click at [54, 166] on span "Pedido de Materiales" at bounding box center [62, 164] width 42 height 6
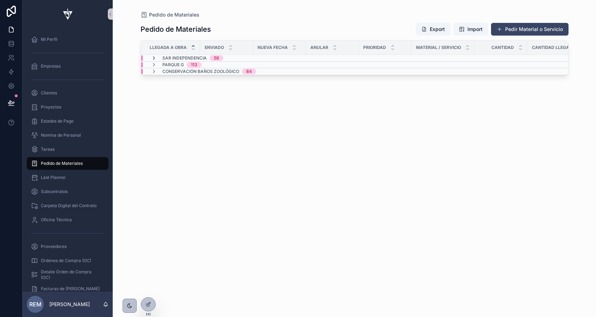
click at [154, 59] on icon "scrollable content" at bounding box center [154, 58] width 6 height 6
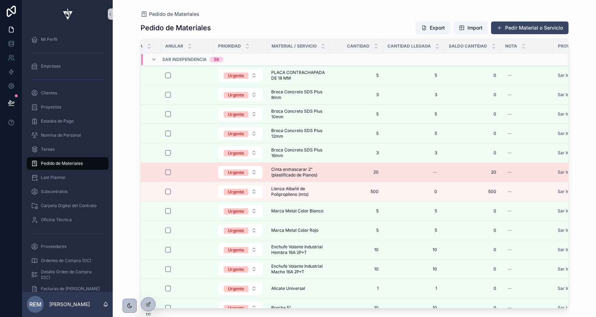
scroll to position [0, 360]
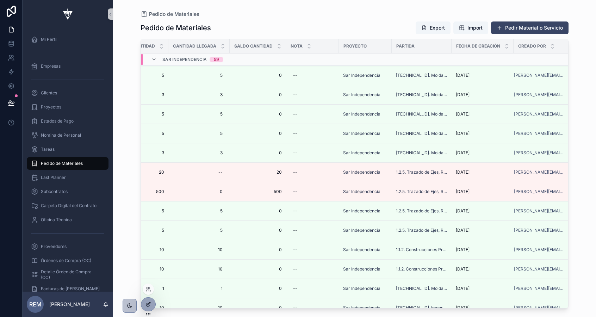
click at [148, 303] on icon at bounding box center [149, 305] width 6 height 6
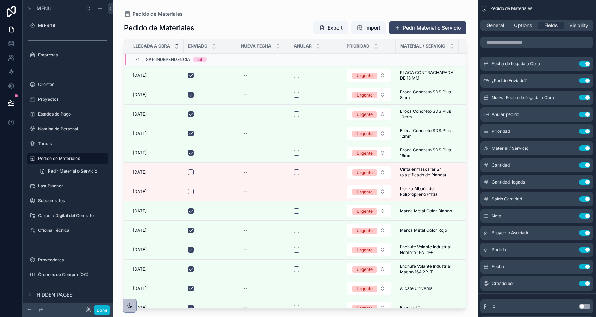
click at [280, 30] on div "scrollable content" at bounding box center [295, 154] width 365 height 309
click at [524, 24] on span "Options" at bounding box center [523, 25] width 18 height 7
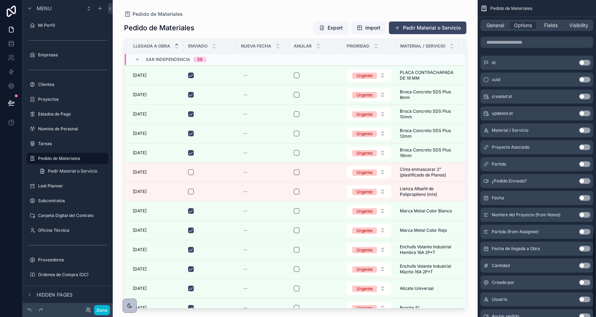
scroll to position [866, 0]
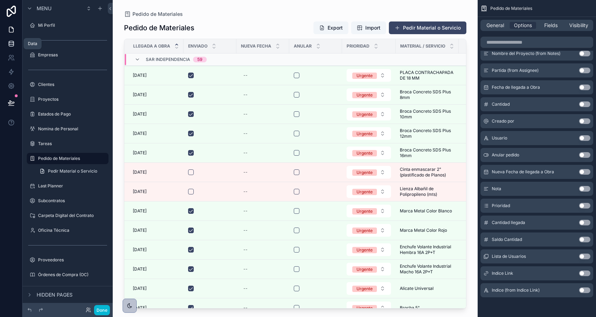
click at [11, 42] on icon at bounding box center [11, 42] width 5 height 2
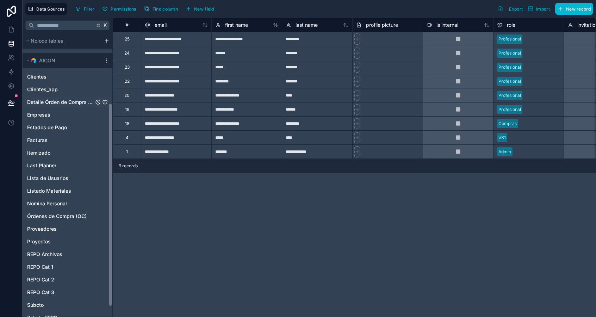
scroll to position [112, 0]
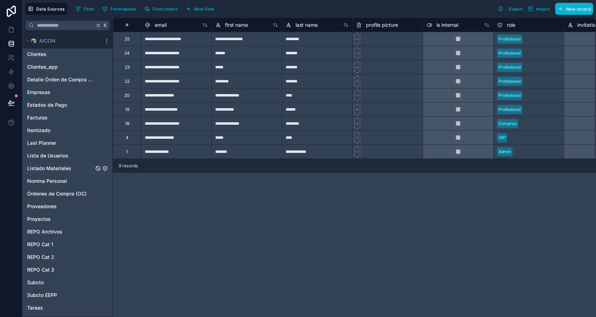
click at [44, 169] on span "Listado Materiales" at bounding box center [49, 168] width 44 height 7
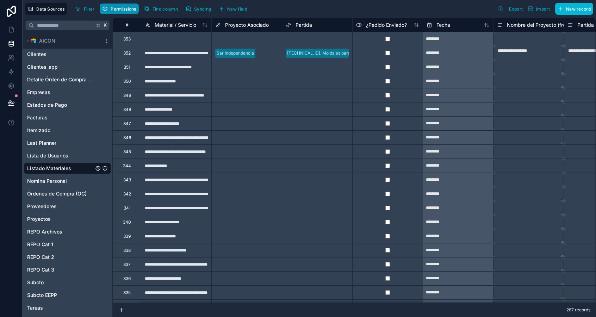
click at [111, 8] on span "Permissions" at bounding box center [123, 8] width 25 height 5
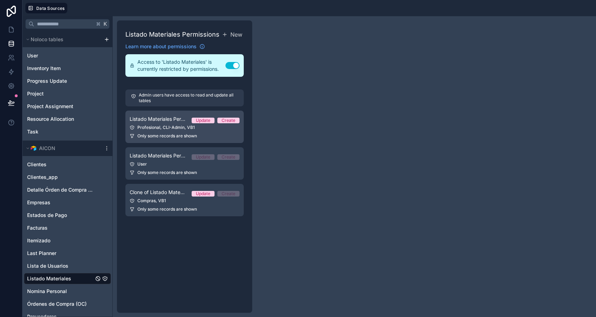
click at [164, 128] on div "Profesional, CLI-Admin, VB1" at bounding box center [185, 128] width 110 height 6
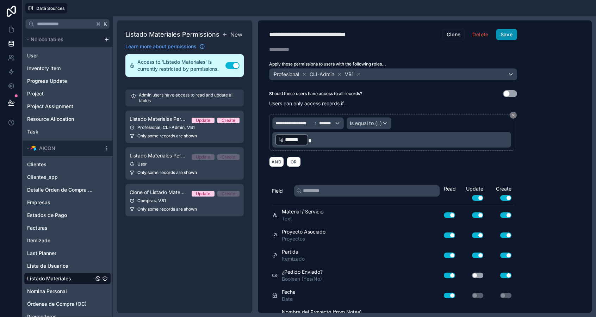
click at [506, 38] on button "Save" at bounding box center [506, 34] width 21 height 11
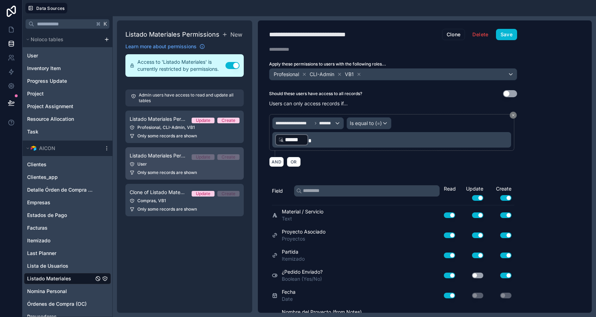
click at [173, 167] on div "User" at bounding box center [185, 164] width 110 height 6
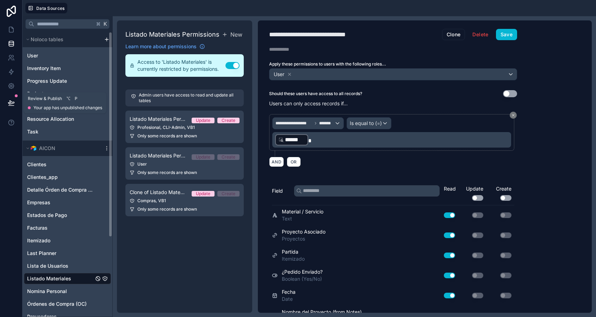
click at [9, 106] on icon at bounding box center [11, 102] width 7 height 7
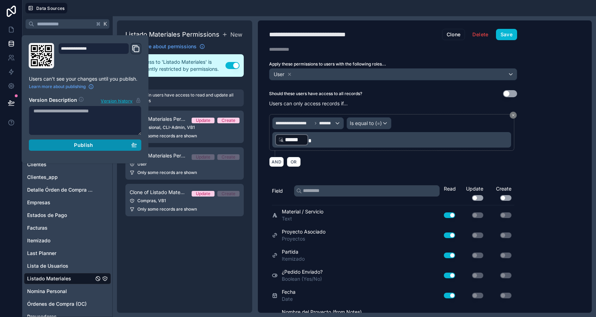
click at [70, 146] on div "Publish" at bounding box center [85, 145] width 104 height 6
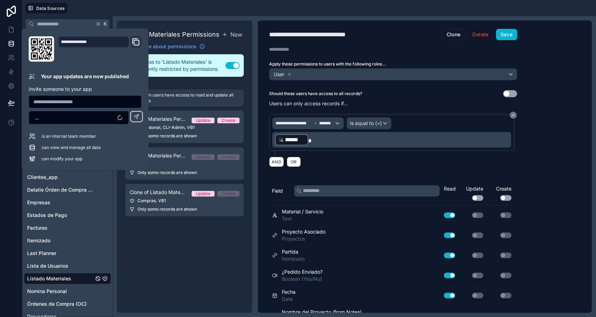
click at [171, 266] on div "Listado Materiales Permissions New Learn more about permissions Access to 'List…" at bounding box center [184, 166] width 135 height 292
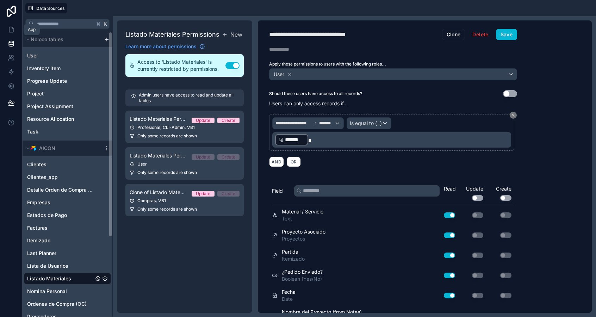
click at [8, 28] on icon at bounding box center [11, 29] width 7 height 7
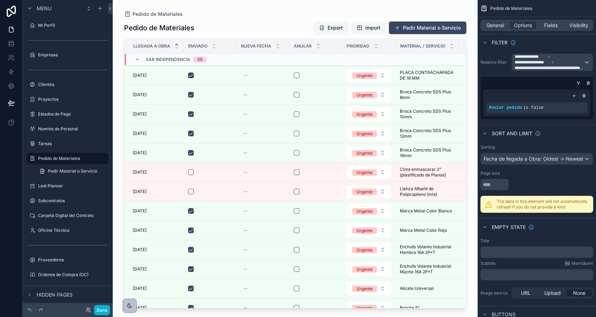
click at [44, 150] on div "Tareas" at bounding box center [68, 143] width 90 height 13
click at [47, 160] on label "Pedido de Materiales" at bounding box center [66, 159] width 56 height 6
click at [141, 59] on div "Sar Independencia 59" at bounding box center [171, 59] width 72 height 11
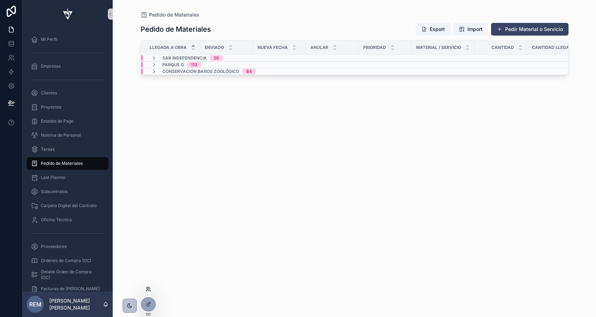
click at [149, 289] on icon at bounding box center [149, 289] width 6 height 6
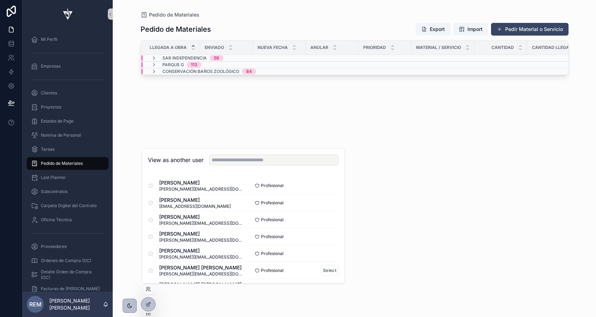
scroll to position [52, 0]
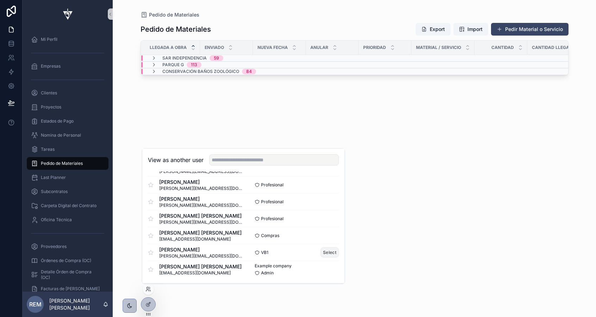
click at [330, 252] on button "Select" at bounding box center [330, 252] width 18 height 10
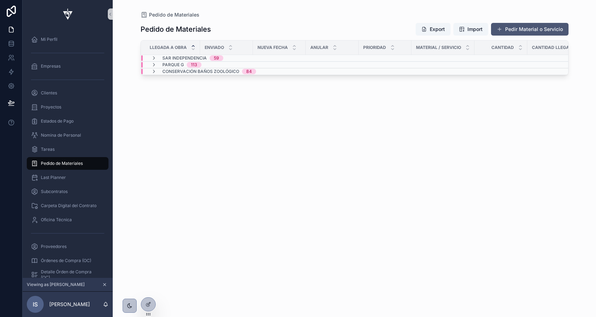
click at [508, 28] on button "Pedir Material o Servicio" at bounding box center [530, 29] width 78 height 13
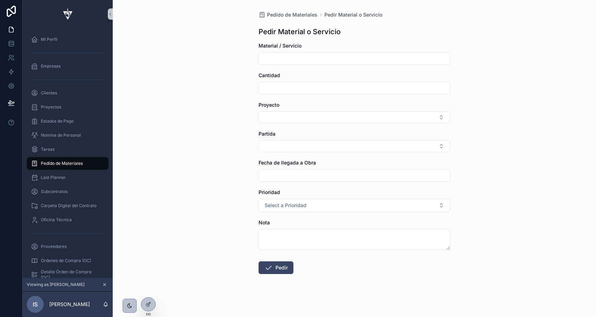
click at [329, 60] on input "scrollable content" at bounding box center [354, 59] width 191 height 10
type input "**********"
click at [304, 85] on input "scrollable content" at bounding box center [354, 88] width 191 height 10
type input "*"
click at [296, 111] on div "Proyecto" at bounding box center [355, 112] width 192 height 22
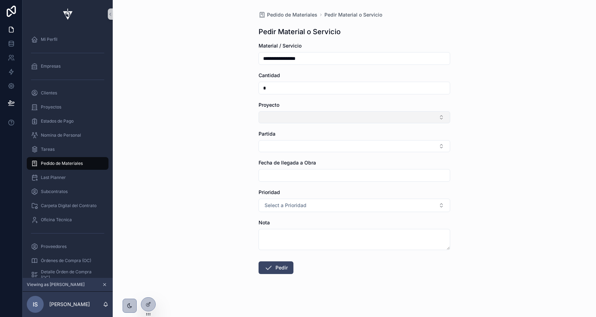
click at [296, 114] on button "Select Button" at bounding box center [355, 117] width 192 height 12
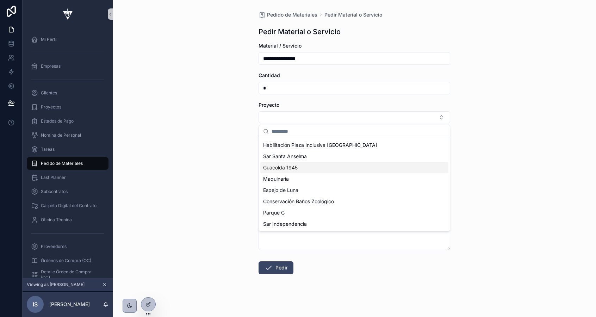
click at [292, 167] on span "Guacolda 1945" at bounding box center [280, 167] width 35 height 7
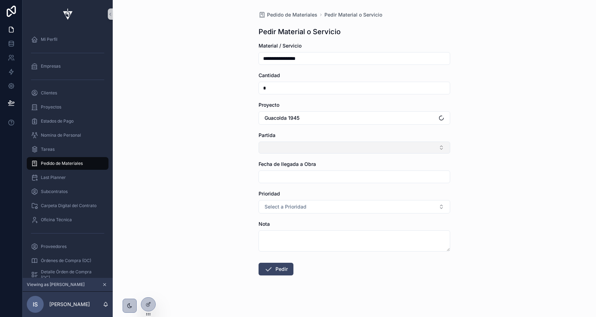
click at [276, 143] on button "Select Button" at bounding box center [355, 148] width 192 height 12
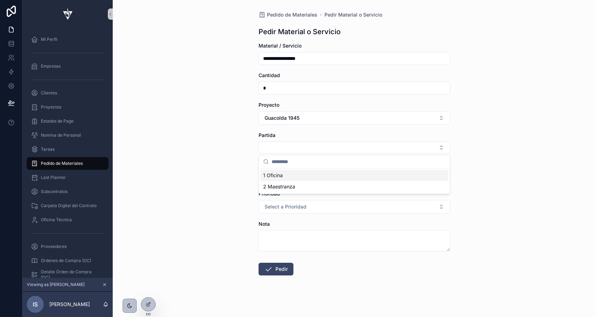
click at [284, 172] on div "1 Oficina" at bounding box center [354, 175] width 188 height 11
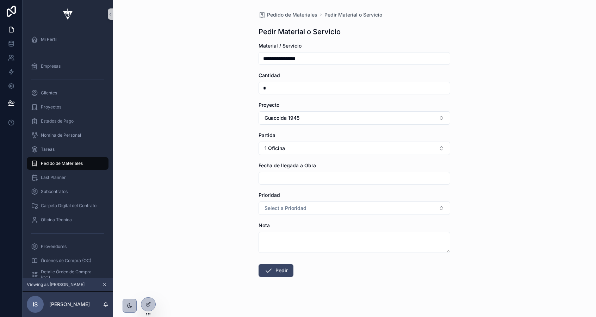
click at [281, 180] on input "scrollable content" at bounding box center [354, 178] width 191 height 10
click at [344, 240] on button "3" at bounding box center [341, 236] width 13 height 13
type input "********"
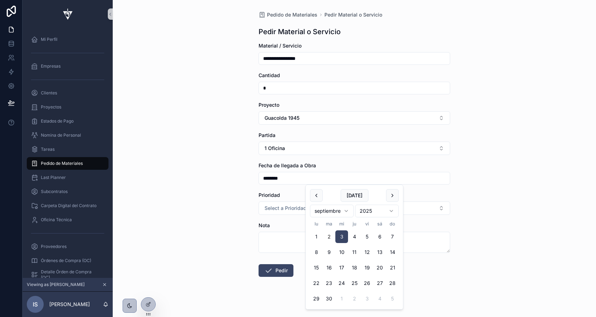
click at [239, 217] on div "**********" at bounding box center [354, 158] width 483 height 317
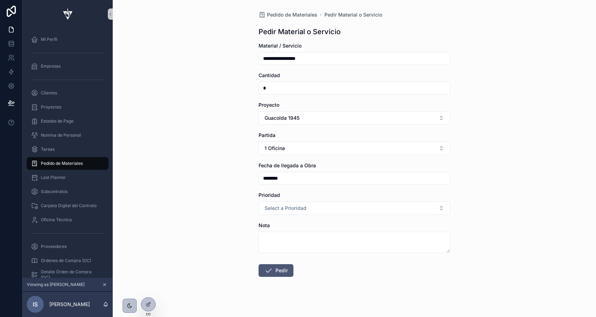
click at [273, 276] on button "Pedir" at bounding box center [276, 270] width 35 height 13
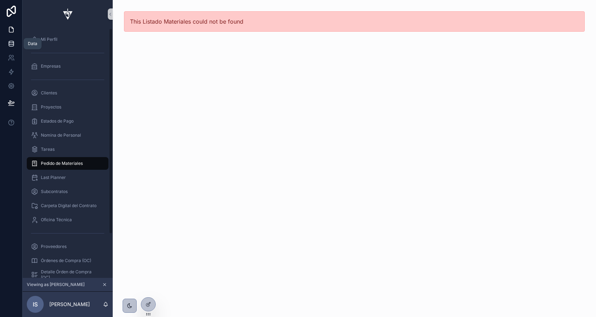
click at [10, 39] on link at bounding box center [11, 44] width 22 height 14
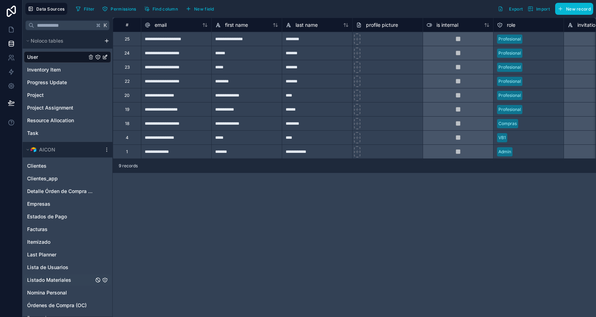
click at [54, 280] on span "Listado Materiales" at bounding box center [49, 280] width 44 height 7
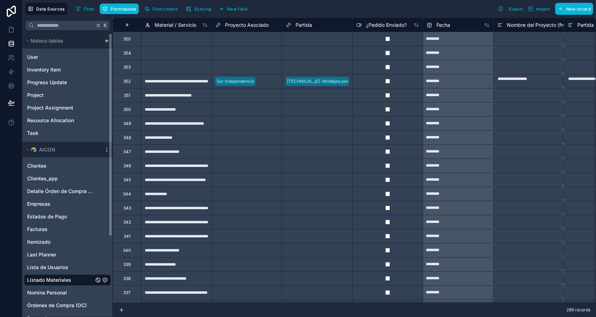
click at [125, 17] on div "Data Sources Filter Permissions Find column Syncing New field Export Import New…" at bounding box center [310, 9] width 574 height 18
click at [125, 14] on div "Filter Permissions Find column Syncing New field" at bounding box center [163, 9] width 180 height 12
click at [125, 13] on button "Permissions" at bounding box center [119, 9] width 39 height 11
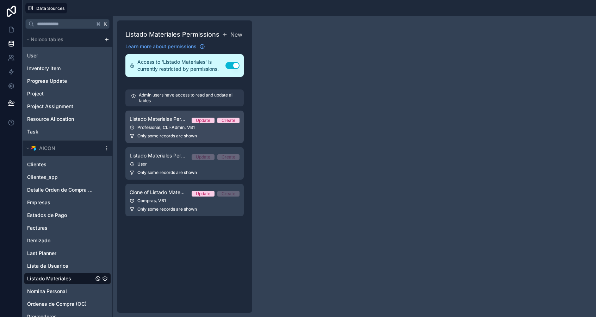
click at [167, 132] on link "Listado Materiales Permission 1 Update Create Profesional, CLI-Admin, VB1 Only …" at bounding box center [184, 127] width 118 height 32
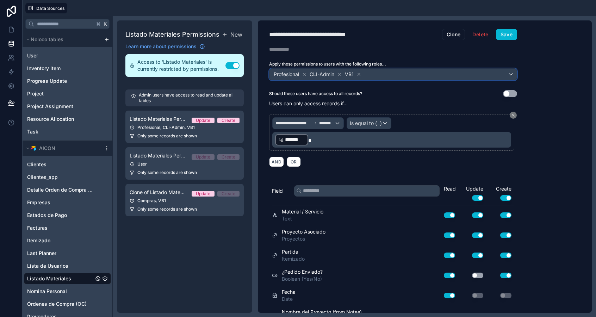
click at [384, 74] on div "Profesional CLI-Admin VB1" at bounding box center [393, 74] width 247 height 11
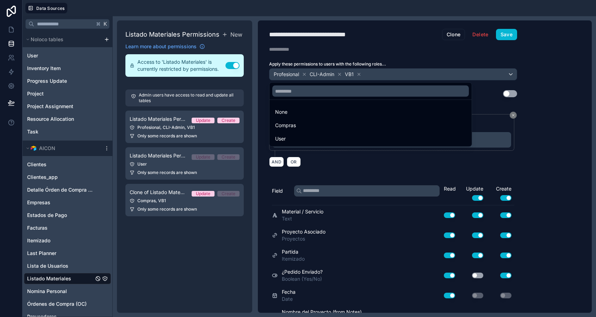
click at [511, 37] on div at bounding box center [298, 158] width 596 height 317
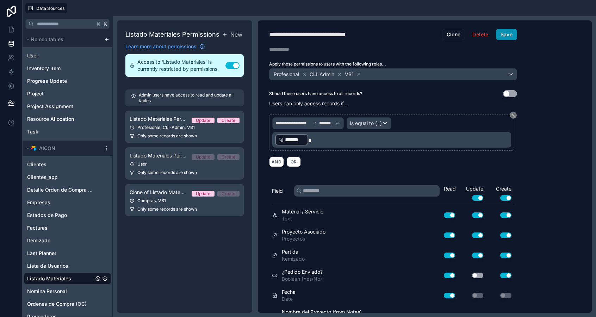
click at [508, 35] on button "Save" at bounding box center [506, 34] width 21 height 11
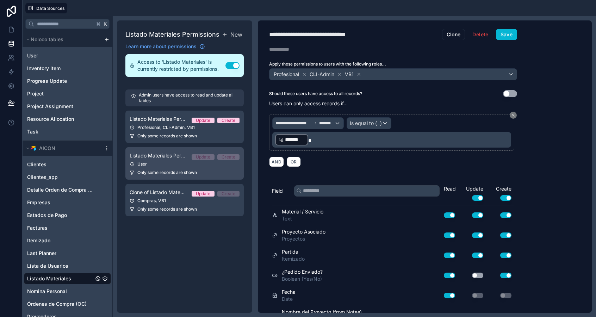
click at [173, 164] on div "User" at bounding box center [185, 164] width 110 height 6
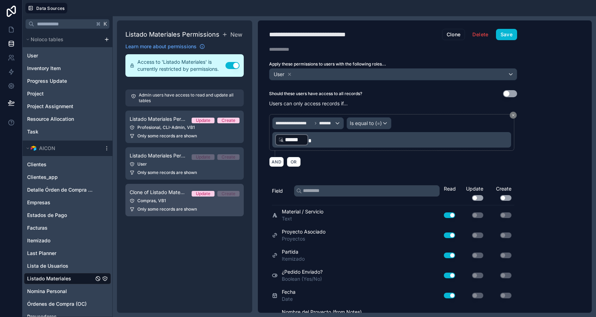
click at [178, 203] on div "Compras, VB1" at bounding box center [185, 201] width 110 height 6
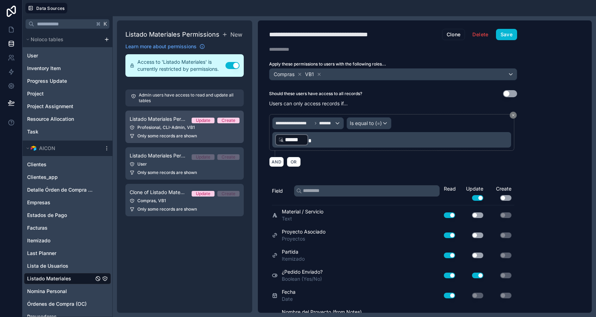
click at [160, 124] on link "Listado Materiales Permission 1 Update Create Profesional, CLI-Admin, VB1 Only …" at bounding box center [184, 127] width 118 height 32
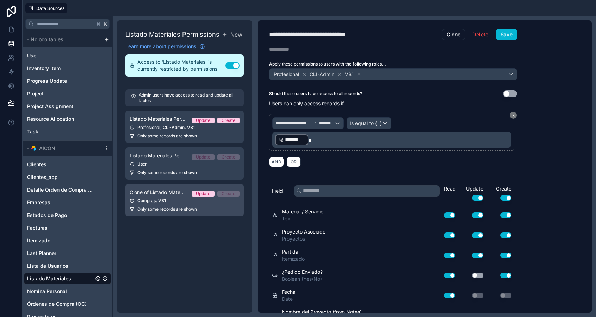
click at [171, 209] on span "Only some records are shown" at bounding box center [167, 209] width 60 height 6
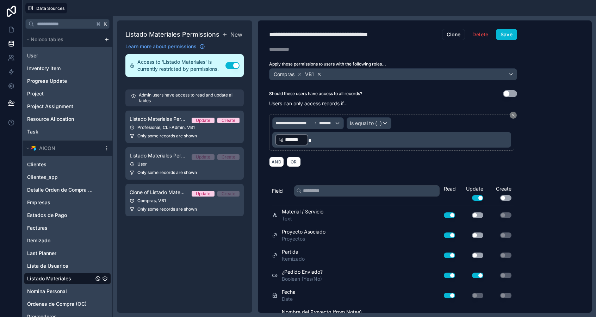
click at [319, 73] on icon at bounding box center [319, 74] width 2 height 2
click at [514, 29] on button "Save" at bounding box center [506, 34] width 21 height 11
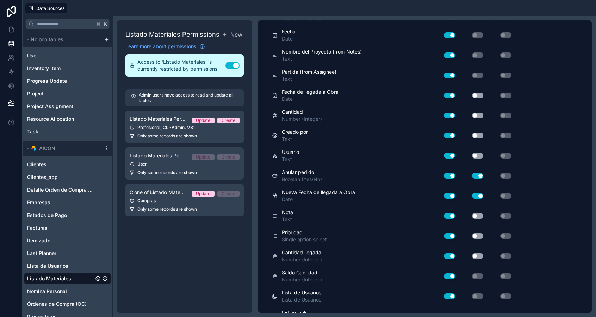
scroll to position [294, 0]
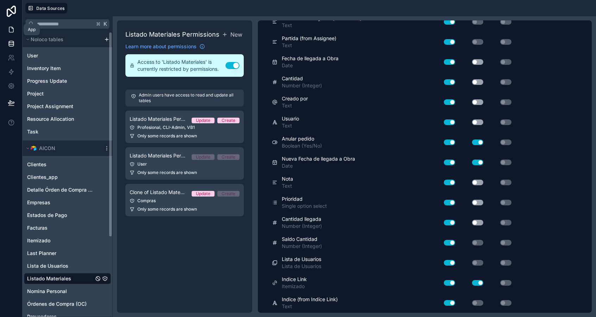
click at [12, 29] on icon at bounding box center [12, 27] width 1 height 1
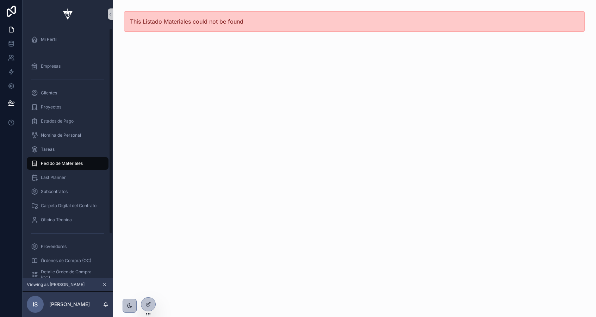
click at [59, 162] on span "Pedido de Materiales" at bounding box center [62, 164] width 42 height 6
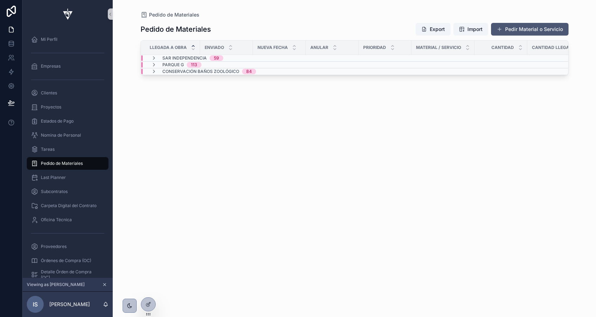
click at [527, 30] on button "Pedir Material o Servicio" at bounding box center [530, 29] width 78 height 13
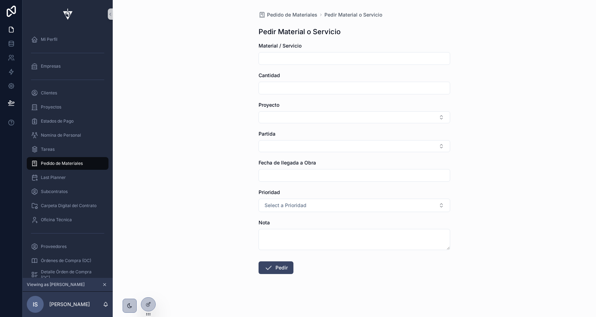
click at [337, 63] on input "scrollable content" at bounding box center [354, 59] width 191 height 10
type input "**********"
click at [298, 88] on input "scrollable content" at bounding box center [354, 88] width 191 height 10
type input "*"
click at [289, 115] on button "Select Button" at bounding box center [355, 117] width 192 height 12
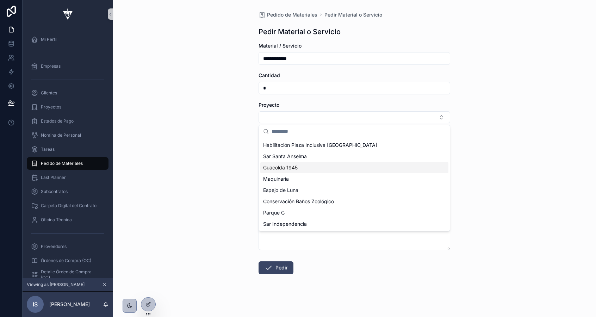
click at [290, 170] on span "Guacolda 1945" at bounding box center [280, 167] width 35 height 7
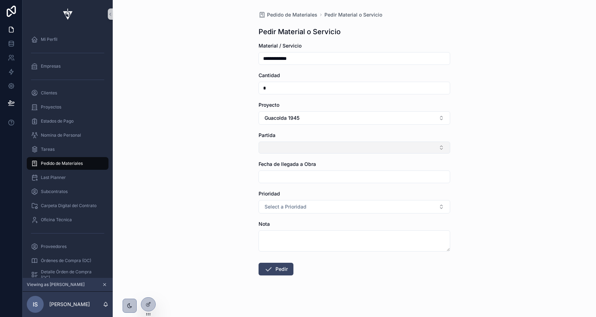
click at [280, 145] on button "Select Button" at bounding box center [355, 148] width 192 height 12
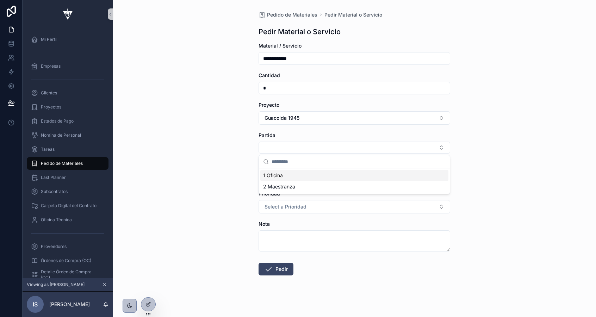
click at [283, 176] on span "1 Oficina" at bounding box center [273, 175] width 20 height 7
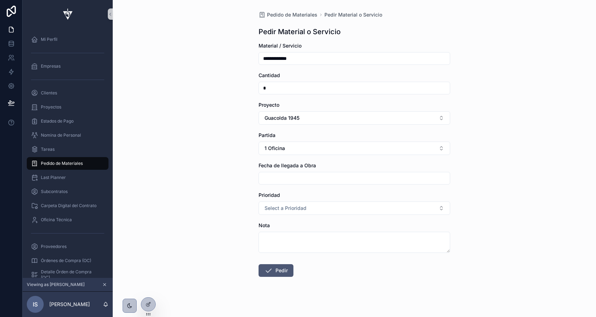
click at [269, 276] on button "Pedir" at bounding box center [276, 270] width 35 height 13
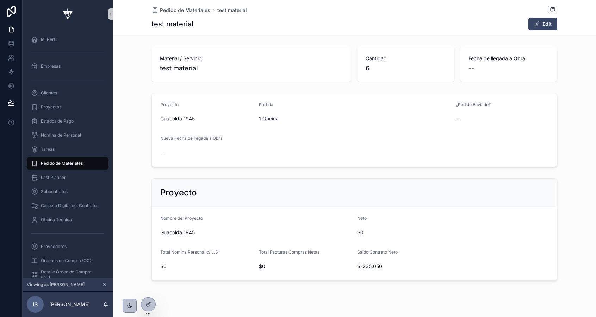
click at [73, 162] on span "Pedido de Materiales" at bounding box center [62, 164] width 42 height 6
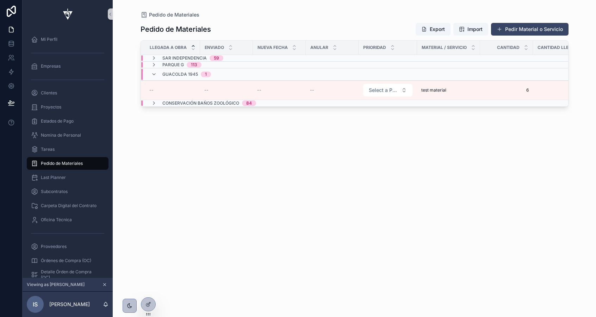
click at [180, 141] on div "Pedido de Materiales Export Import Pedir Material o Servicio Llegada a Obra Env…" at bounding box center [355, 163] width 428 height 290
click at [147, 289] on icon at bounding box center [149, 289] width 6 height 6
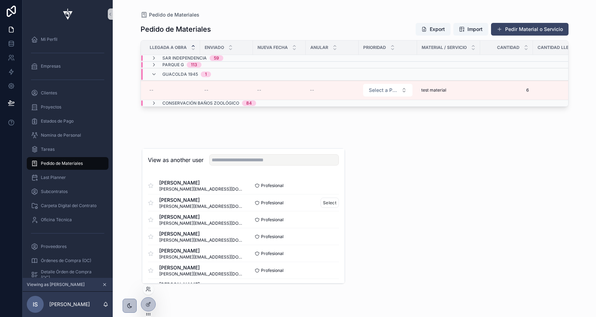
scroll to position [52, 0]
click at [331, 269] on button "Select" at bounding box center [330, 269] width 18 height 10
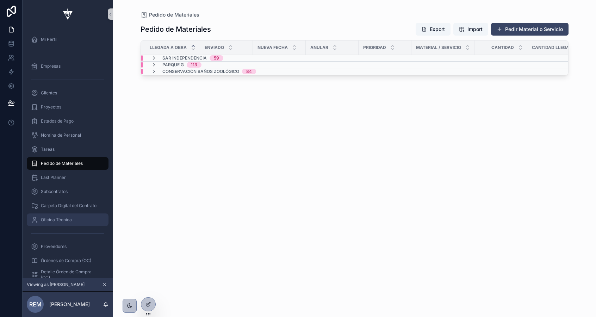
click at [47, 219] on span "Oficina Técnica" at bounding box center [56, 220] width 31 height 6
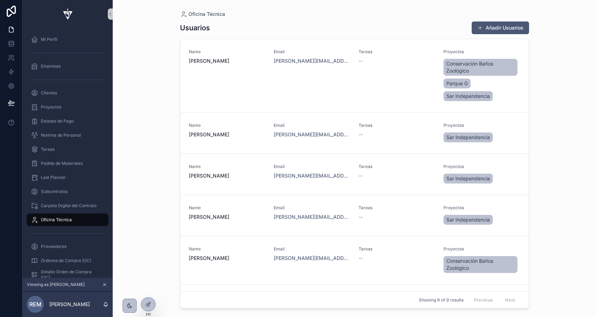
click at [487, 29] on button "Añadir Usuarios" at bounding box center [500, 27] width 57 height 13
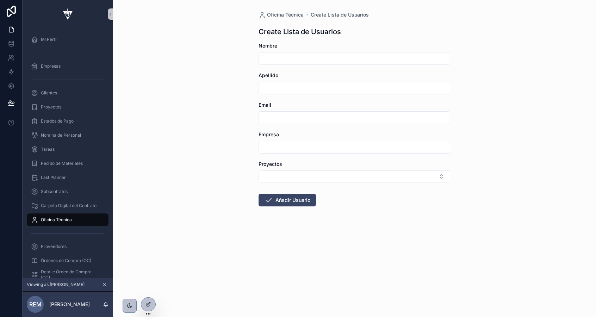
click at [280, 57] on input "scrollable content" at bounding box center [354, 59] width 191 height 10
type input "*******"
type input "********"
type input "**********"
click at [291, 142] on div "scrollable content" at bounding box center [355, 147] width 192 height 13
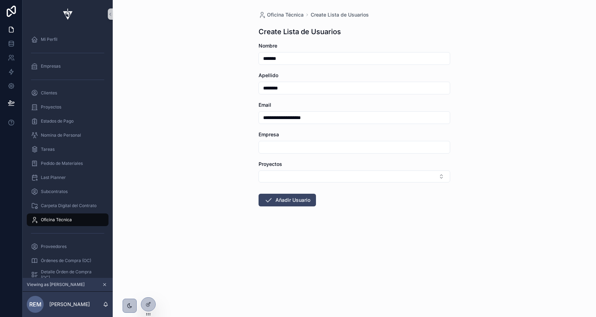
click at [294, 148] on input "scrollable content" at bounding box center [354, 147] width 191 height 10
click at [243, 166] on div "**********" at bounding box center [354, 158] width 483 height 317
click at [272, 149] on input "scrollable content" at bounding box center [354, 147] width 191 height 10
click at [265, 134] on span "Empresa" at bounding box center [269, 134] width 20 height 6
click at [276, 148] on input "scrollable content" at bounding box center [354, 147] width 191 height 10
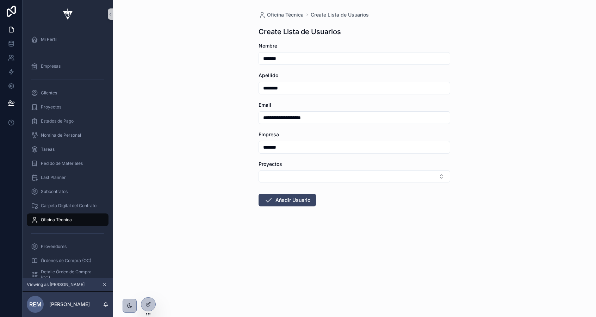
type input "*******"
click at [229, 159] on div "**********" at bounding box center [354, 158] width 483 height 317
click at [262, 174] on button "Select Button" at bounding box center [355, 177] width 192 height 12
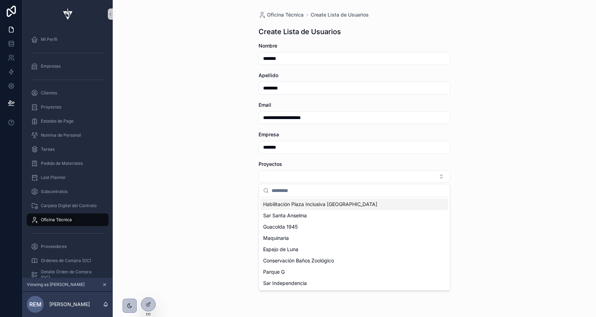
click at [310, 208] on div "Habilitación Plaza Inclusiva [GEOGRAPHIC_DATA]" at bounding box center [354, 204] width 188 height 11
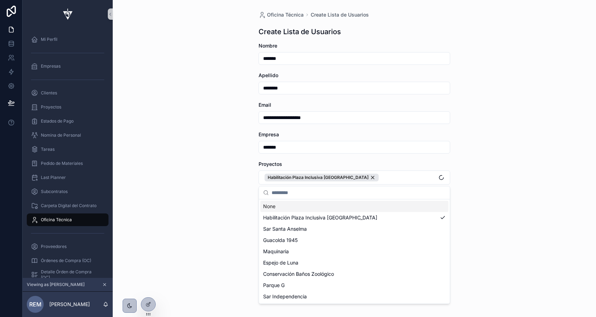
click at [218, 184] on div "**********" at bounding box center [354, 158] width 483 height 317
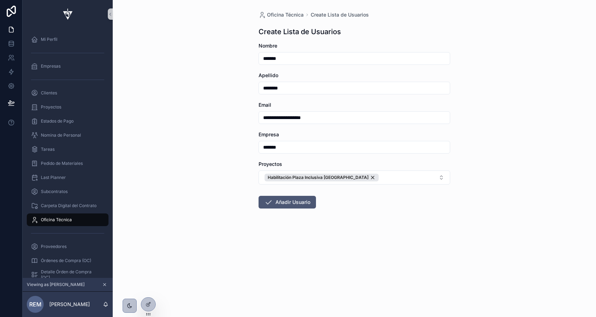
click at [273, 204] on button "Añadir Usuario" at bounding box center [287, 202] width 57 height 13
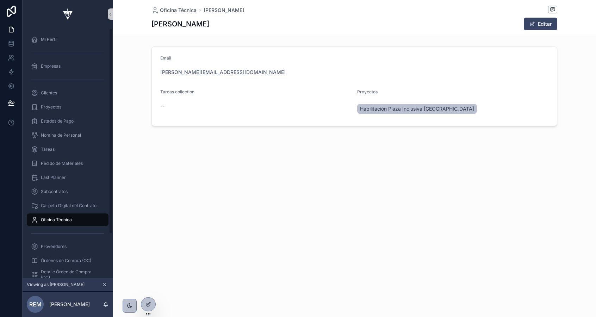
click at [57, 222] on span "Oficina Técnica" at bounding box center [56, 220] width 31 height 6
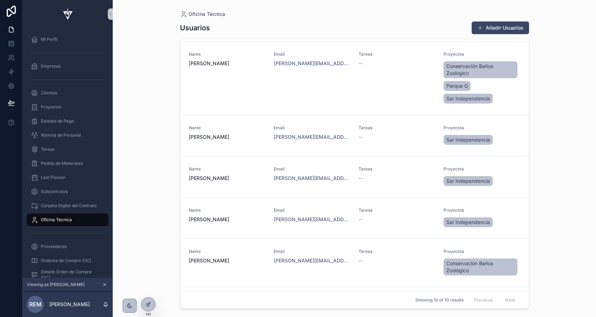
scroll to position [49, 0]
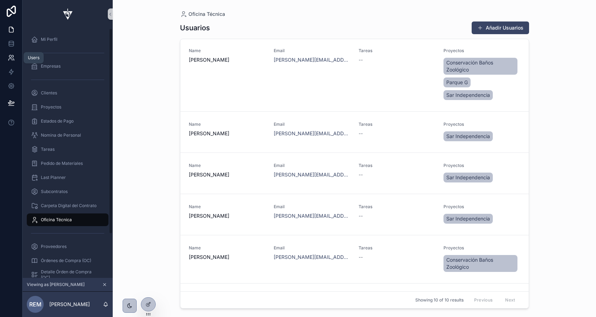
click at [10, 57] on icon at bounding box center [11, 57] width 7 height 7
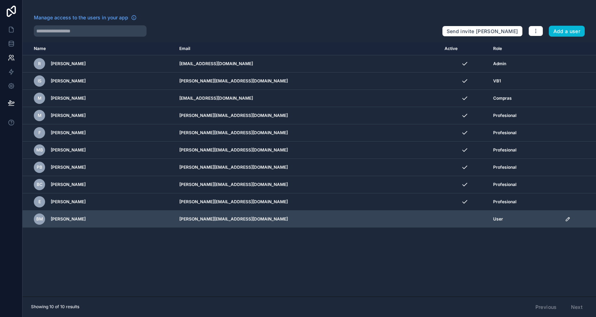
click at [565, 220] on icon "scrollable content" at bounding box center [568, 219] width 6 height 6
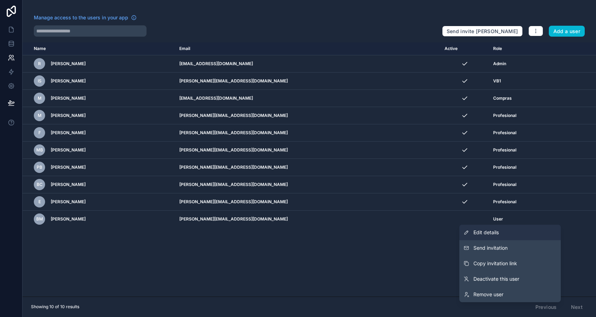
click at [493, 228] on link "Edit details" at bounding box center [509, 233] width 101 height 16
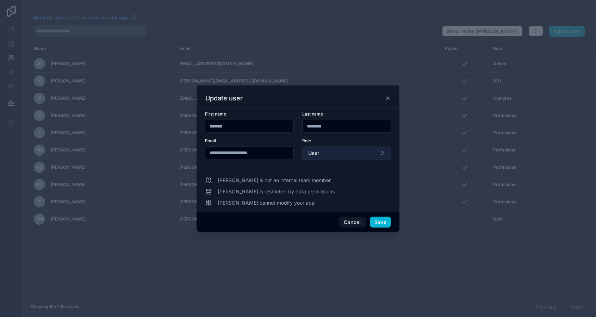
click at [337, 152] on button "User" at bounding box center [346, 153] width 89 height 13
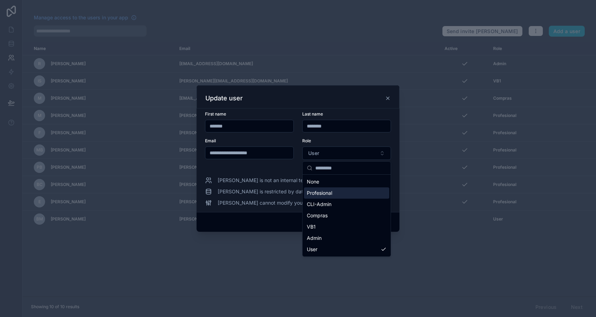
click at [334, 193] on div "Profesional" at bounding box center [346, 192] width 85 height 11
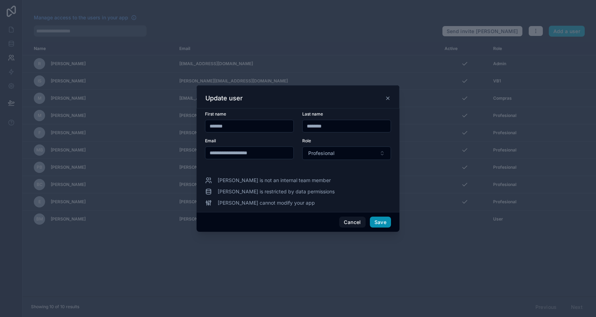
click at [377, 225] on button "Save" at bounding box center [380, 222] width 21 height 11
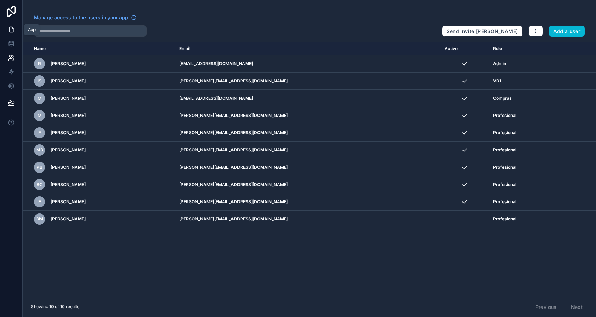
click at [9, 29] on icon at bounding box center [11, 29] width 4 height 5
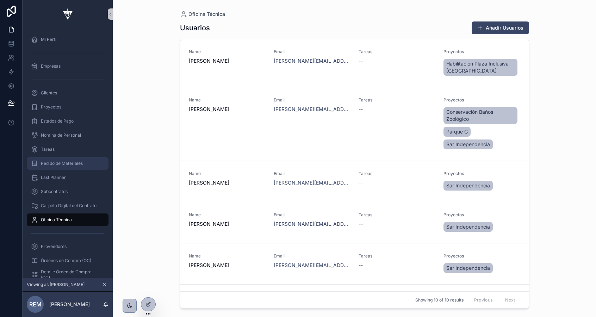
click at [65, 166] on div "Pedido de Materiales" at bounding box center [67, 163] width 73 height 11
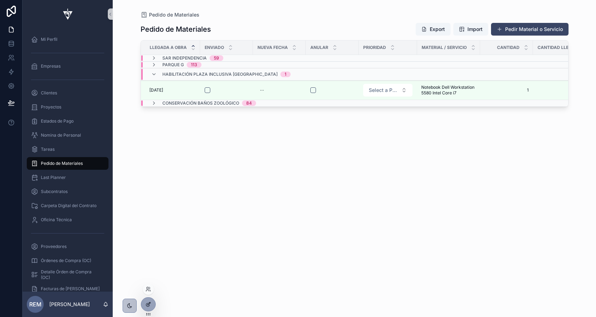
click at [148, 304] on icon at bounding box center [149, 305] width 6 height 6
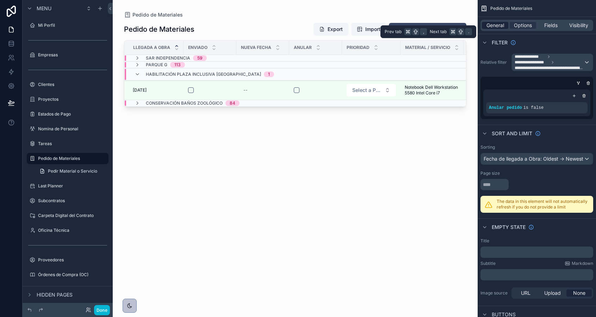
click at [494, 24] on span "General" at bounding box center [496, 25] width 18 height 7
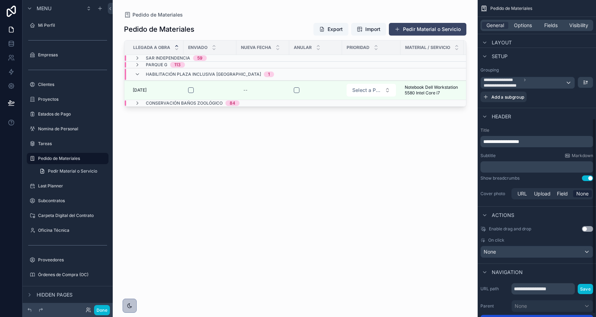
scroll to position [197, 0]
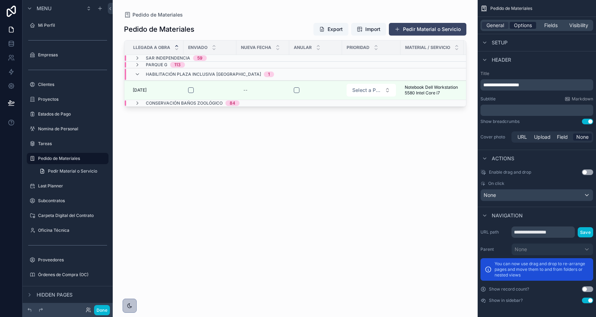
click at [526, 25] on span "Options" at bounding box center [523, 25] width 18 height 7
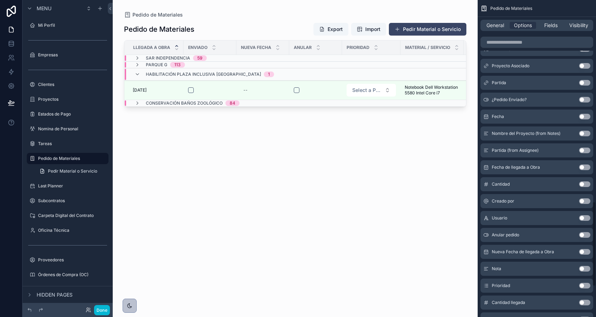
scroll to position [866, 0]
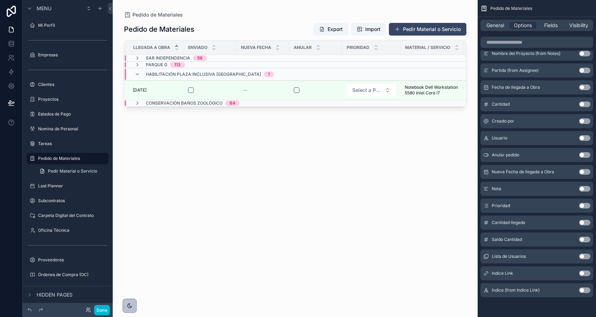
click at [583, 254] on button "Use setting" at bounding box center [584, 257] width 11 height 6
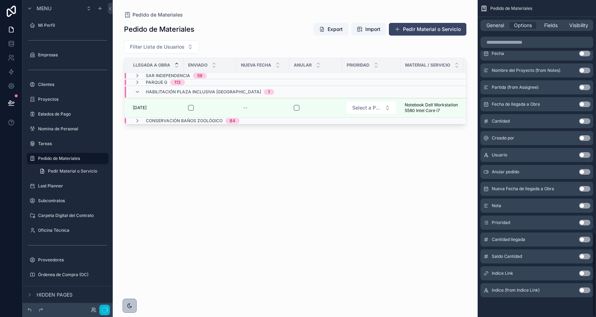
scroll to position [869, 0]
click at [178, 47] on div "scrollable content" at bounding box center [295, 154] width 365 height 309
click at [184, 47] on button "Filter Lista de Usuarios" at bounding box center [161, 46] width 75 height 13
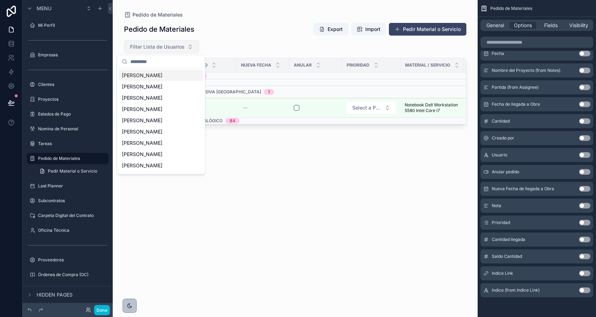
click at [184, 47] on button "Filter Lista de Usuarios" at bounding box center [161, 46] width 75 height 13
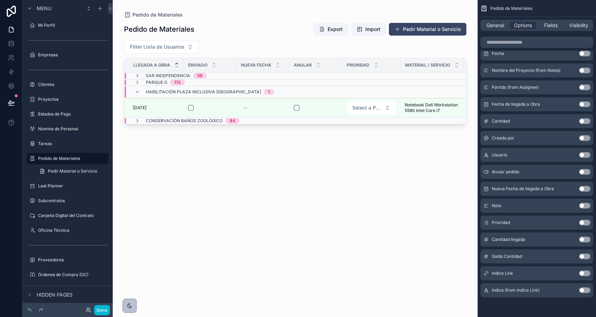
click at [245, 201] on div "Pedido de Materiales Export Import Pedir Material o Servicio Filter Lista de Us…" at bounding box center [295, 163] width 342 height 290
click at [99, 311] on button "Done" at bounding box center [102, 310] width 16 height 10
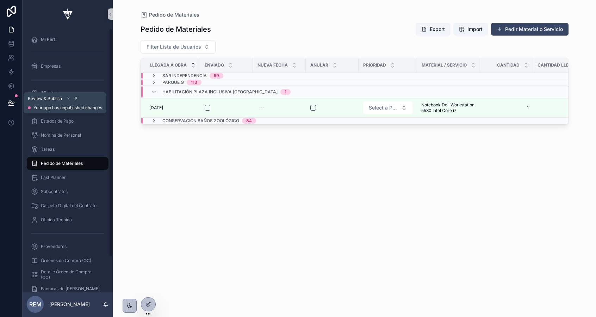
click at [13, 100] on icon at bounding box center [11, 102] width 7 height 7
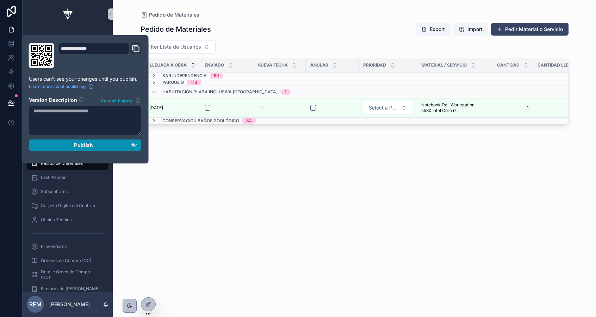
click at [57, 145] on div "Publish" at bounding box center [85, 145] width 104 height 6
click at [198, 210] on div "Pedido de Materiales Export Import Pedir Material o Servicio Filter Lista de Us…" at bounding box center [355, 163] width 428 height 290
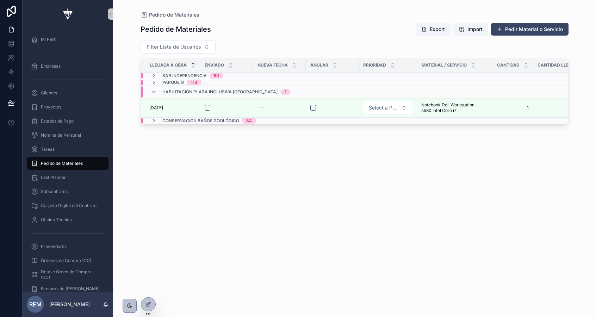
click at [154, 93] on icon "scrollable content" at bounding box center [154, 92] width 6 height 6
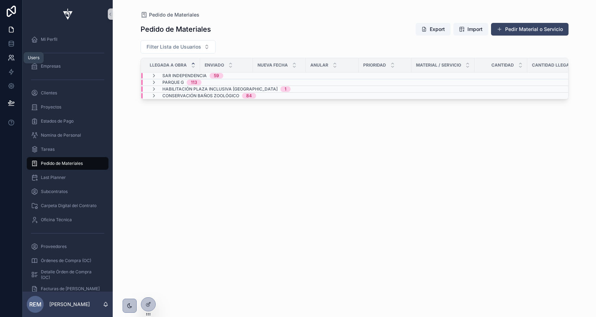
click at [10, 60] on icon at bounding box center [11, 57] width 7 height 7
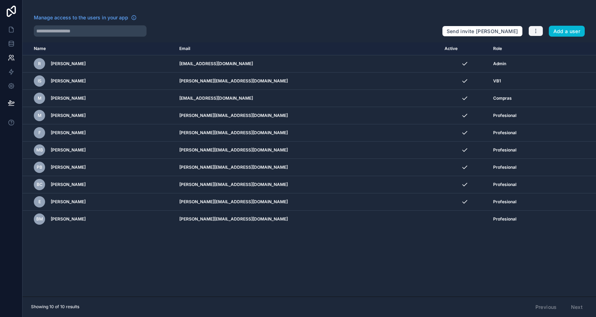
click at [538, 29] on icon "button" at bounding box center [536, 31] width 6 height 6
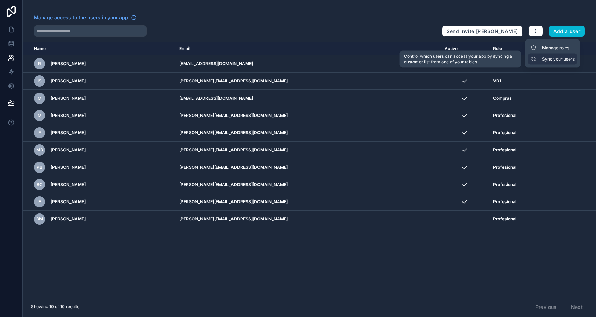
click at [538, 59] on link "Sync your users" at bounding box center [552, 59] width 49 height 11
click at [551, 59] on link "Sync your users" at bounding box center [552, 59] width 49 height 11
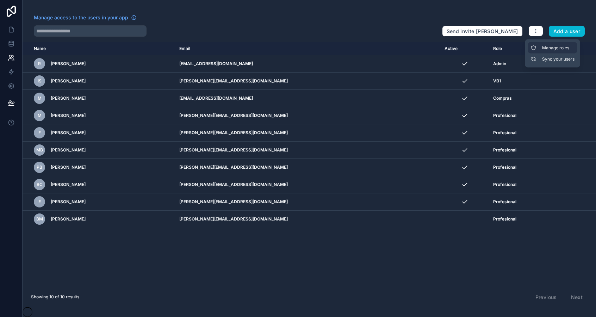
click at [537, 46] on link "Manage roles" at bounding box center [552, 47] width 49 height 11
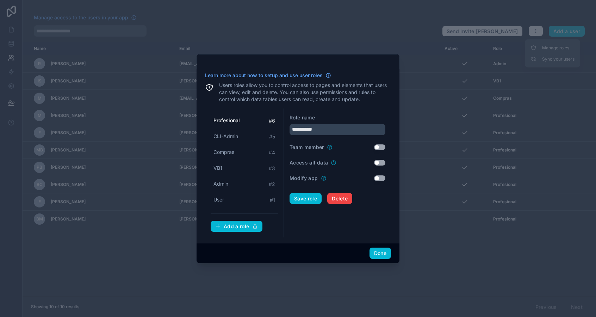
click at [371, 286] on div at bounding box center [298, 158] width 596 height 317
click at [380, 249] on button "Done" at bounding box center [380, 253] width 21 height 11
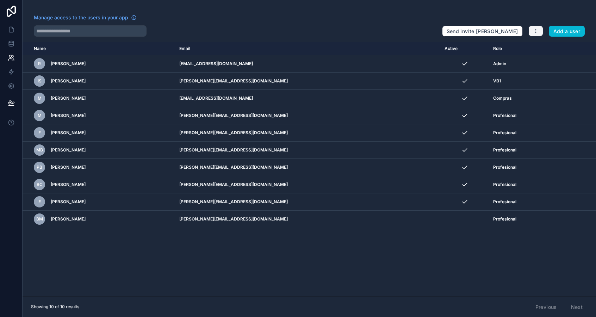
click at [534, 32] on icon "button" at bounding box center [536, 31] width 6 height 6
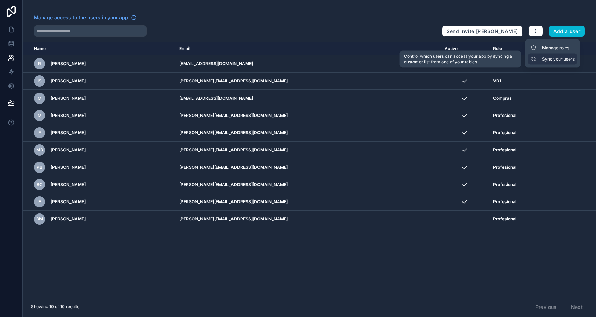
click at [537, 58] on link "Sync your users" at bounding box center [552, 59] width 49 height 11
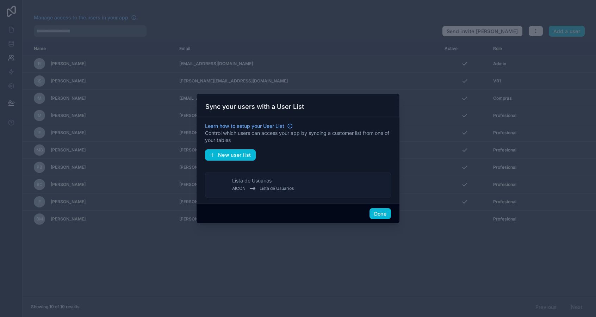
click at [316, 190] on button "Lista de Usuarios AICON Lista de Usuarios" at bounding box center [298, 185] width 186 height 26
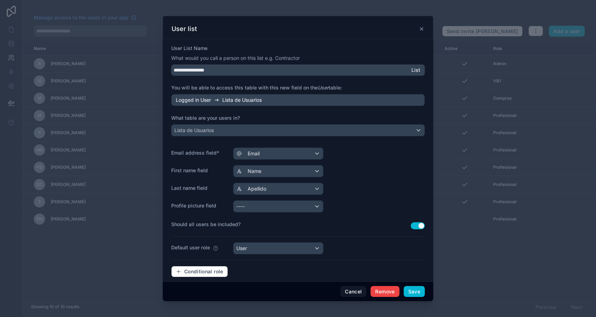
scroll to position [17, 0]
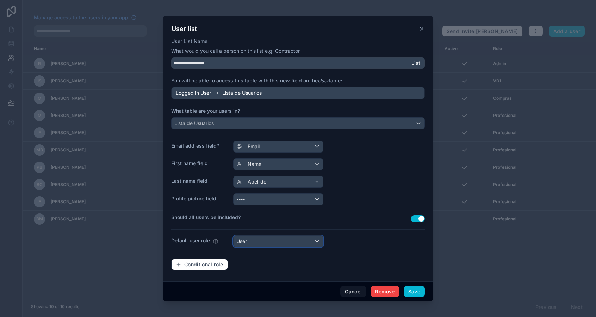
click at [259, 241] on div "User" at bounding box center [278, 241] width 89 height 11
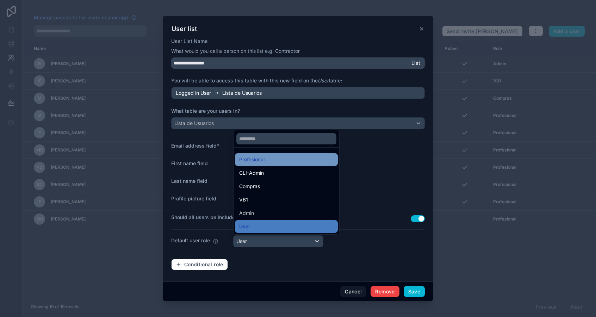
click at [264, 161] on div "Profesional" at bounding box center [251, 159] width 25 height 8
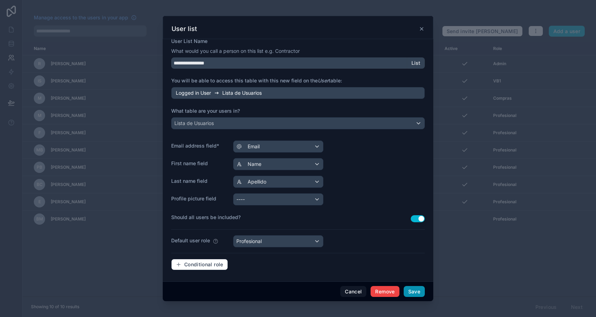
click at [413, 293] on button "Save" at bounding box center [414, 291] width 21 height 11
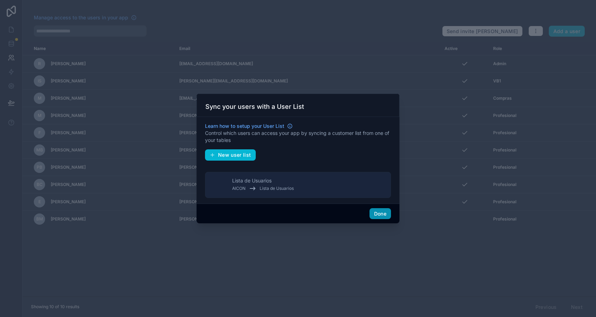
click at [382, 213] on button "Done" at bounding box center [380, 213] width 21 height 11
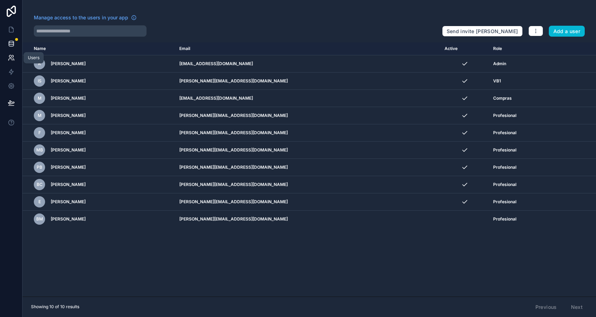
click at [12, 44] on icon at bounding box center [11, 43] width 5 height 3
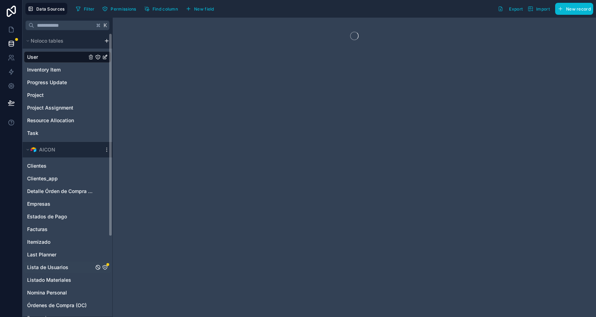
click at [64, 268] on span "Lista de Usuarios" at bounding box center [47, 267] width 41 height 7
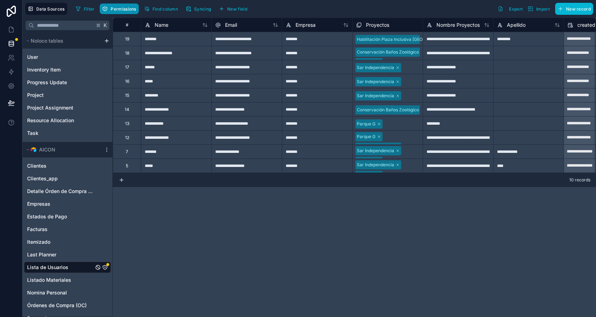
click at [118, 8] on span "Permissions" at bounding box center [123, 8] width 25 height 5
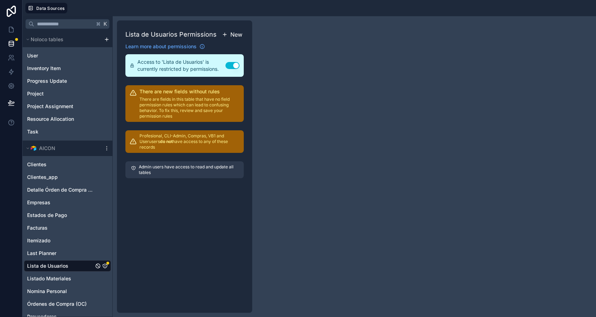
click at [230, 33] on button "New" at bounding box center [232, 34] width 23 height 11
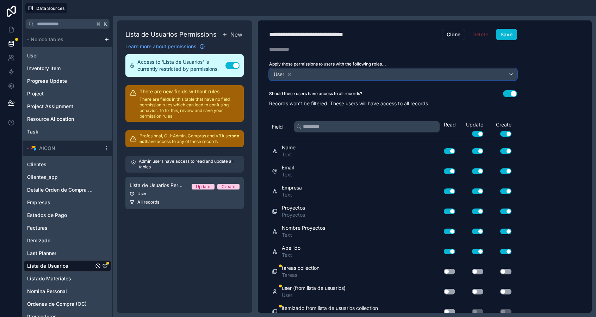
click at [302, 75] on div "User" at bounding box center [393, 74] width 247 height 11
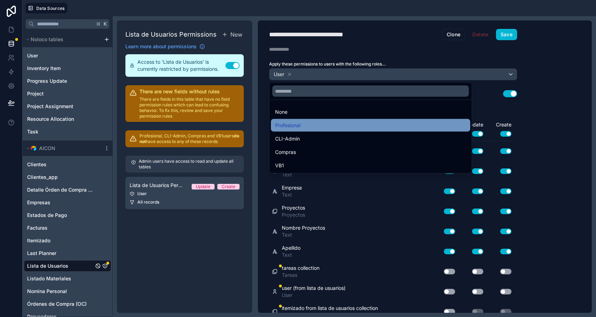
click at [303, 125] on div "Profesional" at bounding box center [370, 125] width 191 height 8
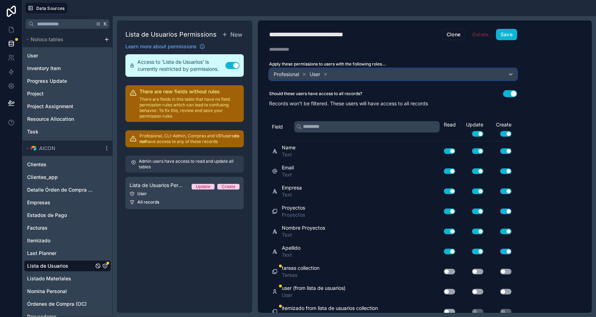
click at [345, 72] on div "Profesional User" at bounding box center [393, 74] width 247 height 11
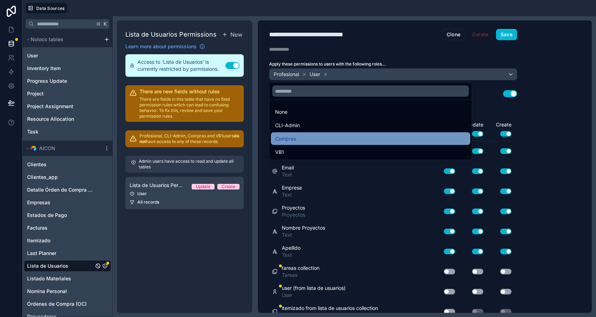
click at [332, 137] on div "Compras" at bounding box center [370, 139] width 191 height 8
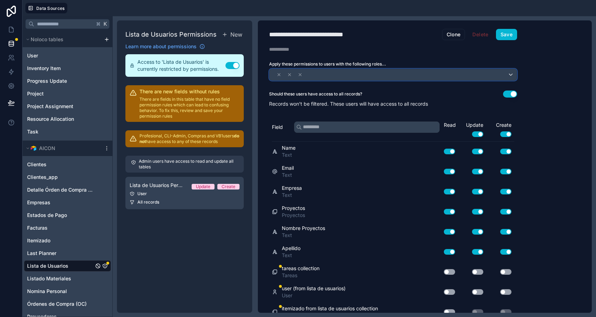
click at [392, 75] on div at bounding box center [393, 74] width 247 height 11
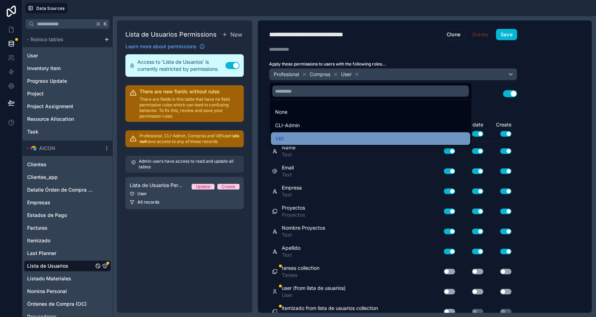
click at [341, 138] on div "VB1" at bounding box center [370, 139] width 191 height 8
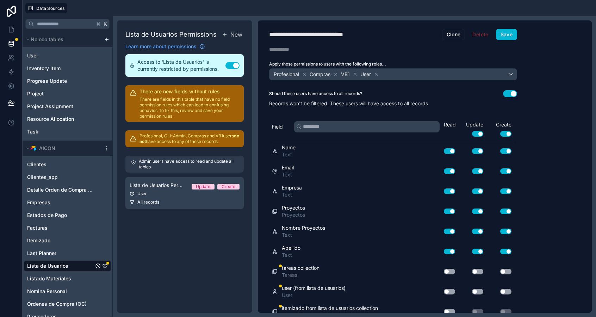
click at [478, 133] on button "Use setting" at bounding box center [477, 134] width 11 height 6
click at [506, 131] on button "Use setting" at bounding box center [505, 134] width 11 height 6
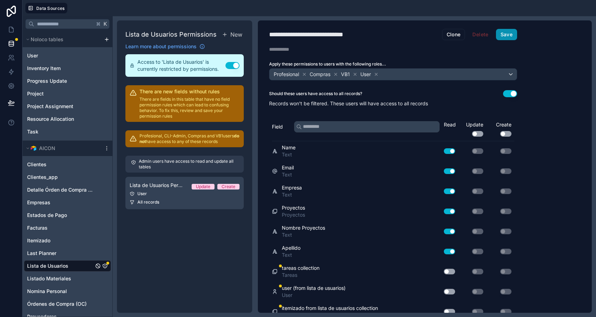
click at [508, 38] on button "Save" at bounding box center [506, 34] width 21 height 11
click at [233, 36] on span "New" at bounding box center [236, 34] width 12 height 8
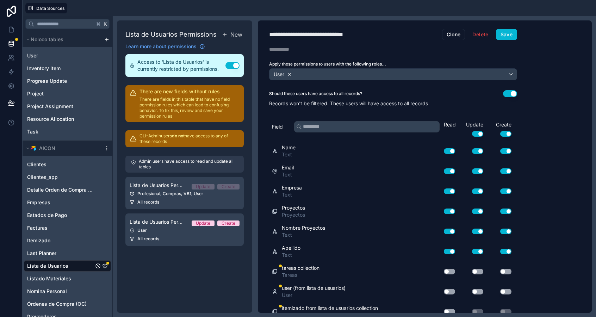
click at [290, 75] on icon at bounding box center [289, 74] width 5 height 5
click at [293, 75] on span "Choose one or more roles" at bounding box center [301, 74] width 58 height 6
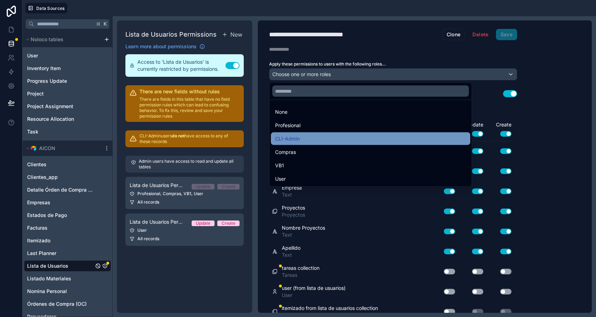
click at [287, 142] on span "CLI-Admin" at bounding box center [287, 139] width 25 height 8
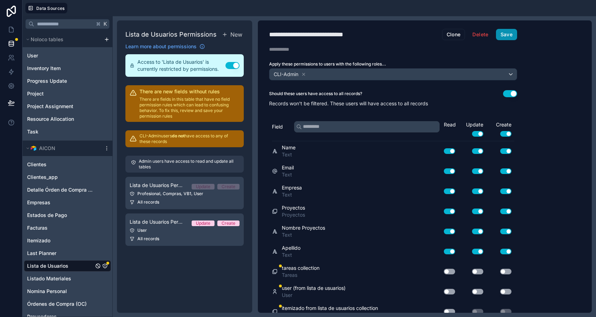
click at [509, 33] on button "Save" at bounding box center [506, 34] width 21 height 11
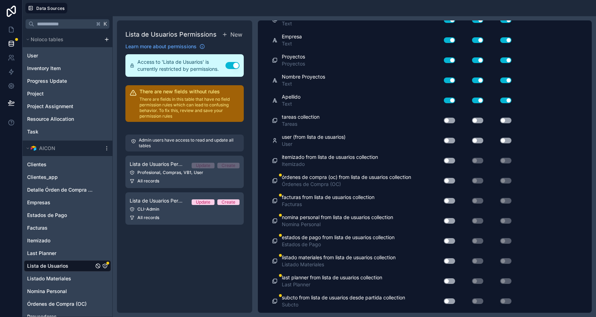
scroll to position [152, 0]
click at [449, 119] on button "Use setting" at bounding box center [449, 120] width 11 height 6
click at [479, 120] on button "Use setting" at bounding box center [477, 120] width 11 height 6
click at [505, 120] on button "Use setting" at bounding box center [505, 120] width 11 height 6
click at [444, 139] on button "Use setting" at bounding box center [449, 140] width 11 height 6
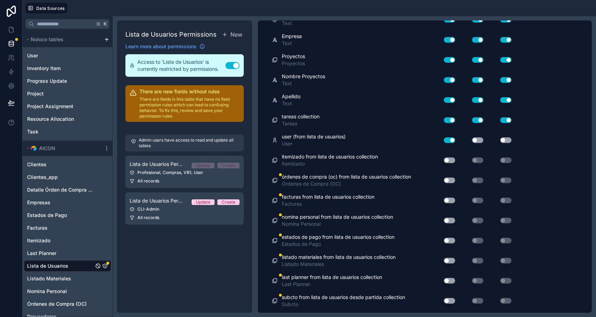
click at [477, 137] on button "Use setting" at bounding box center [477, 140] width 11 height 6
click at [503, 139] on button "Use setting" at bounding box center [505, 140] width 11 height 6
click at [450, 163] on div "Use setting" at bounding box center [446, 160] width 23 height 11
click at [448, 181] on button "Use setting" at bounding box center [449, 181] width 11 height 6
click at [448, 157] on button "Use setting" at bounding box center [449, 160] width 11 height 6
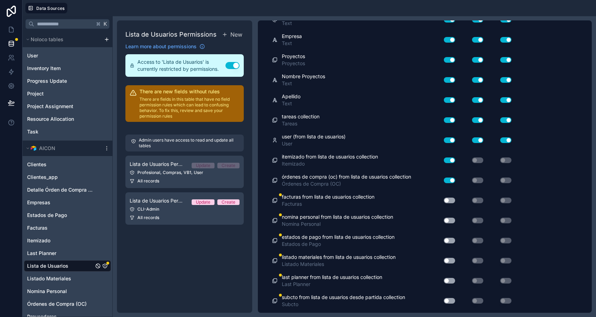
click at [446, 205] on div "Use setting" at bounding box center [446, 200] width 23 height 11
click at [447, 198] on button "Use setting" at bounding box center [449, 201] width 11 height 6
click at [449, 221] on button "Use setting" at bounding box center [449, 221] width 11 height 6
click at [449, 239] on button "Use setting" at bounding box center [449, 241] width 11 height 6
click at [449, 258] on button "Use setting" at bounding box center [449, 261] width 11 height 6
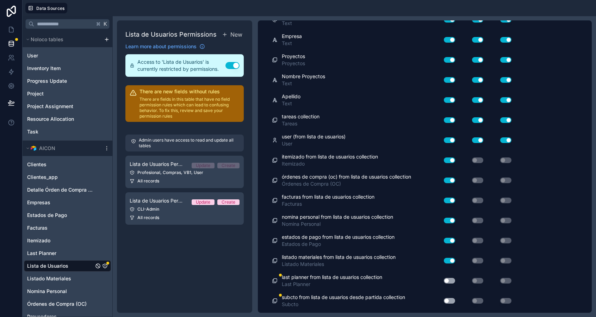
click at [448, 282] on button "Use setting" at bounding box center [449, 281] width 11 height 6
click at [448, 299] on button "Use setting" at bounding box center [449, 301] width 11 height 6
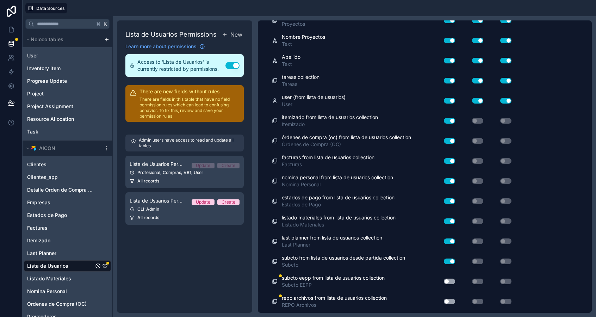
scroll to position [210, 0]
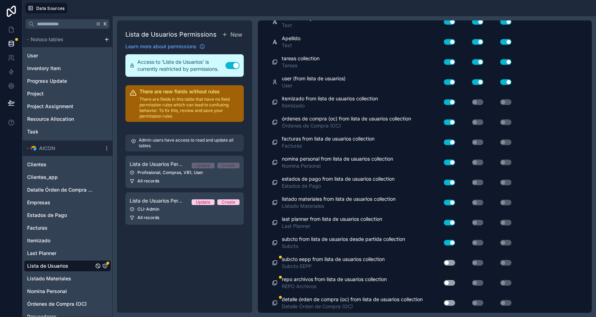
click at [449, 264] on button "Use setting" at bounding box center [449, 263] width 11 height 6
click at [450, 280] on button "Use setting" at bounding box center [449, 283] width 11 height 6
click at [449, 306] on div "Use setting" at bounding box center [446, 302] width 23 height 11
click at [446, 300] on button "Use setting" at bounding box center [449, 303] width 11 height 6
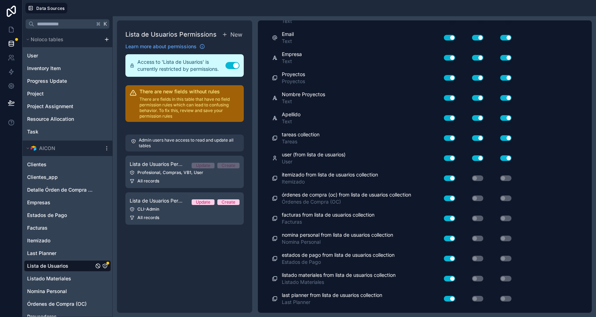
scroll to position [0, 0]
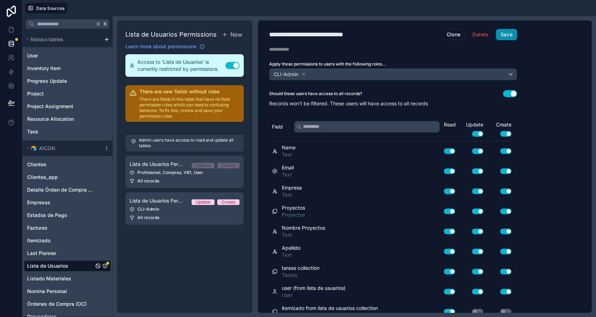
click at [507, 32] on button "Save" at bounding box center [506, 34] width 21 height 11
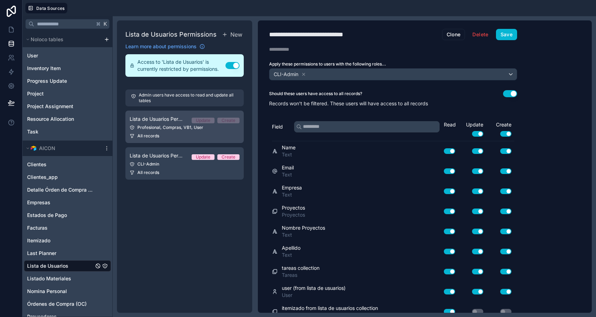
click at [169, 129] on div "Profesional, Compras, VB1, User" at bounding box center [185, 128] width 110 height 6
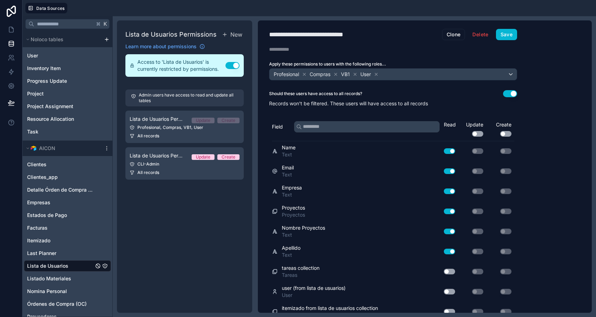
scroll to position [210, 0]
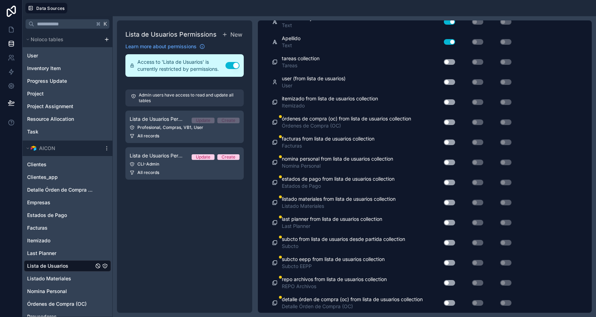
click at [448, 60] on button "Use setting" at bounding box center [449, 62] width 11 height 6
click at [449, 79] on button "Use setting" at bounding box center [449, 82] width 11 height 6
click at [449, 99] on button "Use setting" at bounding box center [449, 102] width 11 height 6
click at [449, 121] on button "Use setting" at bounding box center [449, 122] width 11 height 6
click at [449, 145] on div "Use setting" at bounding box center [446, 142] width 23 height 11
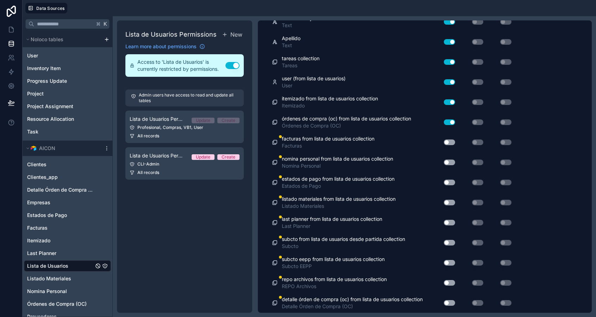
click at [449, 142] on button "Use setting" at bounding box center [449, 143] width 11 height 6
click at [449, 163] on button "Use setting" at bounding box center [449, 163] width 11 height 6
click at [449, 181] on button "Use setting" at bounding box center [449, 183] width 11 height 6
click at [449, 202] on button "Use setting" at bounding box center [449, 203] width 11 height 6
click at [449, 223] on button "Use setting" at bounding box center [449, 223] width 11 height 6
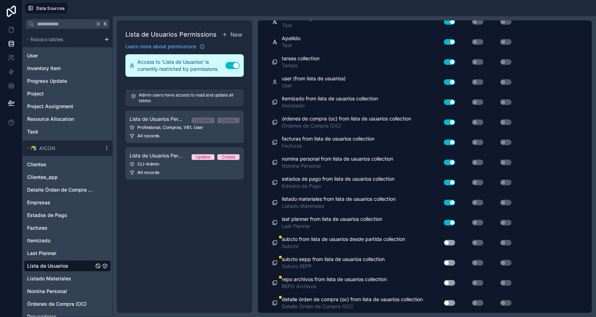
click at [448, 242] on button "Use setting" at bounding box center [449, 243] width 11 height 6
click at [448, 261] on button "Use setting" at bounding box center [449, 263] width 11 height 6
click at [448, 284] on button "Use setting" at bounding box center [449, 283] width 11 height 6
click at [449, 304] on button "Use setting" at bounding box center [449, 303] width 11 height 6
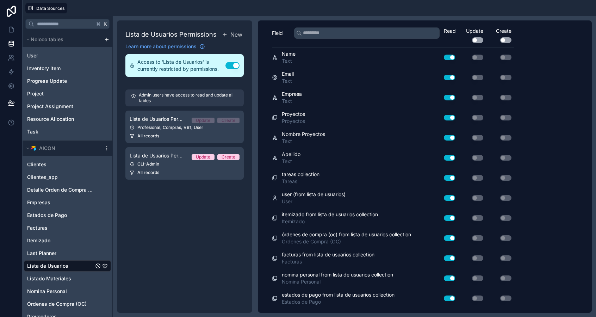
scroll to position [0, 0]
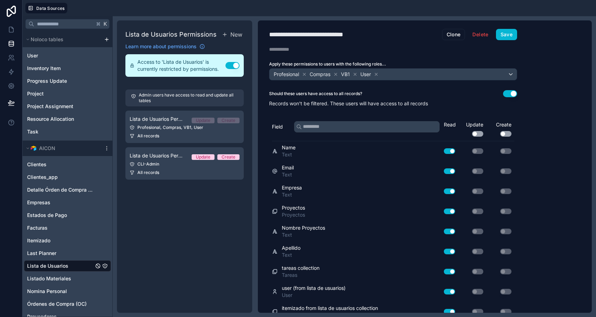
click at [506, 41] on div "**********" at bounding box center [393, 166] width 271 height 292
click at [502, 33] on button "Save" at bounding box center [506, 34] width 21 height 11
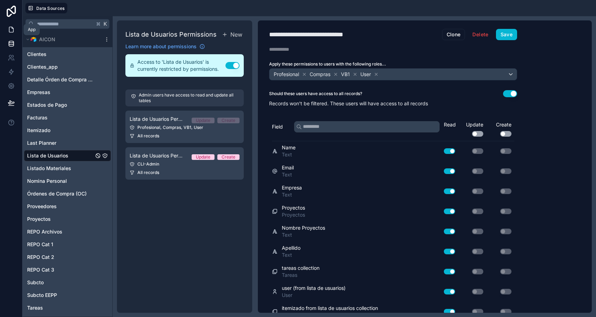
click at [13, 31] on icon at bounding box center [11, 29] width 7 height 7
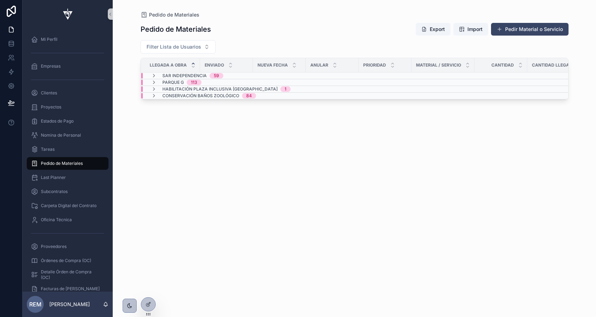
click at [144, 283] on div "Pedido de Materiales Export Import Pedir Material o Servicio Filter Lista de Us…" at bounding box center [355, 163] width 428 height 290
click at [149, 291] on icon at bounding box center [147, 290] width 3 height 1
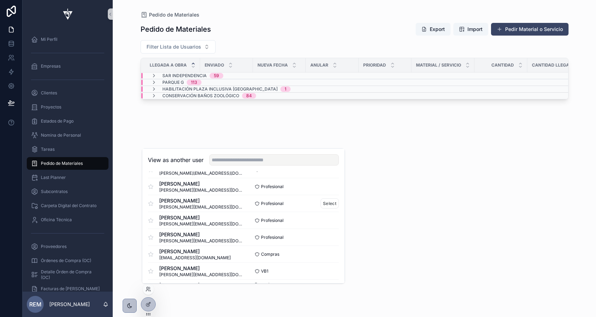
scroll to position [51, 0]
click at [329, 204] on button "Select" at bounding box center [330, 202] width 18 height 10
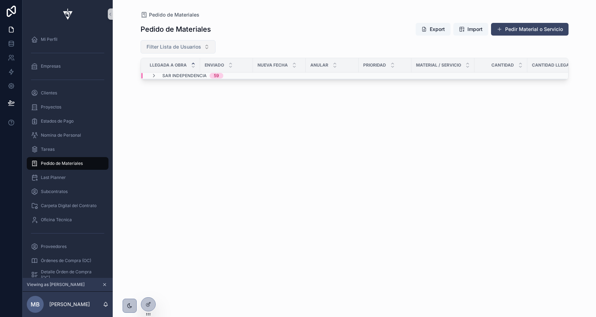
click at [161, 48] on span "Filter Lista de Usuarios" at bounding box center [174, 46] width 55 height 7
click at [155, 198] on div "Pedido de Materiales Export Import Pedir Material o Servicio Filter Lista de Us…" at bounding box center [355, 163] width 428 height 290
click at [148, 289] on icon at bounding box center [149, 289] width 6 height 6
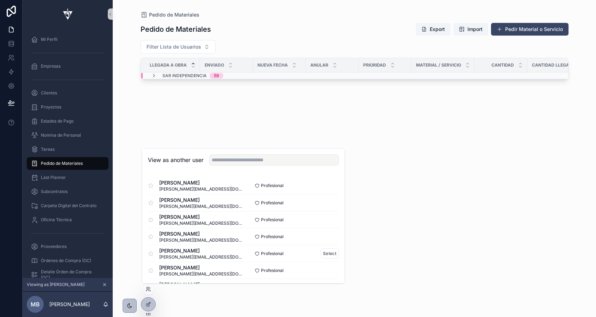
scroll to position [69, 0]
click at [329, 270] on button "Select" at bounding box center [330, 269] width 18 height 10
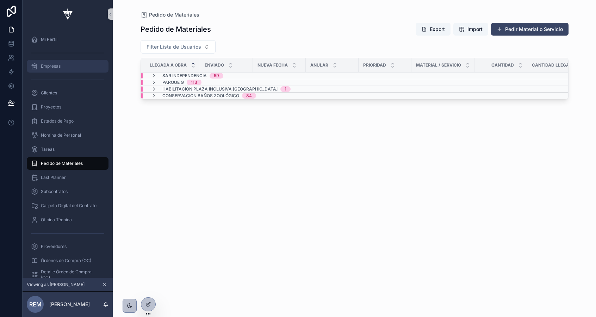
click at [65, 71] on div "Empresas" at bounding box center [67, 66] width 73 height 11
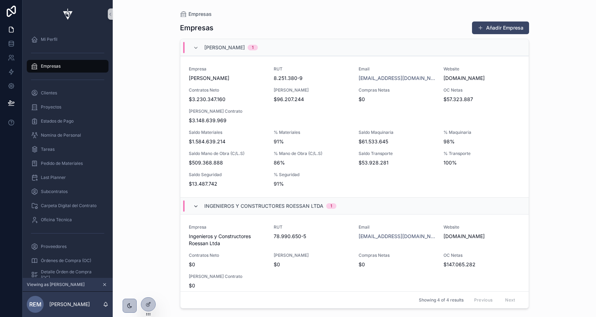
click at [197, 206] on icon "scrollable content" at bounding box center [196, 207] width 6 height 6
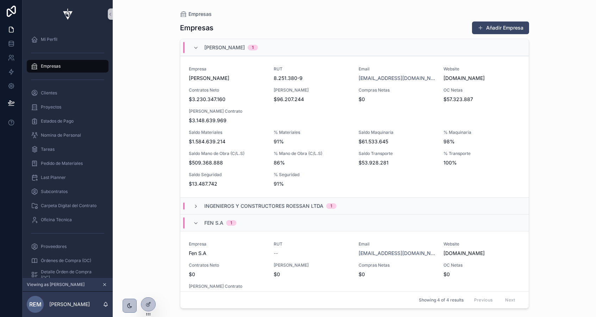
click at [198, 219] on div "Fen S.A 1" at bounding box center [214, 222] width 43 height 11
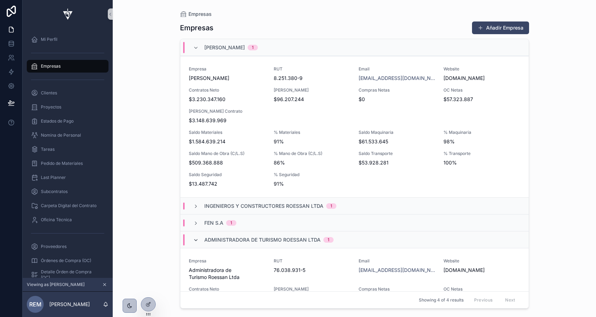
click at [198, 240] on icon "scrollable content" at bounding box center [196, 240] width 6 height 6
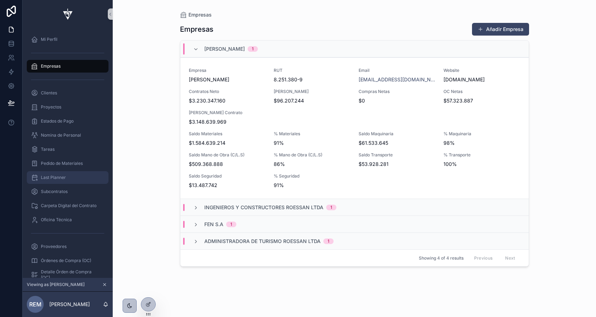
click at [48, 176] on span "Last Planner" at bounding box center [53, 178] width 25 height 6
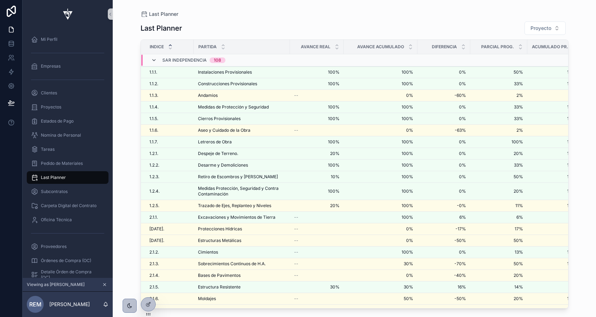
click at [152, 58] on icon "scrollable content" at bounding box center [154, 60] width 6 height 6
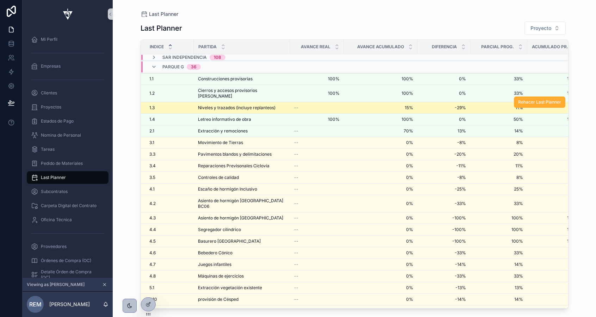
click at [210, 105] on span "Niveles y trazados (incluye replanteos)" at bounding box center [237, 108] width 78 height 6
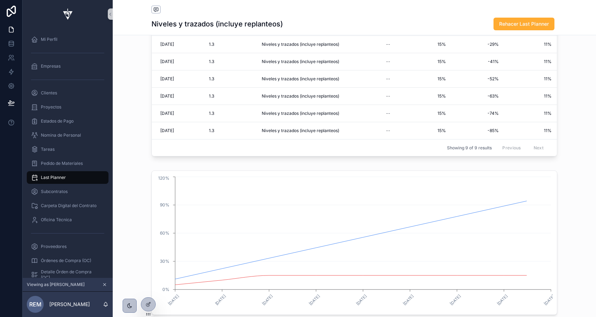
scroll to position [140, 0]
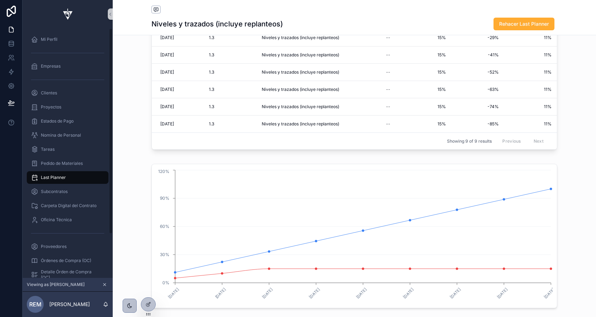
click at [51, 180] on span "Last Planner" at bounding box center [53, 178] width 25 height 6
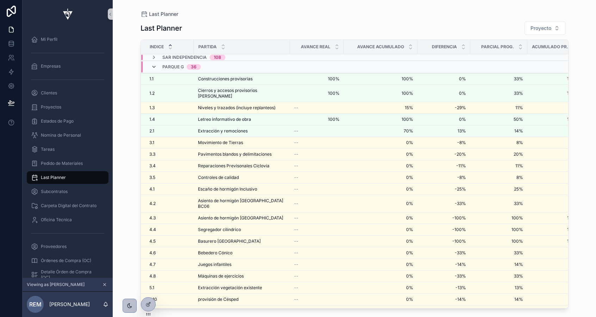
click at [154, 68] on icon "scrollable content" at bounding box center [154, 67] width 6 height 6
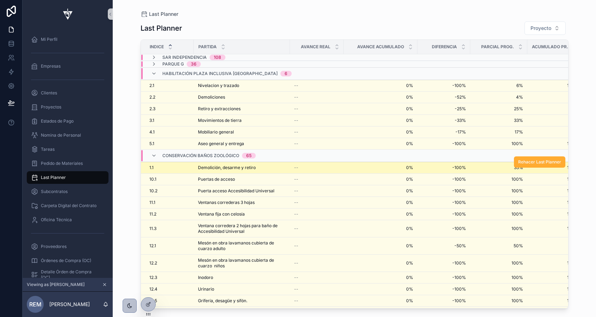
click at [259, 170] on div "Demolición, desarme y retiro Demolición, desarme y [GEOGRAPHIC_DATA]" at bounding box center [242, 168] width 88 height 6
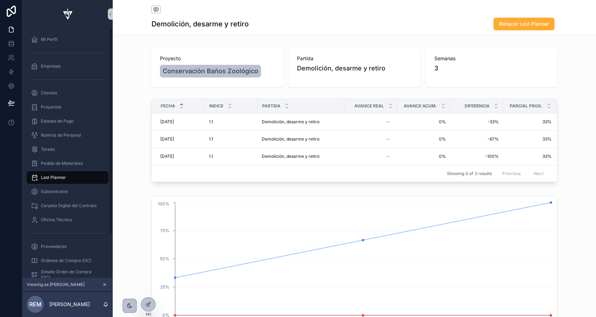
click at [52, 177] on span "Last Planner" at bounding box center [53, 178] width 25 height 6
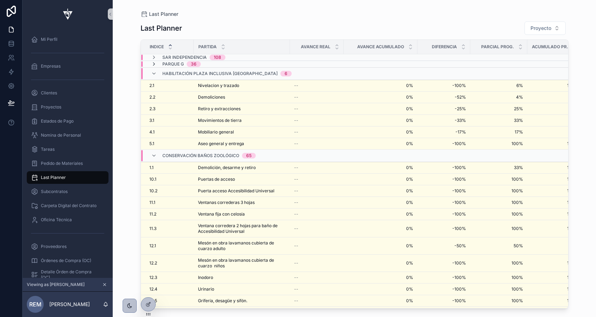
click at [154, 64] on icon "scrollable content" at bounding box center [154, 64] width 6 height 6
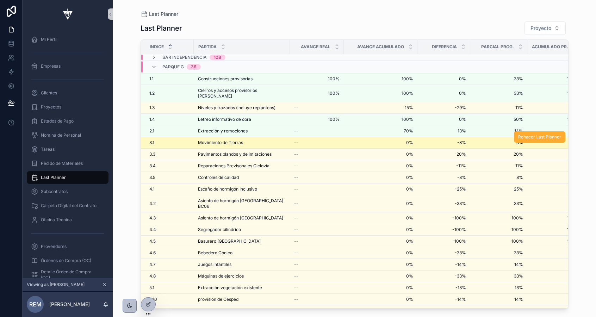
click at [318, 140] on div "--" at bounding box center [316, 143] width 45 height 6
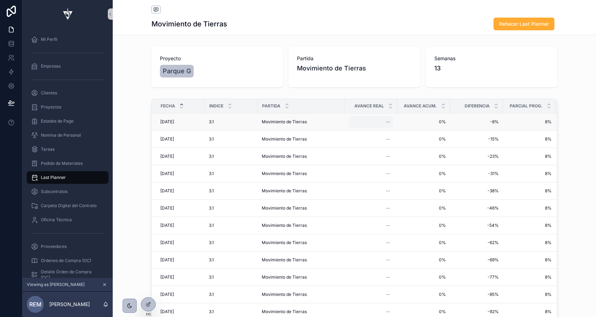
click at [389, 122] on div "--" at bounding box center [388, 122] width 4 height 6
type input "***"
click at [473, 133] on icon "scrollable content" at bounding box center [473, 132] width 6 height 6
click at [57, 177] on span "Last Planner" at bounding box center [53, 178] width 25 height 6
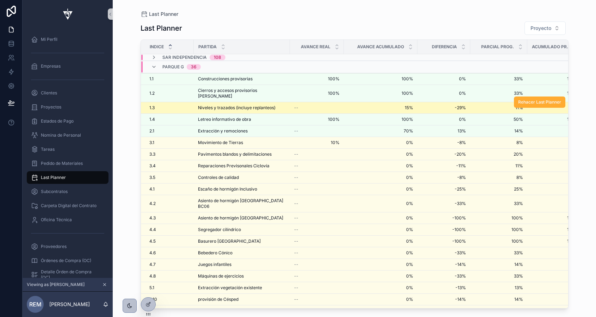
click at [212, 105] on span "Niveles y trazados (incluye replanteos)" at bounding box center [237, 108] width 78 height 6
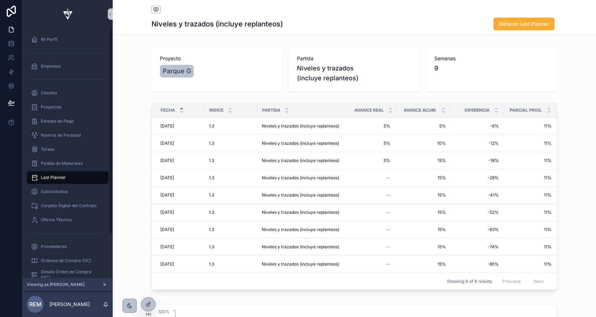
click at [50, 176] on span "Last Planner" at bounding box center [53, 178] width 25 height 6
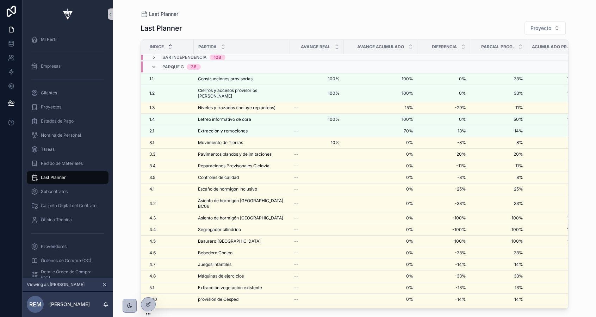
click at [155, 67] on icon "scrollable content" at bounding box center [154, 67] width 6 height 6
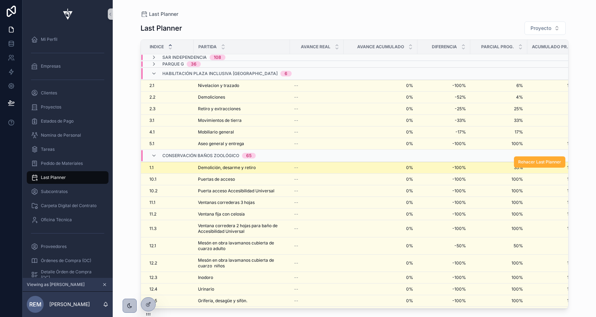
click at [286, 171] on td "Demolición, desarme y retiro Demolición, desarme y [GEOGRAPHIC_DATA]" at bounding box center [242, 168] width 96 height 12
click at [313, 166] on div "--" at bounding box center [316, 168] width 45 height 6
